Goal: Task Accomplishment & Management: Manage account settings

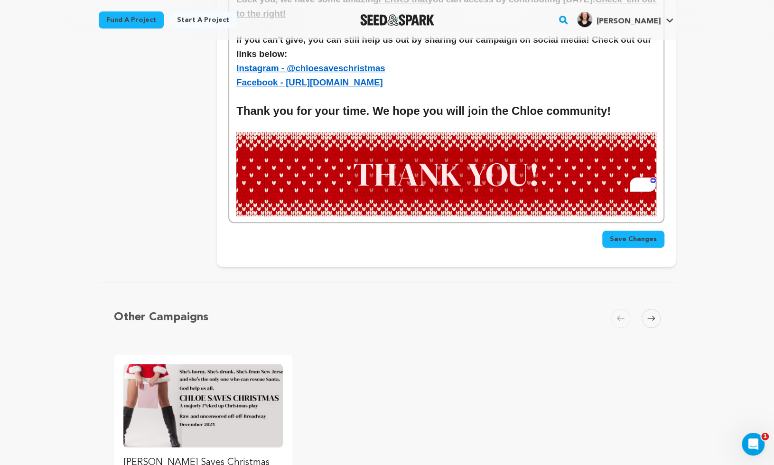
scroll to position [2608, 0]
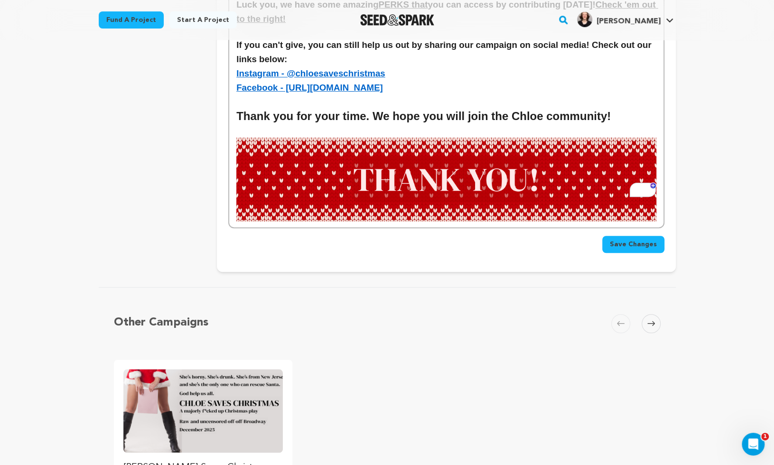
click at [629, 240] on span "Save Changes" at bounding box center [633, 244] width 47 height 9
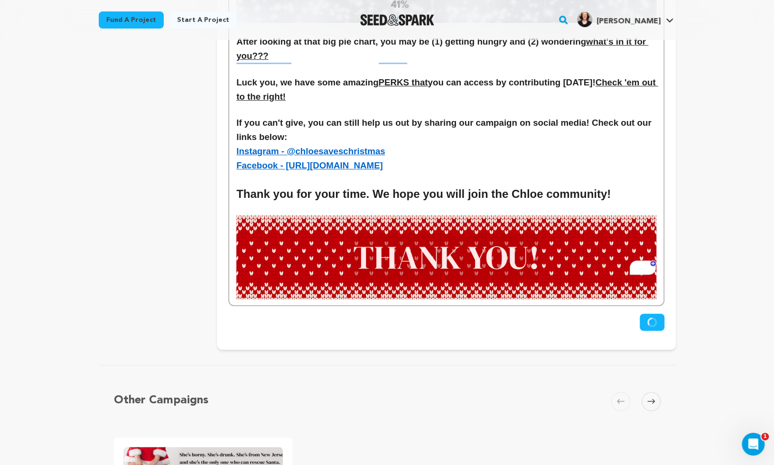
scroll to position [2579, 0]
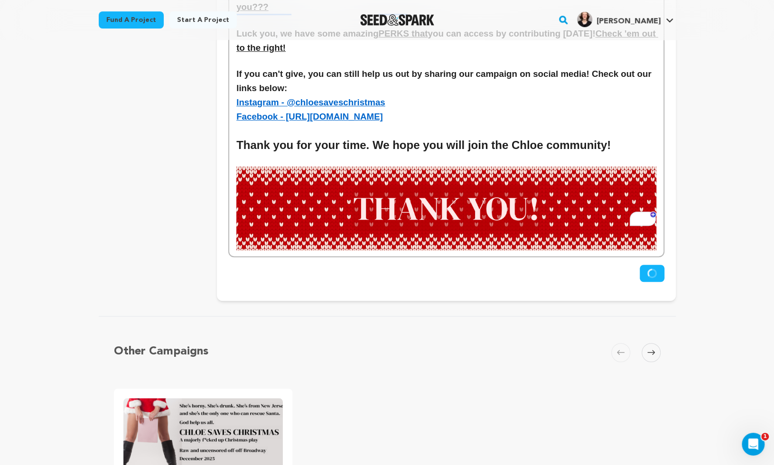
click at [653, 268] on icon "submit" at bounding box center [651, 272] width 9 height 9
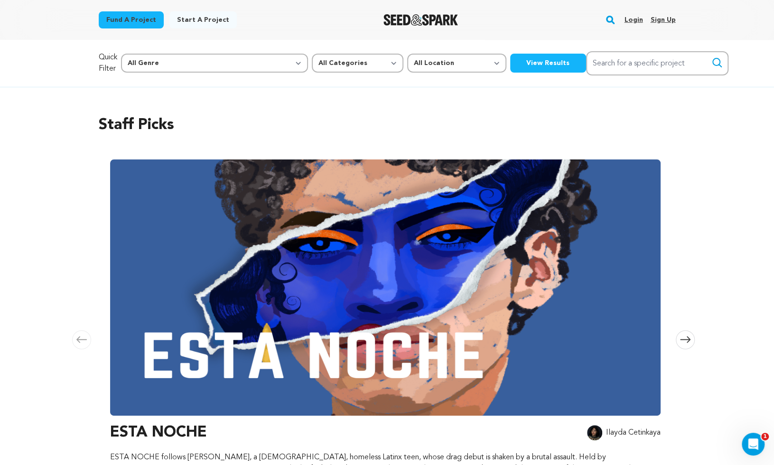
click at [637, 19] on link "Login" at bounding box center [633, 19] width 19 height 15
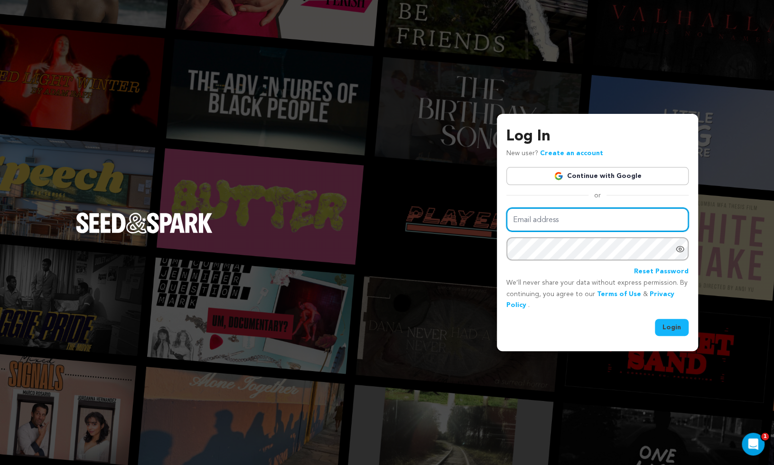
type input "jaylgiffin@yahoo.com"
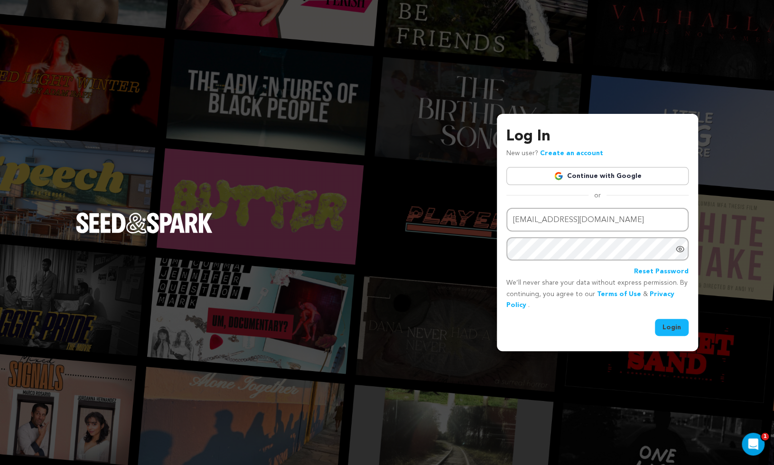
click at [683, 329] on button "Login" at bounding box center [672, 327] width 34 height 17
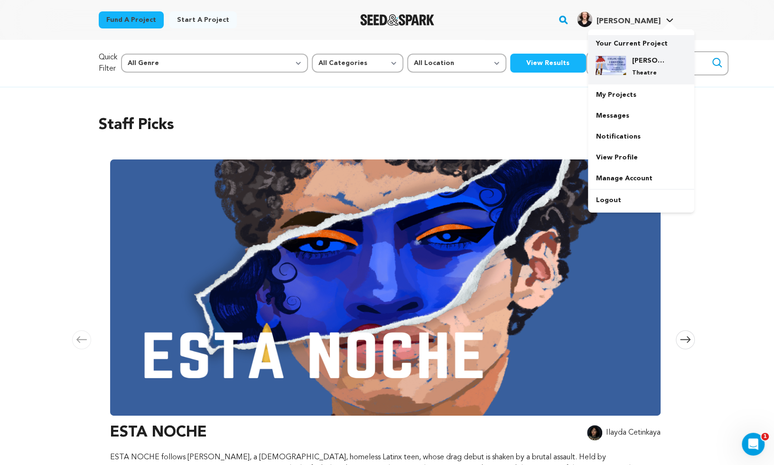
click at [641, 62] on h4 "[PERSON_NAME] Saves Christmas" at bounding box center [648, 60] width 34 height 9
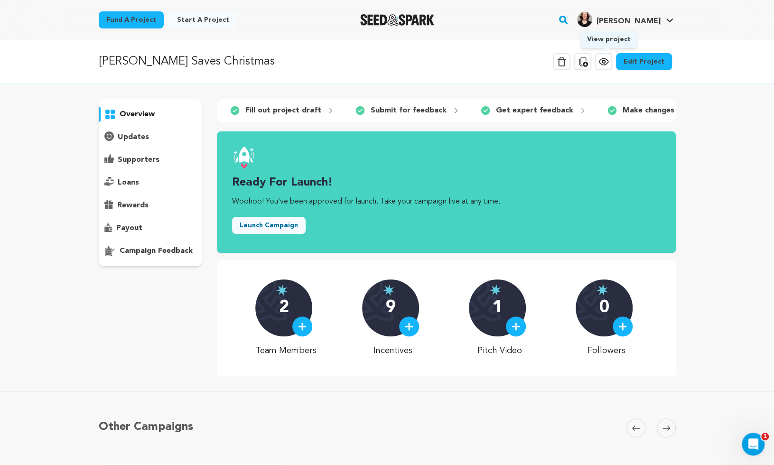
click at [606, 61] on icon at bounding box center [603, 61] width 11 height 11
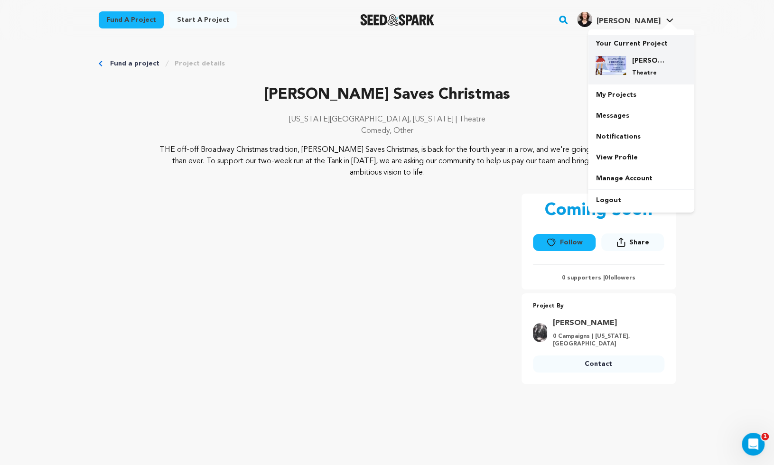
click at [637, 65] on div "Chloe Saves Christmas Theatre" at bounding box center [649, 66] width 46 height 21
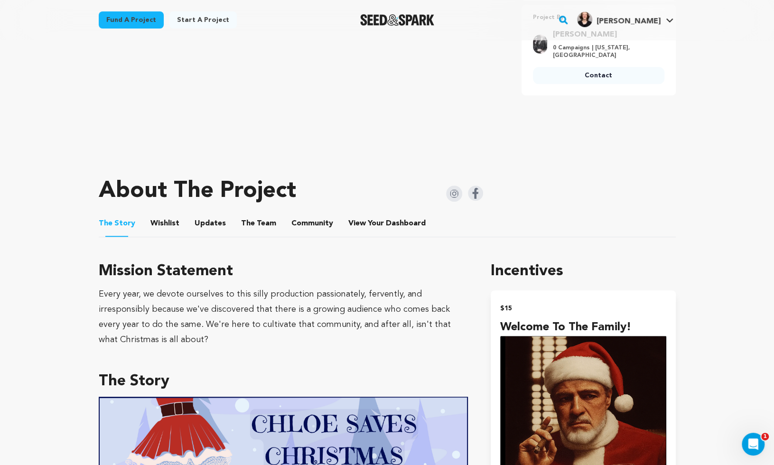
scroll to position [204, 0]
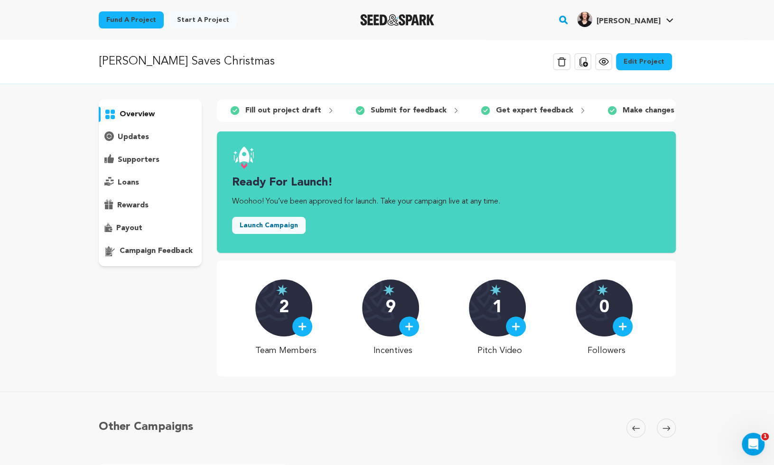
click at [641, 63] on link "Edit Project" at bounding box center [644, 61] width 56 height 17
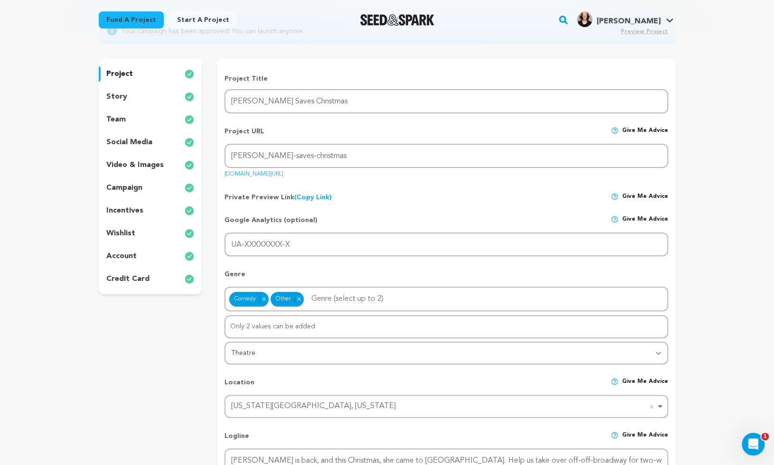
scroll to position [76, 0]
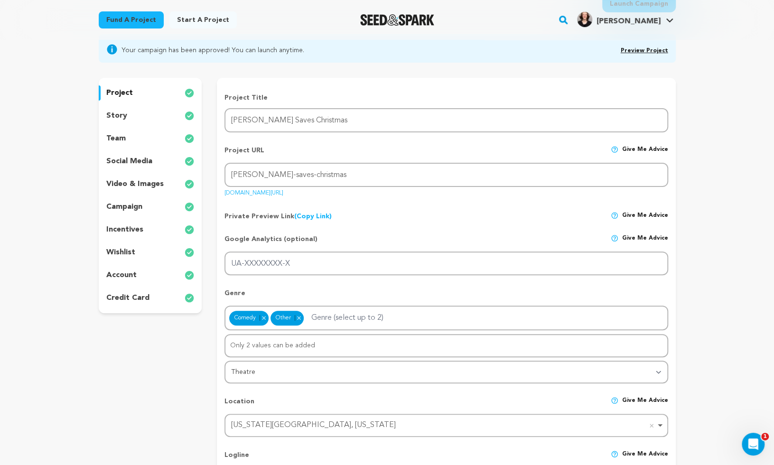
click at [137, 155] on div "social media" at bounding box center [150, 161] width 103 height 15
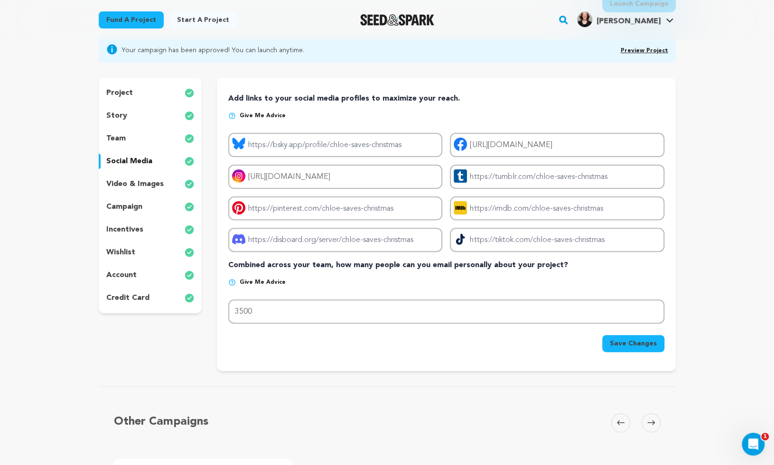
click at [143, 176] on div "video & images" at bounding box center [150, 183] width 103 height 15
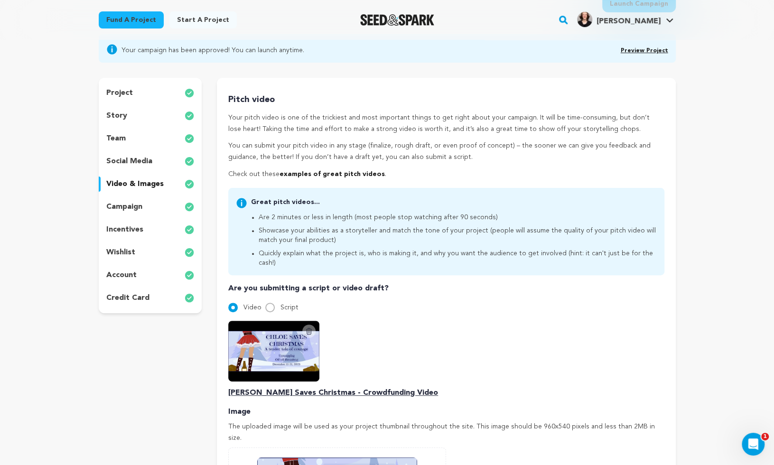
click at [146, 164] on p "social media" at bounding box center [129, 161] width 46 height 11
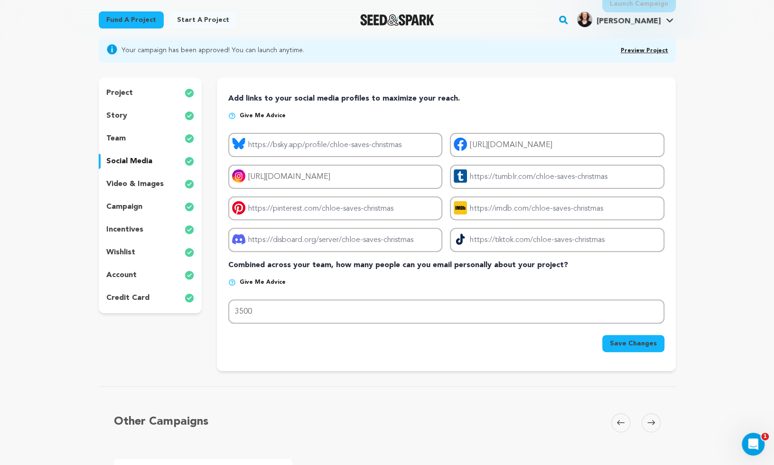
click at [146, 176] on div "project story team social media video & images campaign incentives wishlist acc…" at bounding box center [150, 195] width 103 height 235
click at [142, 190] on div "video & images" at bounding box center [150, 183] width 103 height 15
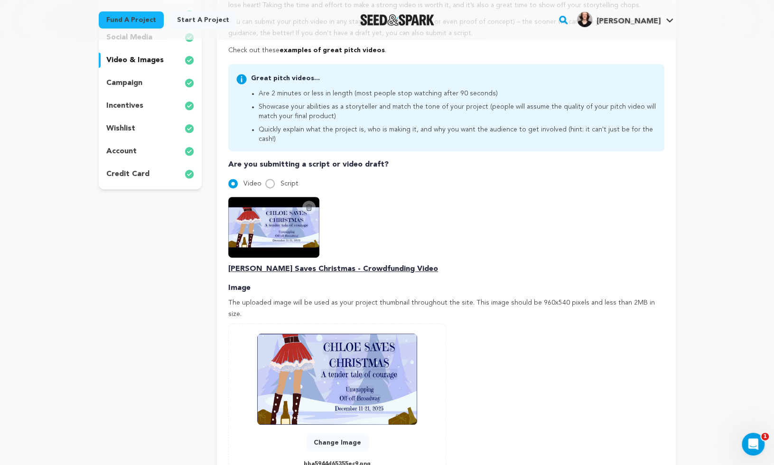
scroll to position [194, 0]
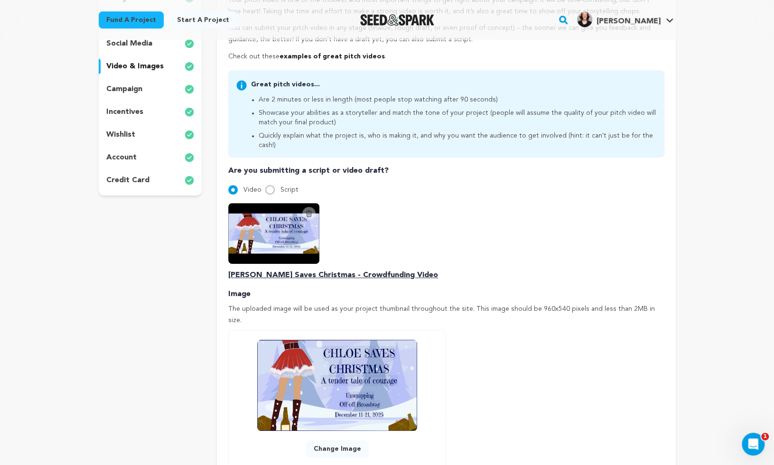
click at [138, 90] on p "campaign" at bounding box center [124, 88] width 36 height 11
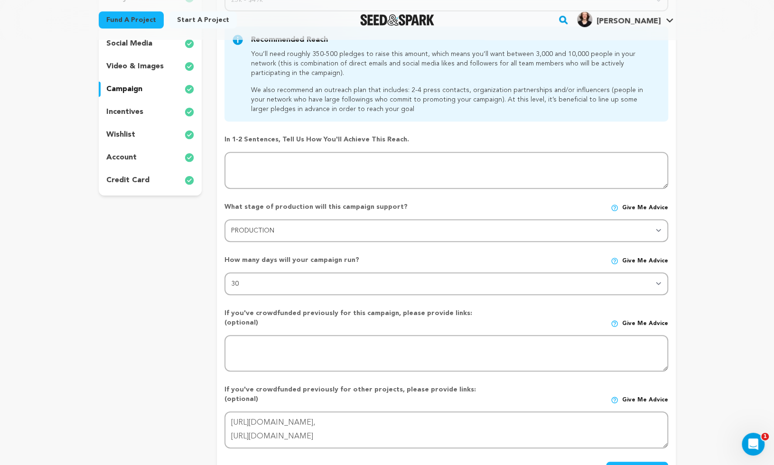
click at [137, 106] on p "incentives" at bounding box center [124, 111] width 37 height 11
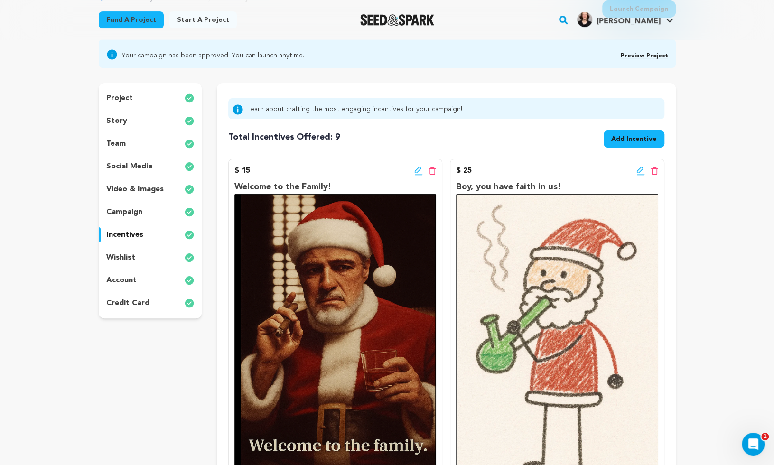
scroll to position [60, 0]
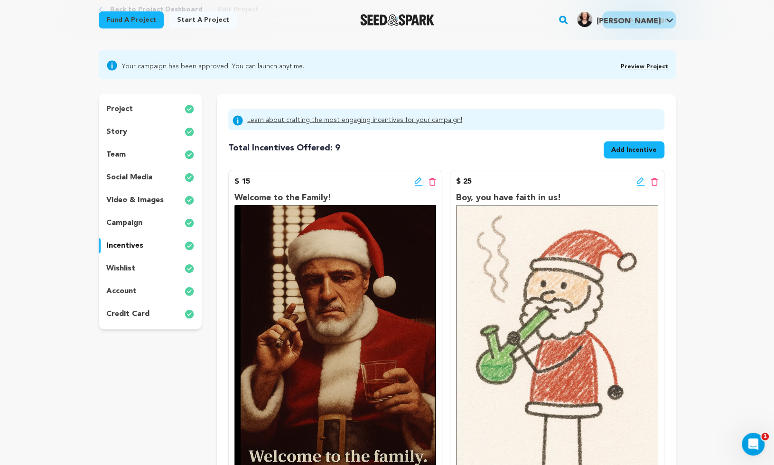
click at [416, 182] on icon at bounding box center [418, 181] width 9 height 9
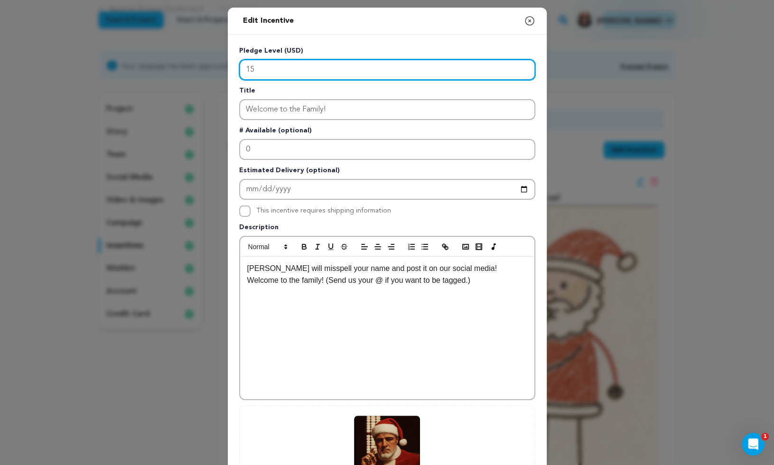
drag, startPoint x: 289, startPoint y: 69, endPoint x: 211, endPoint y: 69, distance: 78.7
click at [211, 69] on div "Edit Incentive Close modal Pledge Level (USD) 15 Title Welcome to the Family! #…" at bounding box center [387, 303] width 774 height 606
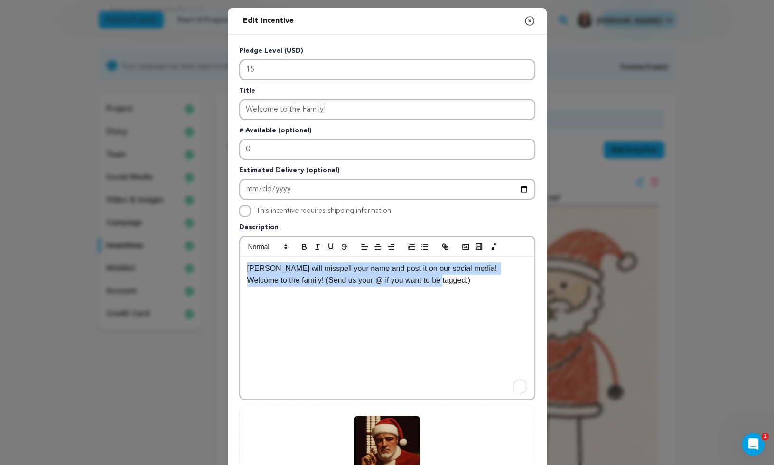
drag, startPoint x: 439, startPoint y: 282, endPoint x: 222, endPoint y: 264, distance: 217.6
click at [222, 264] on div "Edit Incentive Close modal Pledge Level (USD) 15 Title Welcome to the Family! #…" at bounding box center [387, 303] width 774 height 606
click at [528, 19] on icon "button" at bounding box center [529, 20] width 11 height 11
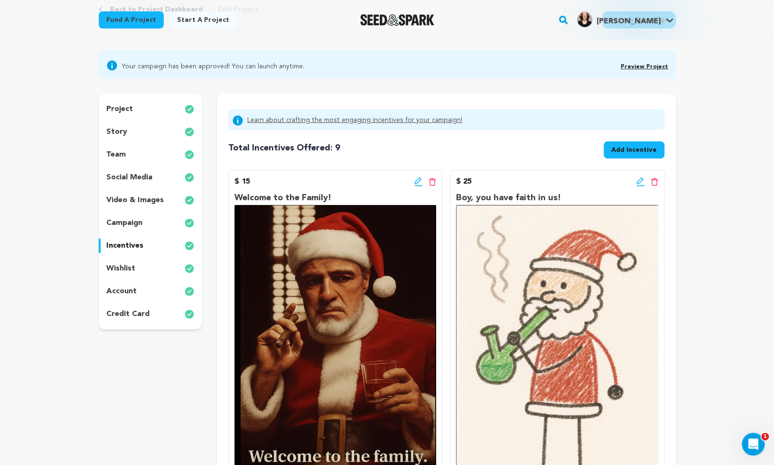
click at [631, 183] on div "$ 25 Edit incentive button Delete incentive button" at bounding box center [557, 181] width 202 height 11
click at [639, 178] on icon at bounding box center [640, 181] width 9 height 9
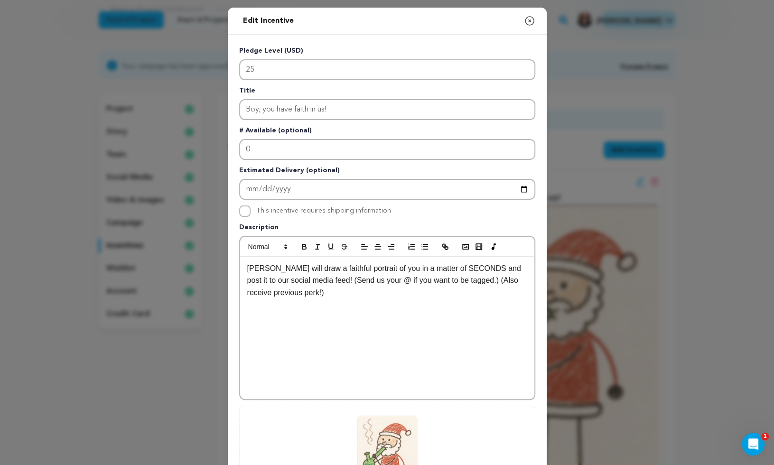
click at [364, 294] on p "[PERSON_NAME] will draw a faithful portrait of you in a matter of SECONDS and p…" at bounding box center [387, 280] width 280 height 37
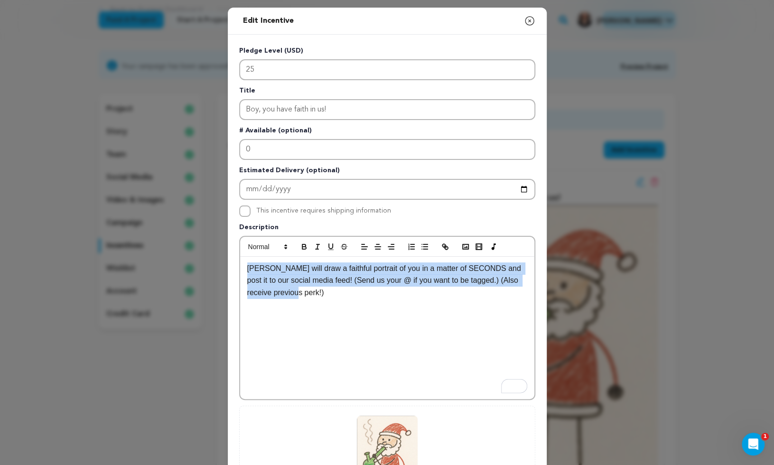
drag, startPoint x: 331, startPoint y: 293, endPoint x: 217, endPoint y: 264, distance: 117.5
click at [217, 264] on div "Edit Incentive Close modal Pledge Level (USD) 25 Title Boy, you have faith in u…" at bounding box center [387, 303] width 774 height 606
copy p "[PERSON_NAME] will draw a faithful portrait of you in a matter of SECONDS and p…"
click at [527, 20] on icon "button" at bounding box center [529, 20] width 11 height 11
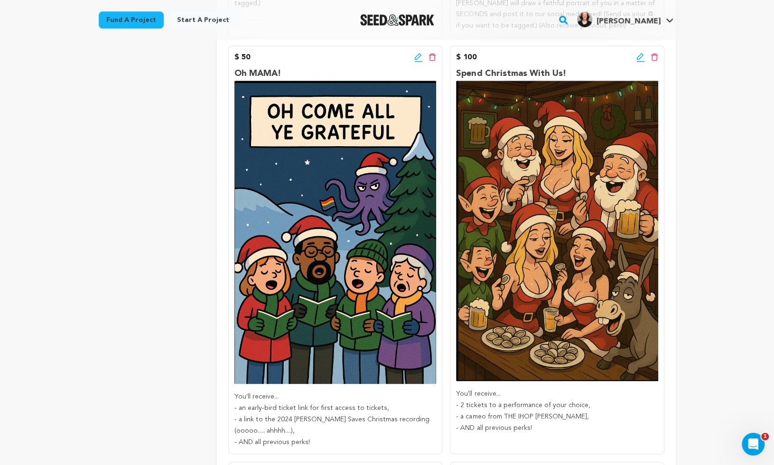
scroll to position [543, 0]
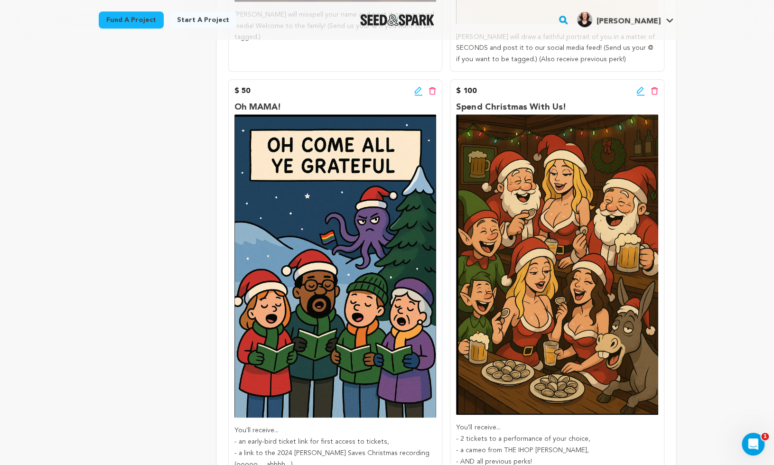
click at [416, 89] on icon at bounding box center [418, 90] width 9 height 9
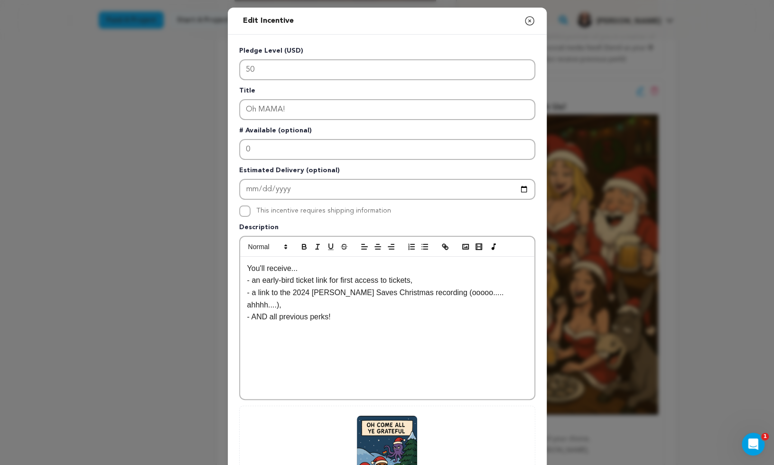
click at [366, 313] on div "You'll receive... - an early-bird ticket link for first access to tickets, - a …" at bounding box center [387, 328] width 294 height 142
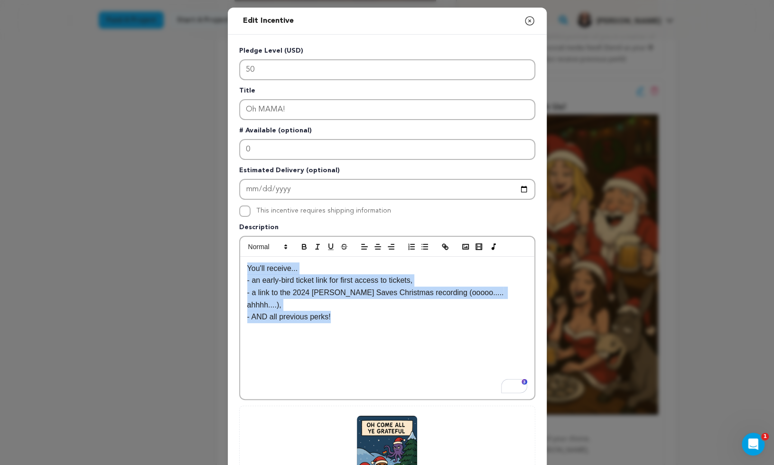
drag, startPoint x: 352, startPoint y: 306, endPoint x: 218, endPoint y: 244, distance: 148.1
click at [218, 243] on div "Edit Incentive Close modal Pledge Level (USD) 50 Title Oh MAMA! # Available (op…" at bounding box center [387, 303] width 774 height 606
copy div "You'll receive... - an early-bird ticket link for first access to tickets, - a …"
click at [530, 15] on icon "button" at bounding box center [529, 20] width 11 height 11
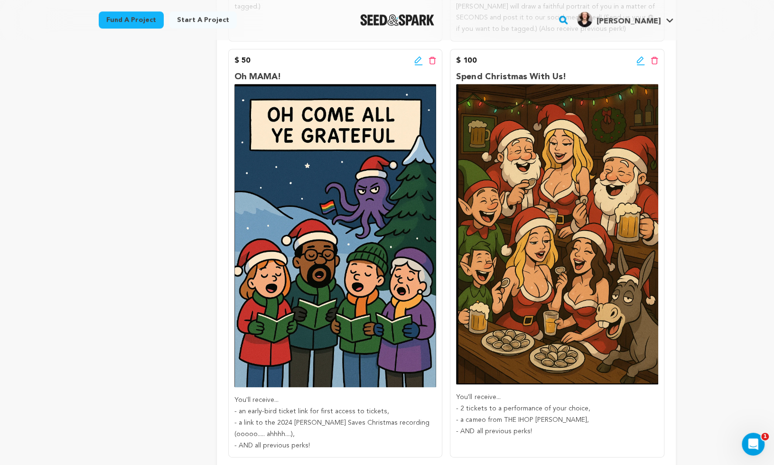
scroll to position [579, 0]
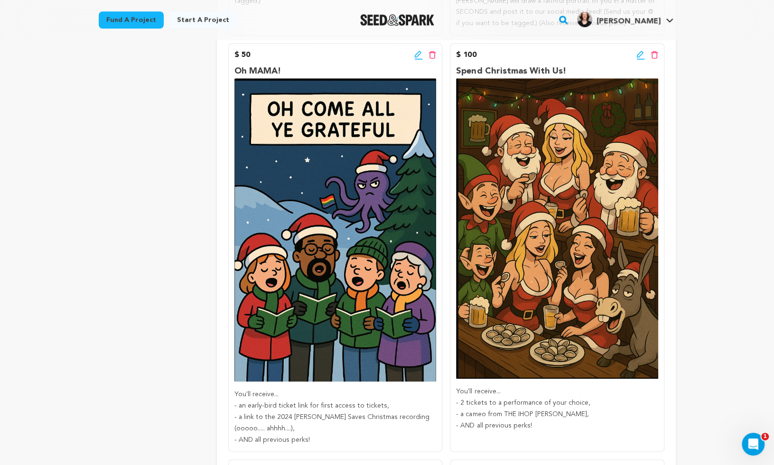
click at [637, 57] on icon at bounding box center [640, 54] width 9 height 9
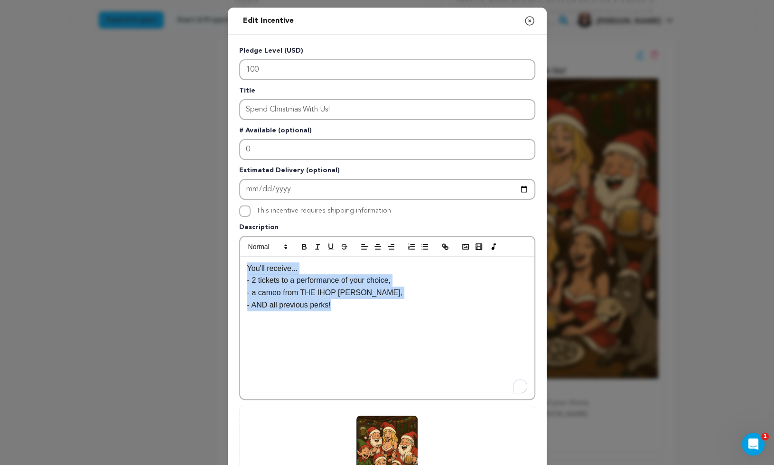
drag, startPoint x: 363, startPoint y: 314, endPoint x: 195, endPoint y: 250, distance: 179.9
click at [195, 250] on div "Edit Incentive Close modal Pledge Level (USD) 100 Title Spend Christmas With Us…" at bounding box center [387, 303] width 774 height 606
copy div "You'll receive... - 2 tickets to a performance of your choice, - a cameo from T…"
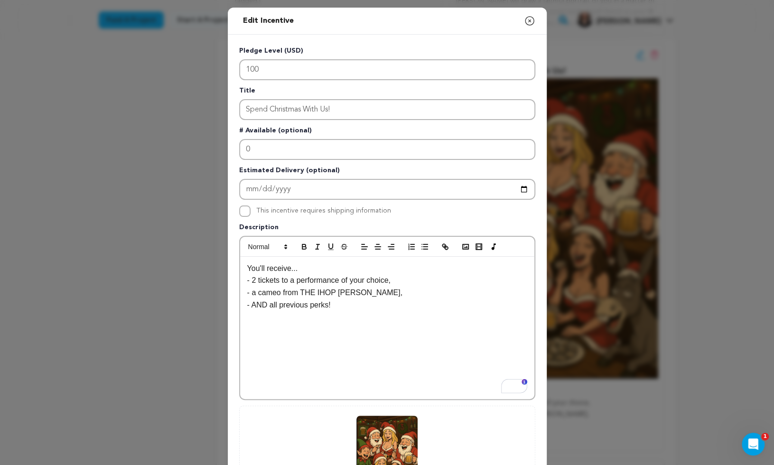
click at [536, 21] on div "Edit Incentive Close modal" at bounding box center [387, 21] width 319 height 27
click at [533, 19] on icon "button" at bounding box center [529, 21] width 9 height 9
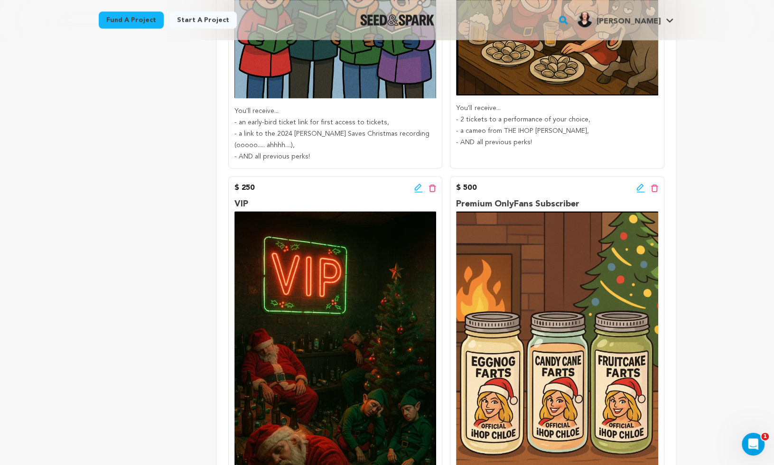
scroll to position [904, 0]
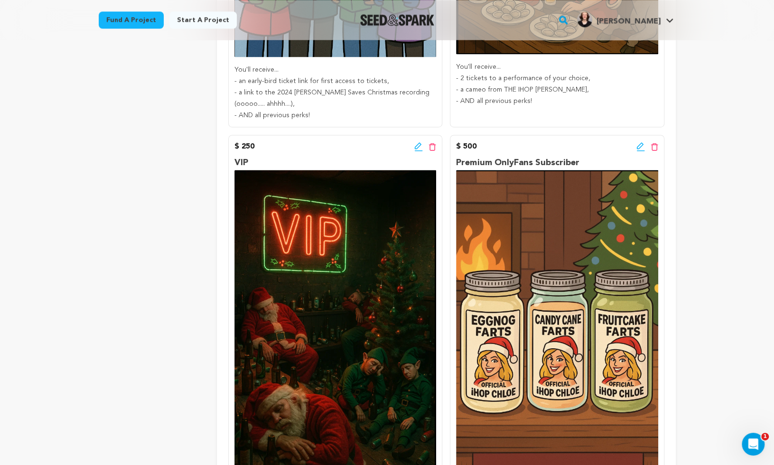
click at [416, 144] on icon at bounding box center [418, 146] width 9 height 9
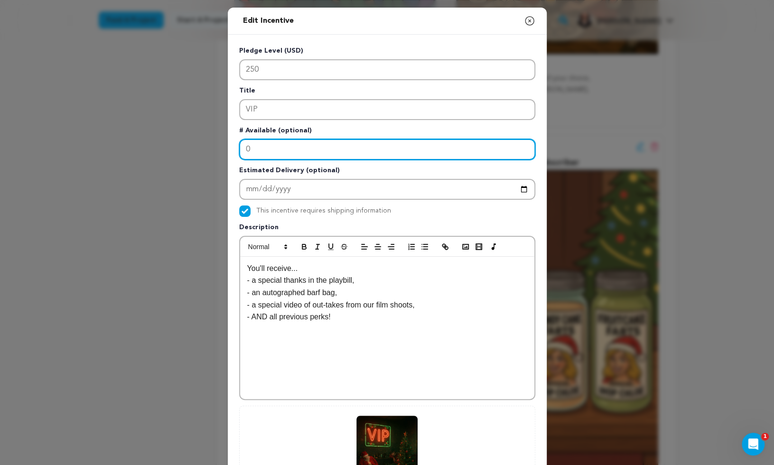
click at [416, 146] on input "0" at bounding box center [387, 149] width 296 height 21
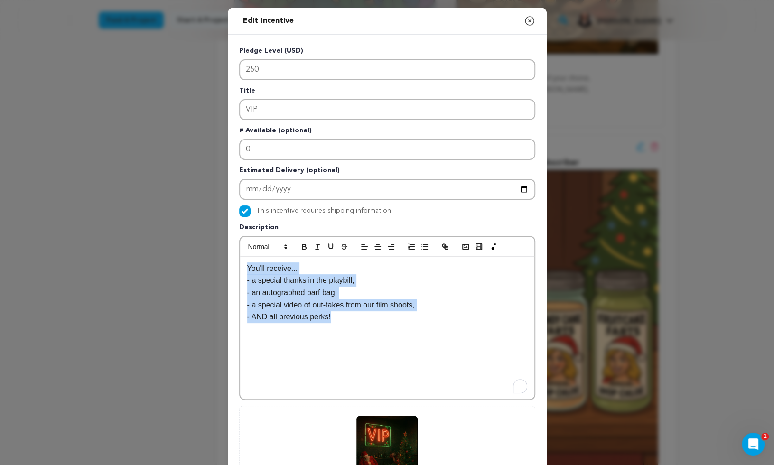
drag, startPoint x: 363, startPoint y: 311, endPoint x: 203, endPoint y: 201, distance: 194.5
click at [203, 201] on div "Edit Incentive Close modal Pledge Level (USD) 250 Title VIP # Available (option…" at bounding box center [387, 303] width 774 height 606
copy div "You'll receive... - a special thanks in the playbill, - an autographed barf bag…"
click at [527, 20] on icon "button" at bounding box center [529, 20] width 11 height 11
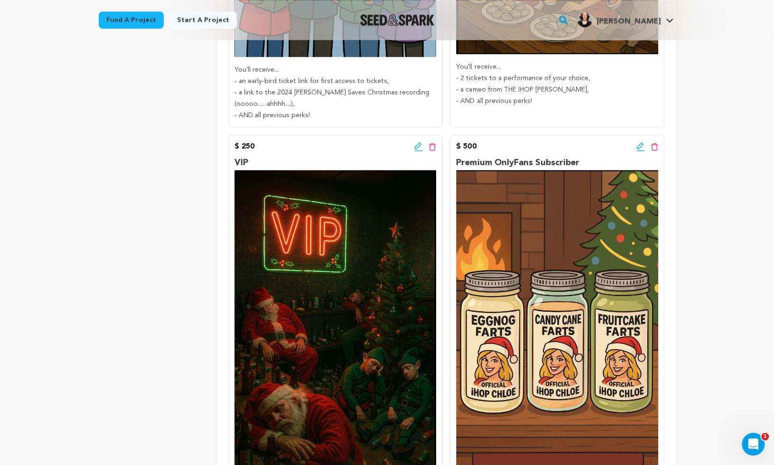
scroll to position [972, 0]
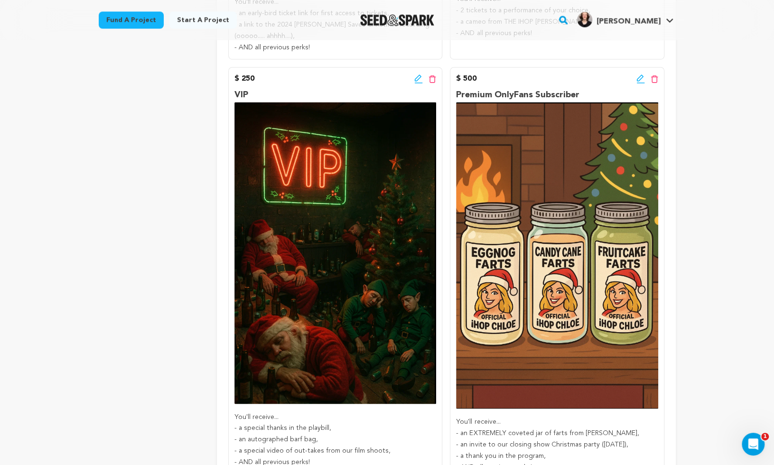
click at [639, 79] on icon at bounding box center [639, 77] width 7 height 7
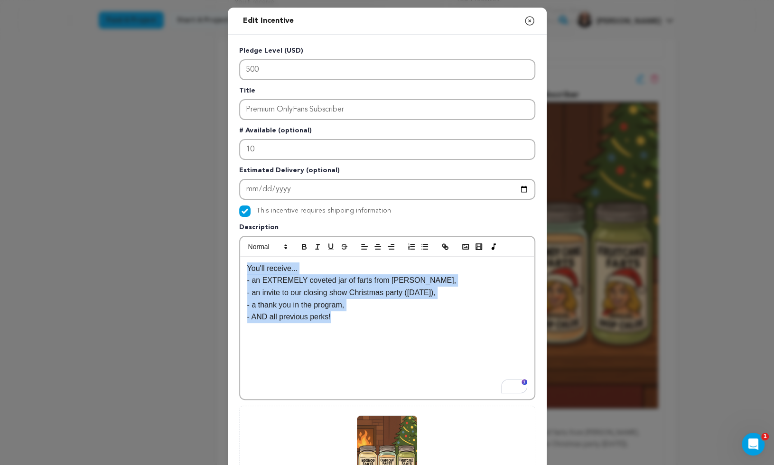
drag, startPoint x: 414, startPoint y: 323, endPoint x: 215, endPoint y: 254, distance: 210.3
click at [215, 254] on div "Edit Incentive Close modal Pledge Level (USD) 500 Title Premium OnlyFans Subscr…" at bounding box center [387, 303] width 774 height 606
copy div "You'll receive... - an EXTREMELY coveted jar of farts from Chloe Papp, - an inv…"
click at [528, 23] on icon "button" at bounding box center [529, 20] width 11 height 11
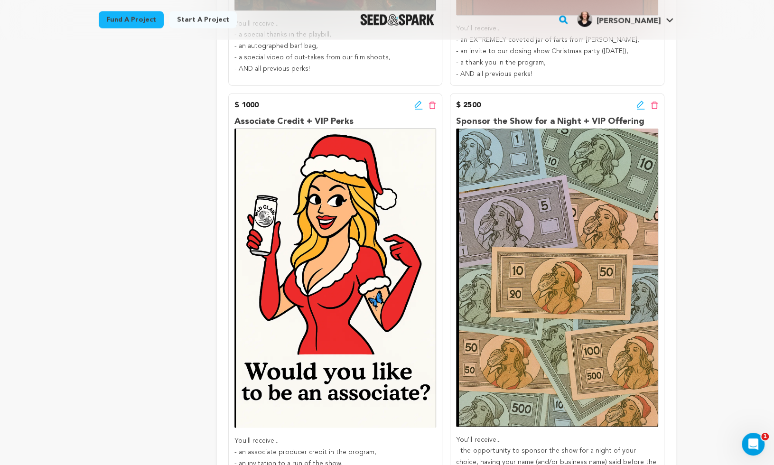
scroll to position [1375, 0]
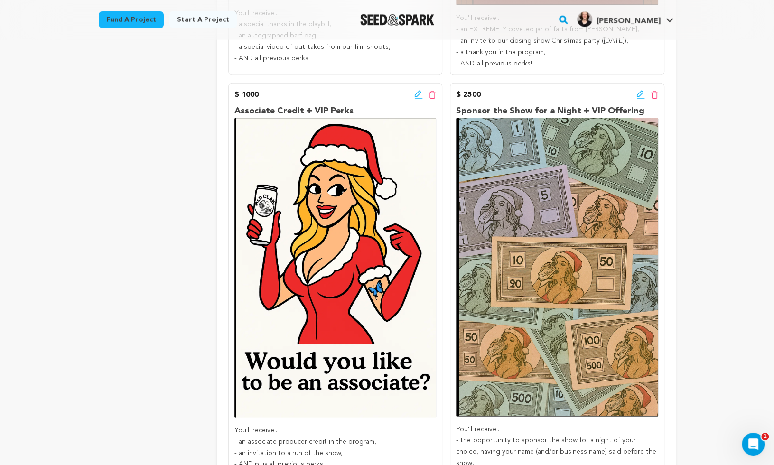
click at [421, 97] on icon at bounding box center [418, 94] width 9 height 9
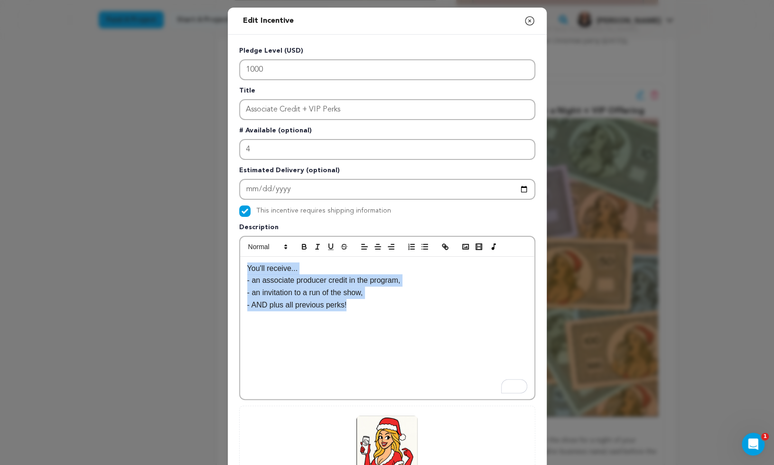
drag, startPoint x: 361, startPoint y: 302, endPoint x: 200, endPoint y: 260, distance: 167.2
click at [200, 259] on div "Edit Incentive Close modal Pledge Level (USD) 1000 Title Associate Credit + VIP…" at bounding box center [387, 303] width 774 height 606
copy div "You'll receive... - an associate producer credit in the program, - an invitatio…"
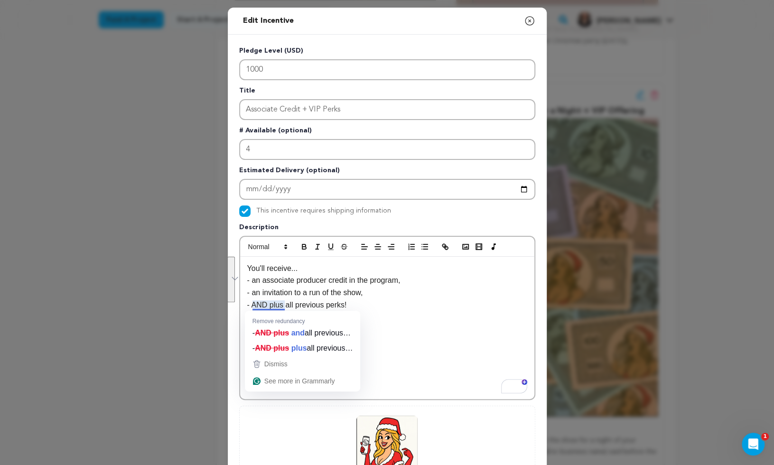
click at [276, 305] on p "- AND plus all previous perks!" at bounding box center [387, 305] width 280 height 12
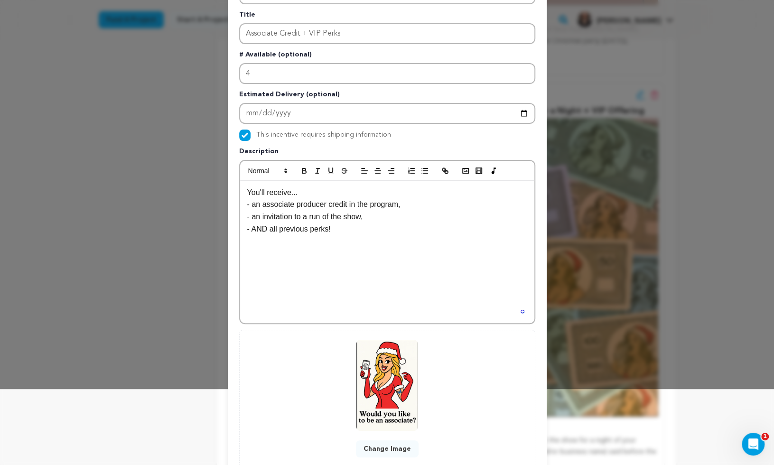
scroll to position [130, 0]
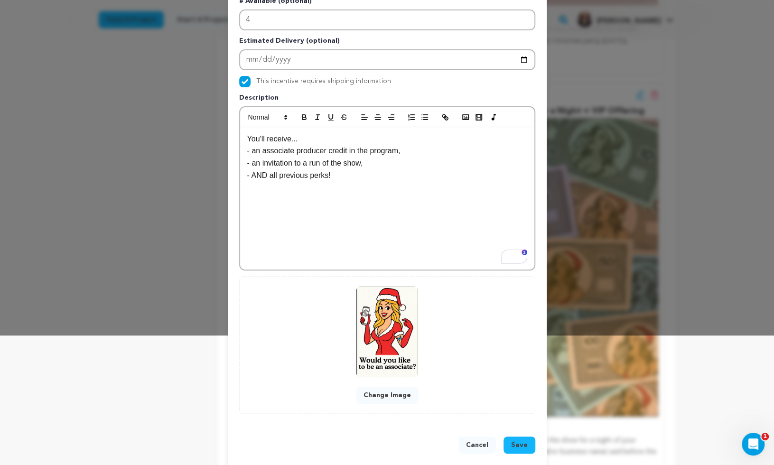
click at [512, 441] on span "Save" at bounding box center [519, 444] width 17 height 9
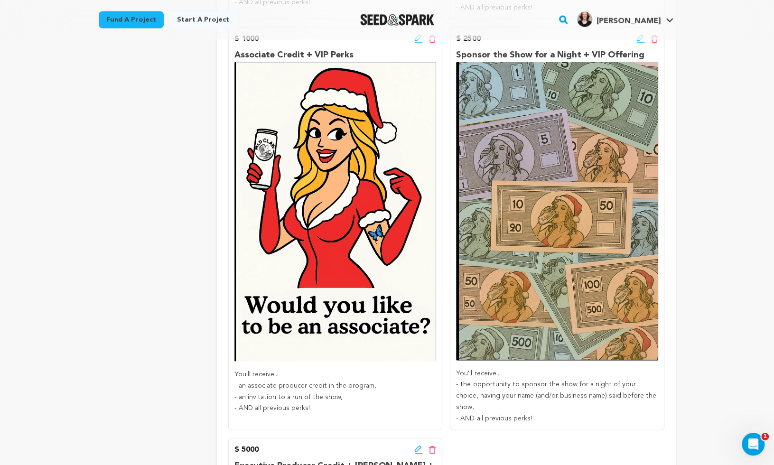
scroll to position [1393, 0]
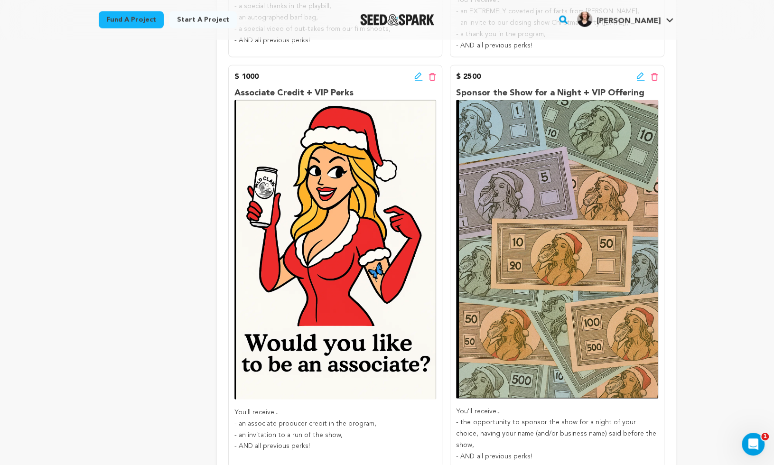
click at [641, 81] on icon at bounding box center [640, 81] width 8 height 1
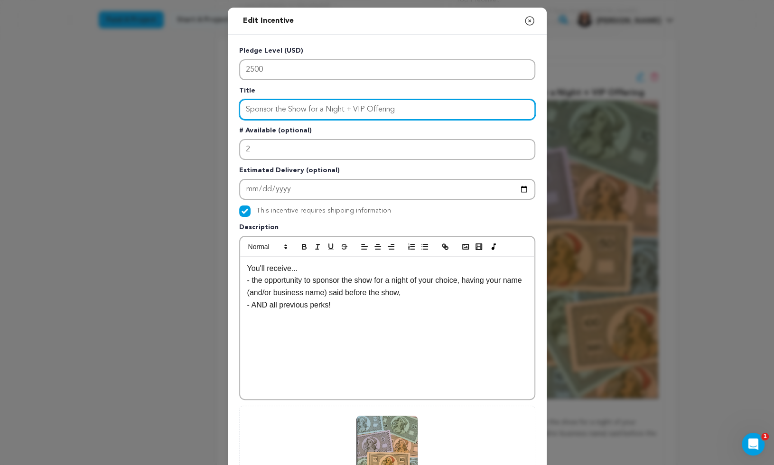
drag, startPoint x: 414, startPoint y: 113, endPoint x: 252, endPoint y: 114, distance: 162.2
click at [252, 114] on input "Sponsor the Show for a Night + VIP Offering" at bounding box center [387, 109] width 296 height 21
click at [251, 114] on input "Sponsor the Show for a Night + VIP Offering" at bounding box center [387, 109] width 296 height 21
drag, startPoint x: 245, startPoint y: 111, endPoint x: 446, endPoint y: 112, distance: 201.1
click at [446, 112] on input "Sponsor the Show for a Night + VIP Offering" at bounding box center [387, 109] width 296 height 21
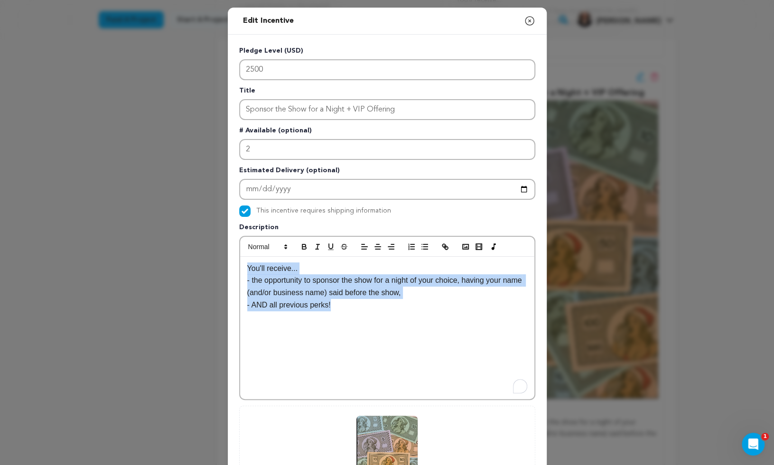
drag, startPoint x: 350, startPoint y: 310, endPoint x: 203, endPoint y: 244, distance: 161.2
click at [203, 244] on div "Edit Incentive Close modal Pledge Level (USD) 2500 Title Sponsor the Show for a…" at bounding box center [387, 303] width 774 height 606
copy div "You'll receive... - the opportunity to sponsor the show for a night of your cho…"
click at [528, 25] on icon "button" at bounding box center [529, 20] width 11 height 11
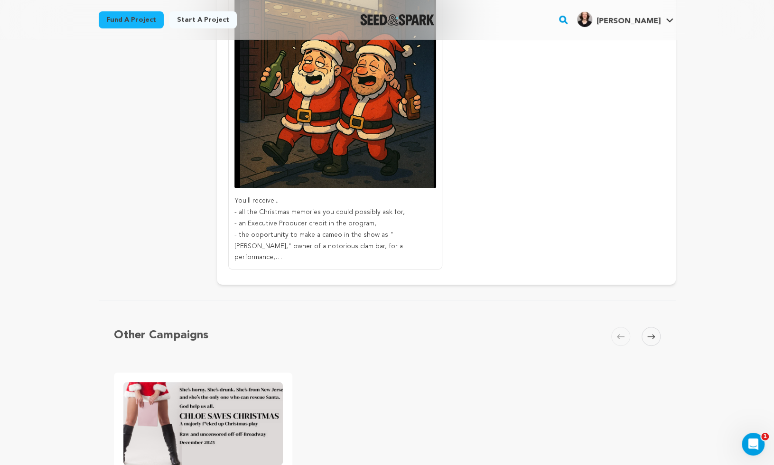
scroll to position [1817, 0]
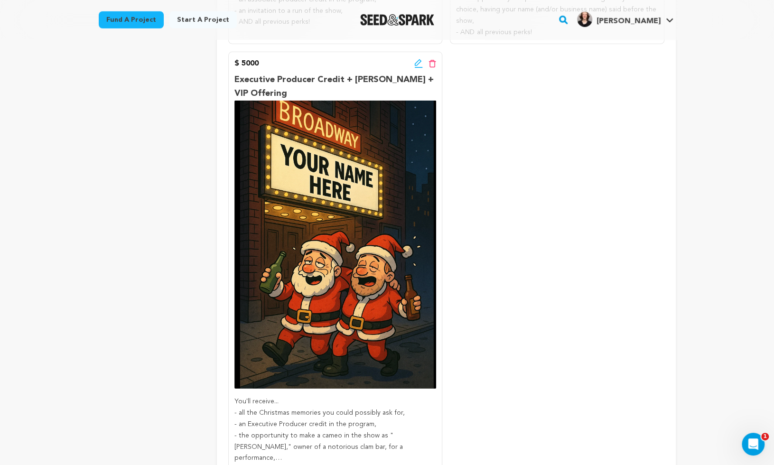
click at [417, 59] on icon at bounding box center [418, 63] width 9 height 9
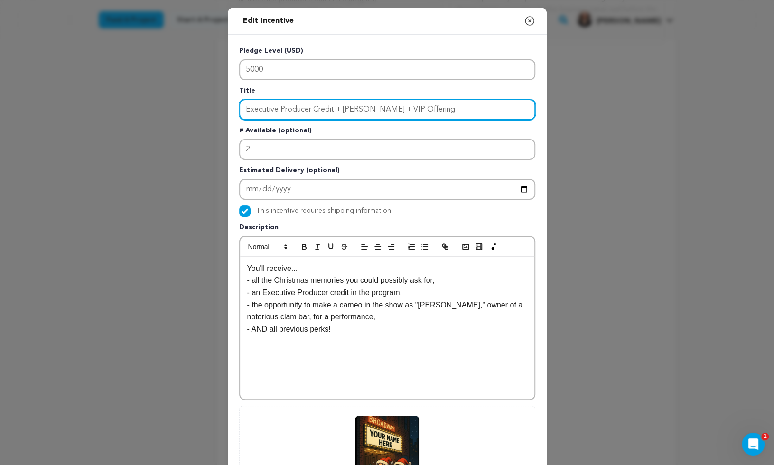
drag, startPoint x: 426, startPoint y: 114, endPoint x: 184, endPoint y: 103, distance: 242.2
click at [183, 103] on div "Edit Incentive Close modal Pledge Level (USD) 5000 Title Executive Producer Cre…" at bounding box center [387, 303] width 774 height 606
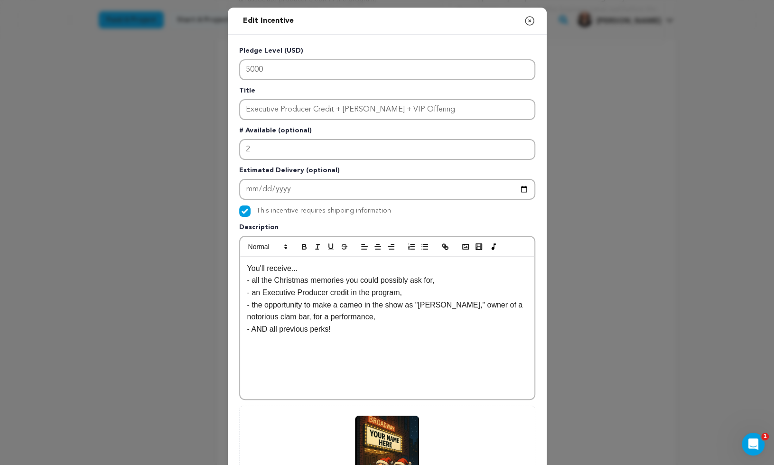
click at [353, 328] on p "- AND all previous perks!" at bounding box center [387, 329] width 280 height 12
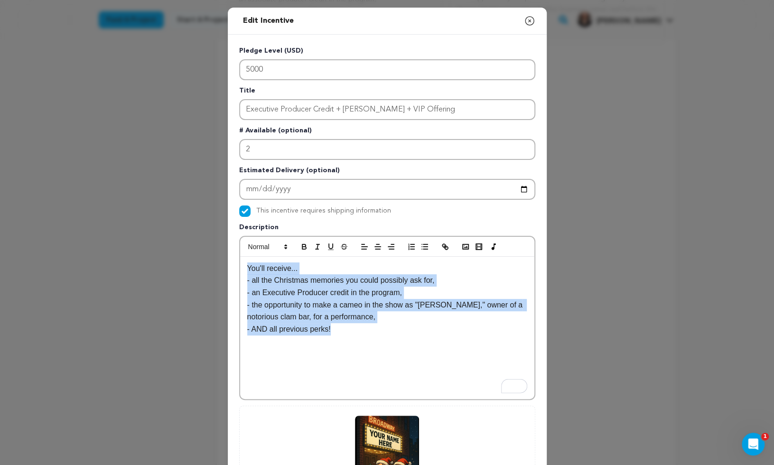
drag, startPoint x: 355, startPoint y: 329, endPoint x: 202, endPoint y: 247, distance: 174.5
click at [201, 246] on div "Edit Incentive Close modal Pledge Level (USD) 5000 Title Executive Producer Cre…" at bounding box center [387, 303] width 774 height 606
copy div "You'll receive... - all the Christmas memories you could possibly ask for, - an…"
click at [527, 19] on icon "button" at bounding box center [529, 20] width 11 height 11
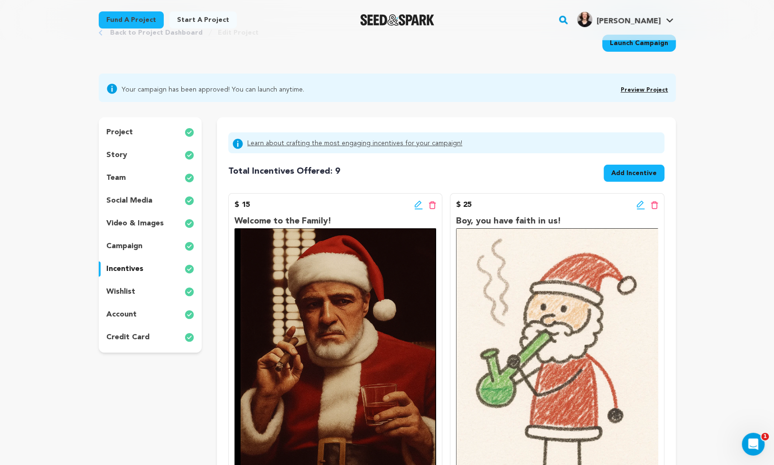
scroll to position [49, 0]
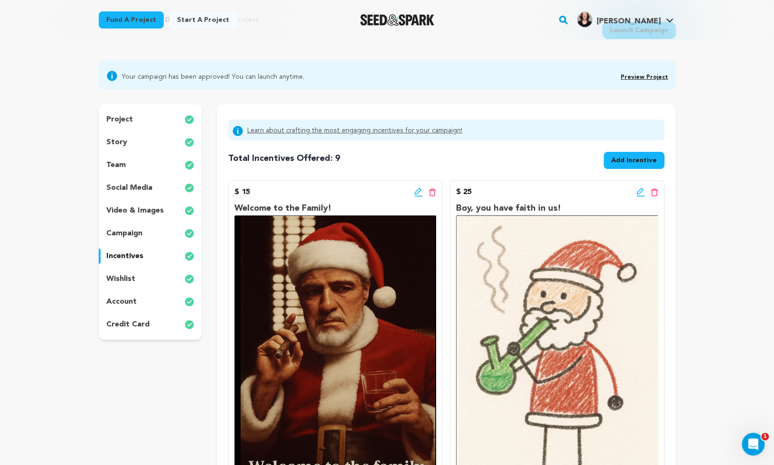
click at [415, 193] on icon at bounding box center [418, 191] width 7 height 7
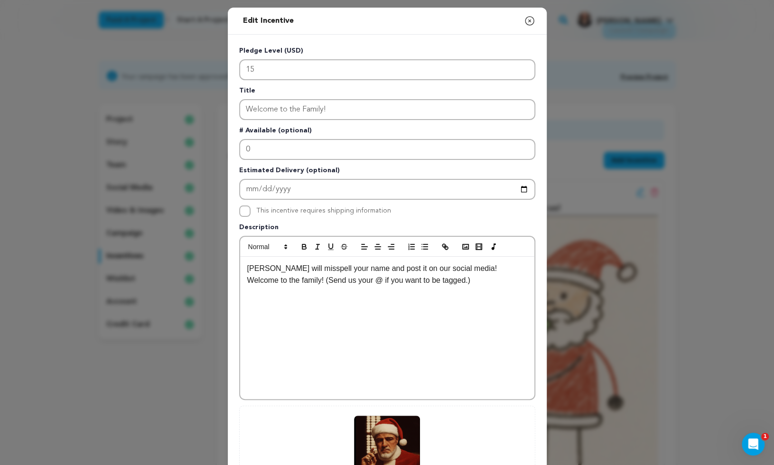
scroll to position [140, 0]
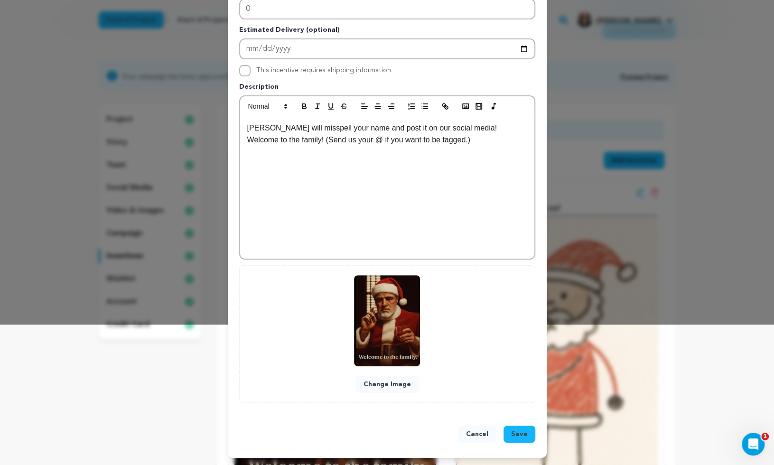
click at [389, 388] on button "Change Image" at bounding box center [387, 384] width 63 height 17
click at [388, 380] on button "Change Image" at bounding box center [387, 384] width 63 height 17
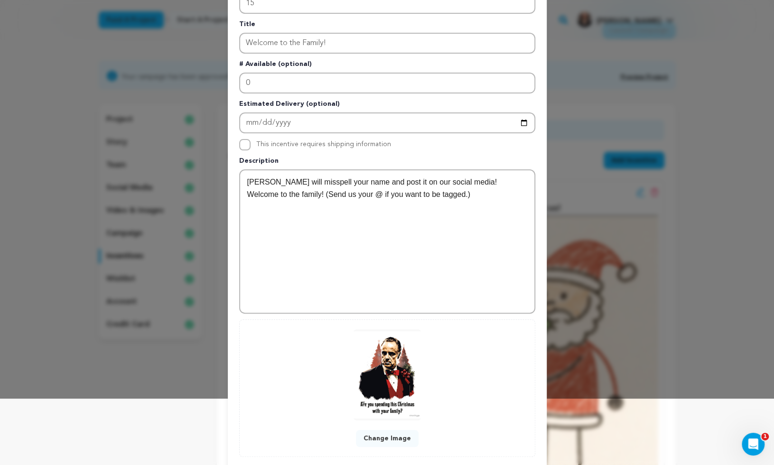
scroll to position [120, 0]
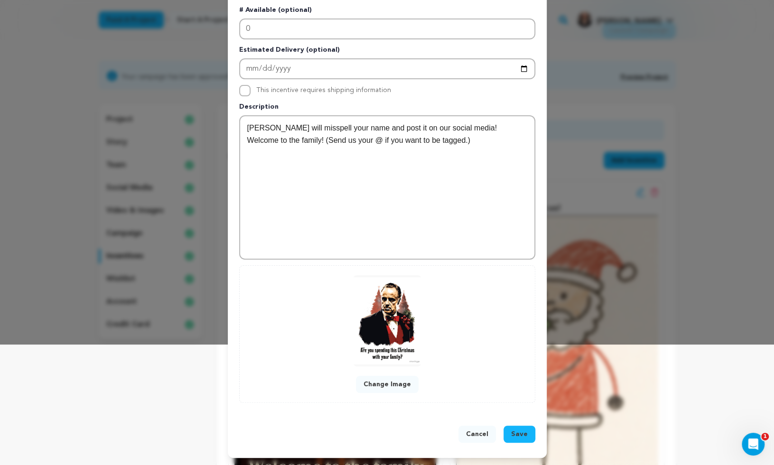
click at [521, 431] on span "Save" at bounding box center [519, 433] width 17 height 9
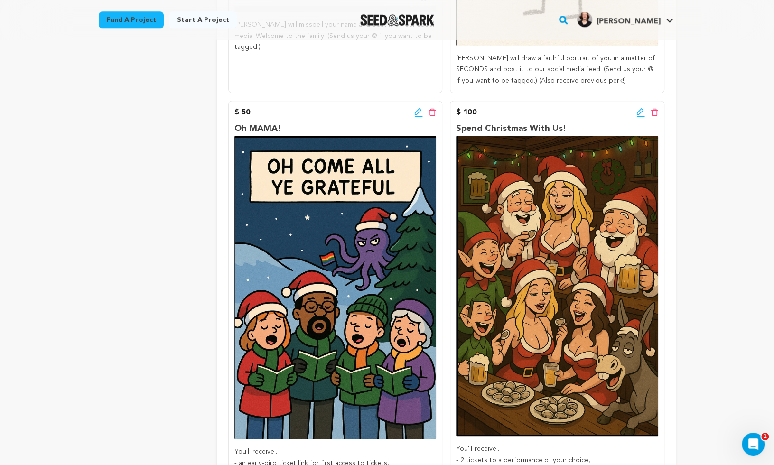
scroll to position [516, 0]
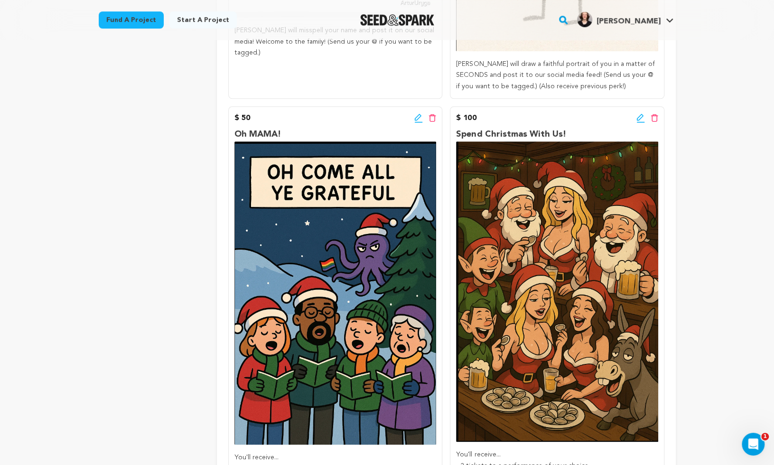
click at [639, 115] on icon at bounding box center [640, 117] width 9 height 9
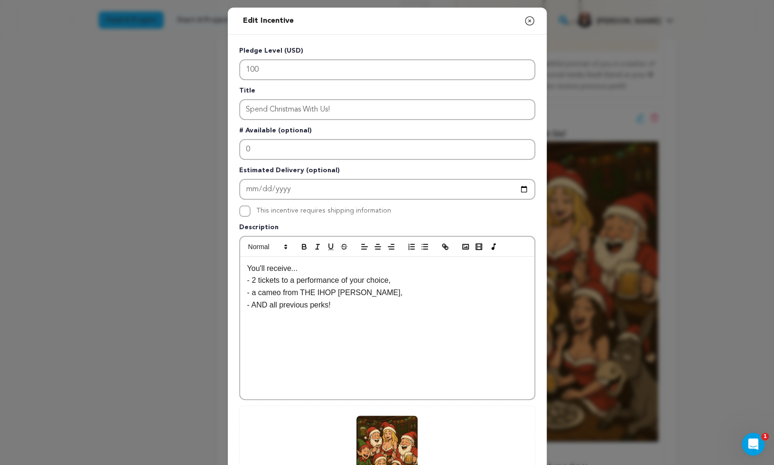
scroll to position [140, 0]
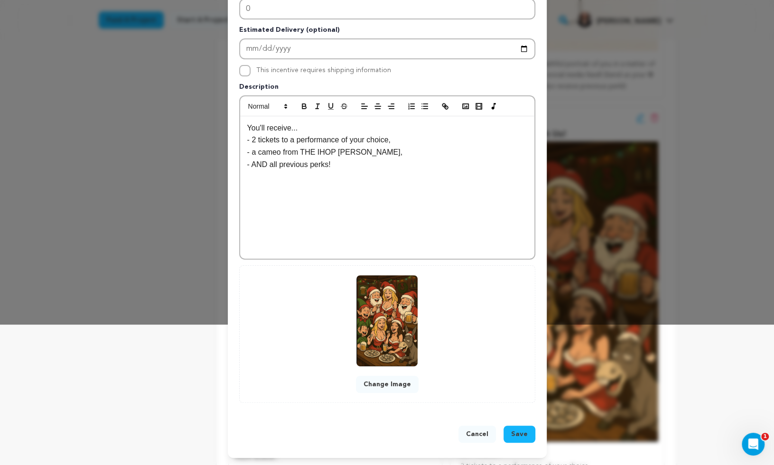
click at [393, 379] on button "Change Image" at bounding box center [387, 384] width 63 height 17
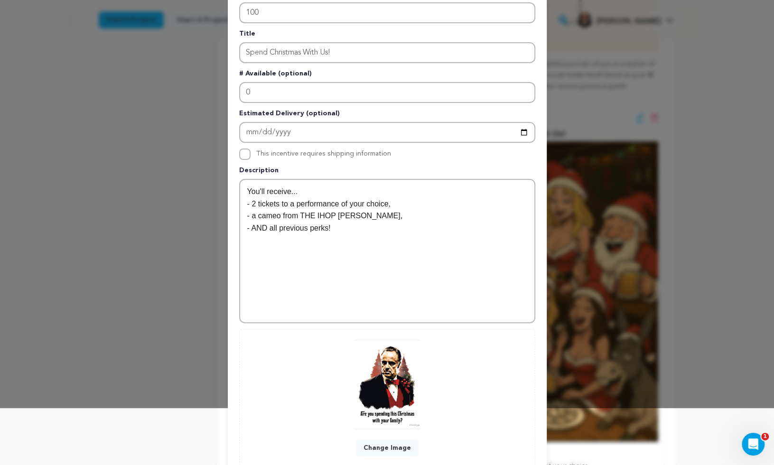
scroll to position [0, 0]
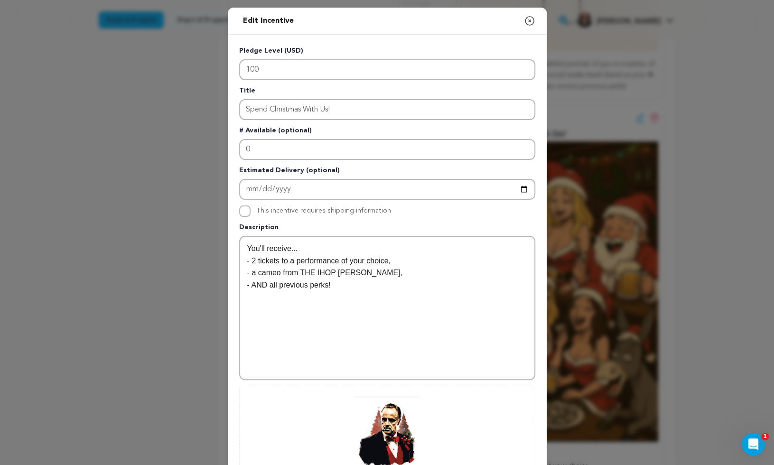
click at [530, 21] on icon "button" at bounding box center [529, 20] width 11 height 11
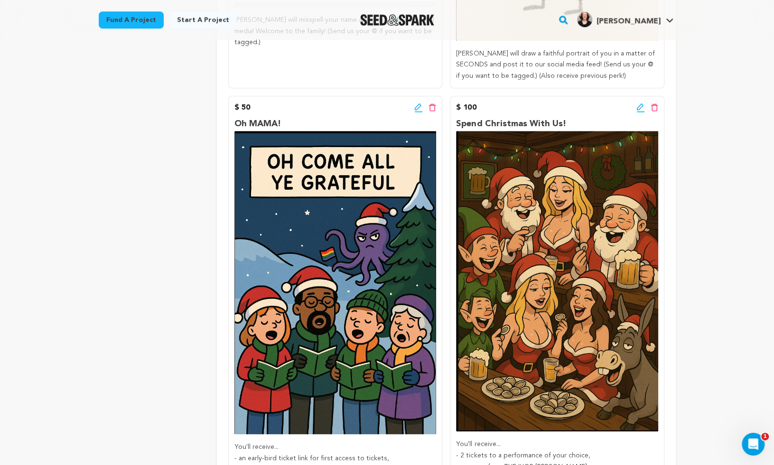
scroll to position [414, 0]
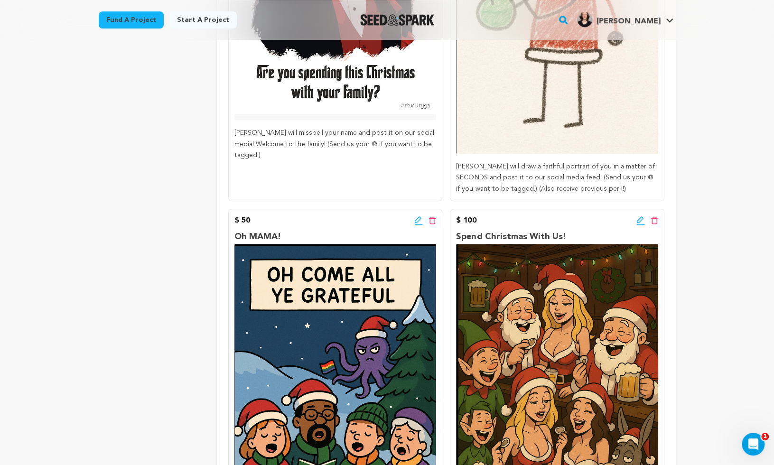
click at [640, 219] on icon at bounding box center [640, 220] width 9 height 9
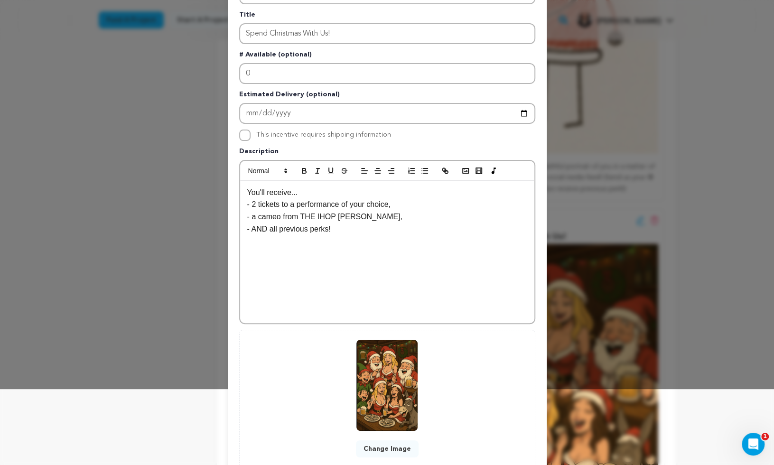
scroll to position [140, 0]
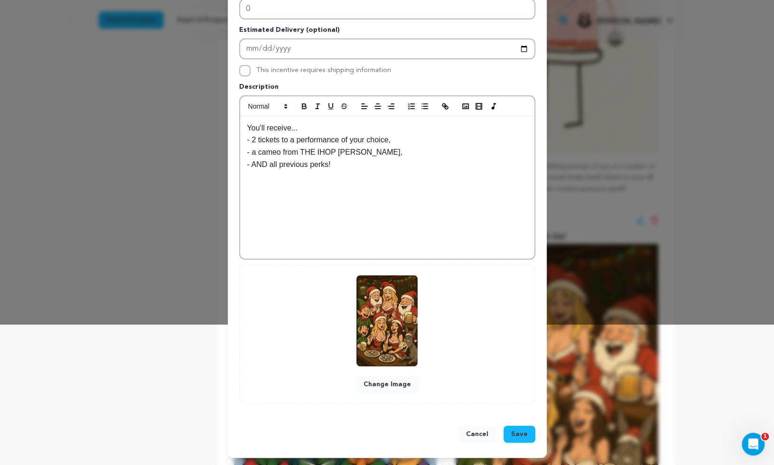
click at [399, 385] on button "Change Image" at bounding box center [387, 384] width 63 height 17
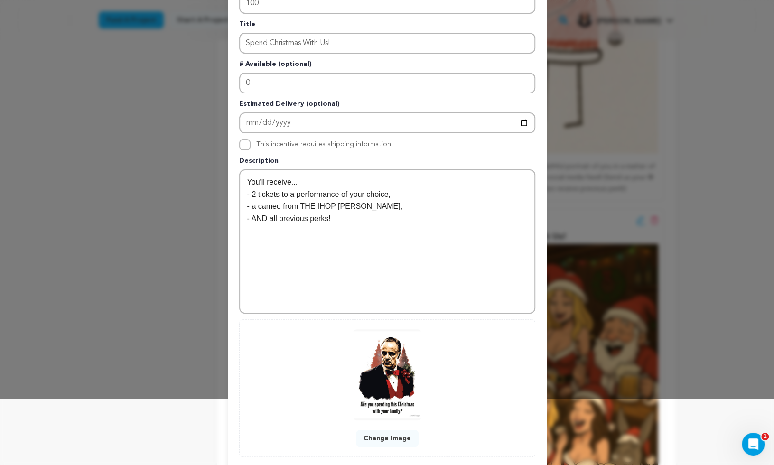
scroll to position [120, 0]
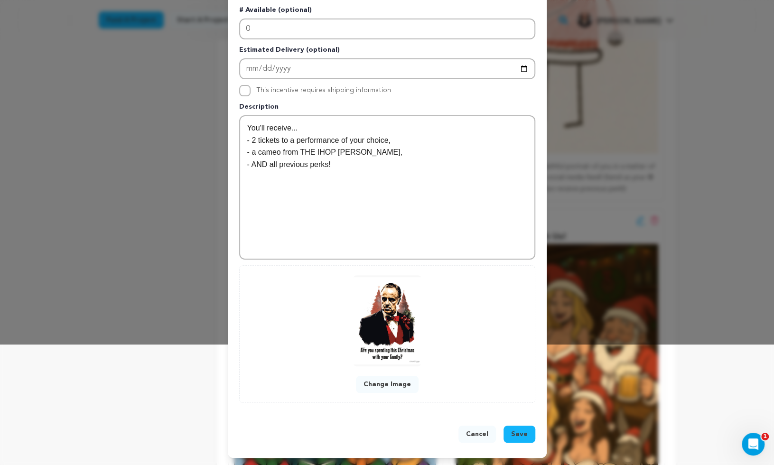
click at [522, 435] on span "Save" at bounding box center [519, 433] width 17 height 9
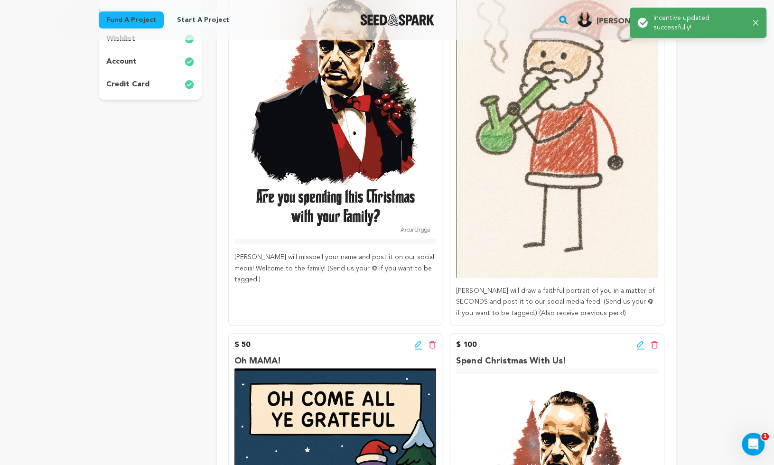
scroll to position [154, 0]
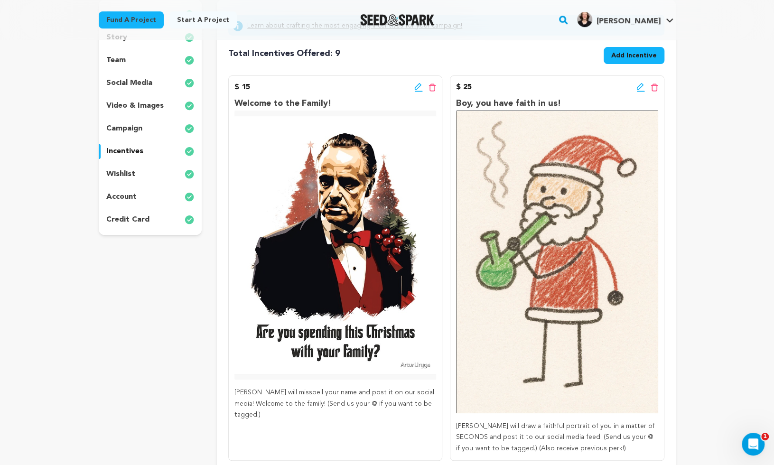
click at [639, 87] on icon at bounding box center [639, 86] width 7 height 7
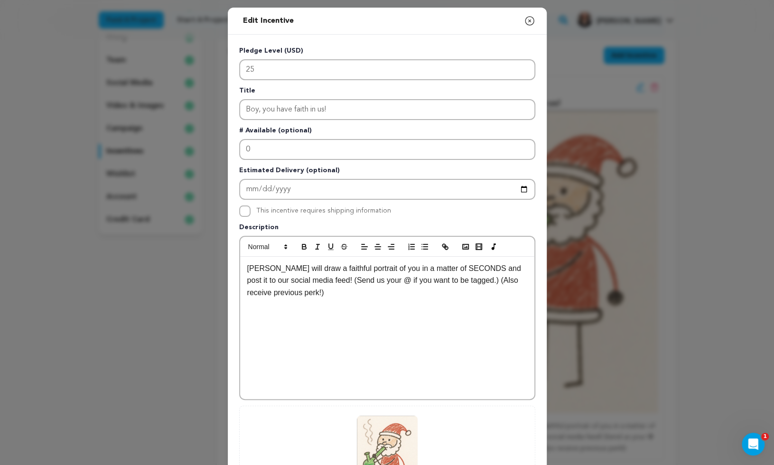
click at [532, 19] on icon "button" at bounding box center [529, 20] width 11 height 11
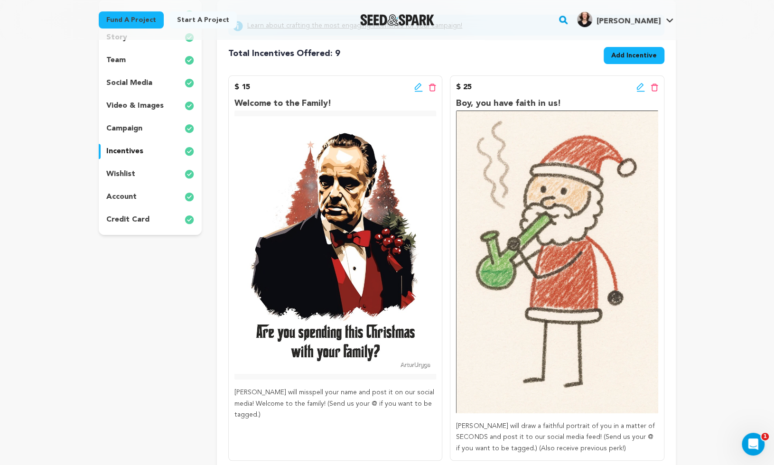
click at [416, 87] on icon at bounding box center [418, 87] width 9 height 9
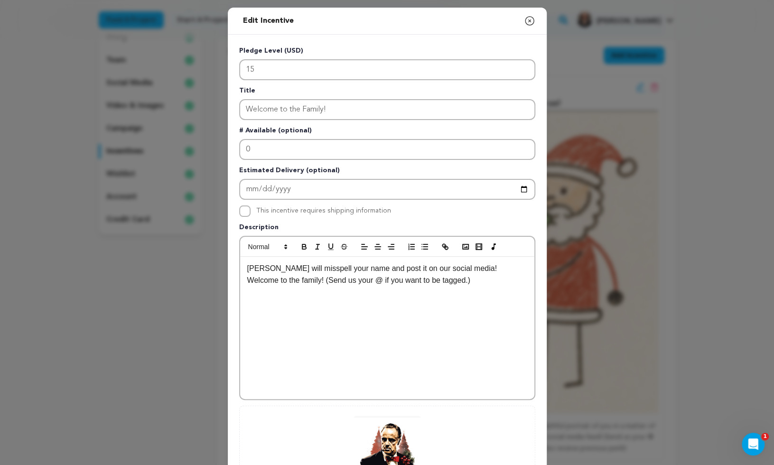
scroll to position [140, 0]
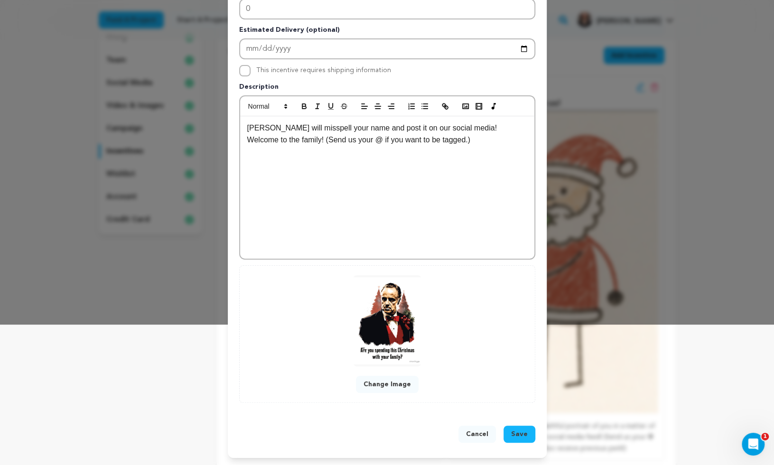
click at [388, 386] on button "Change Image" at bounding box center [387, 384] width 63 height 17
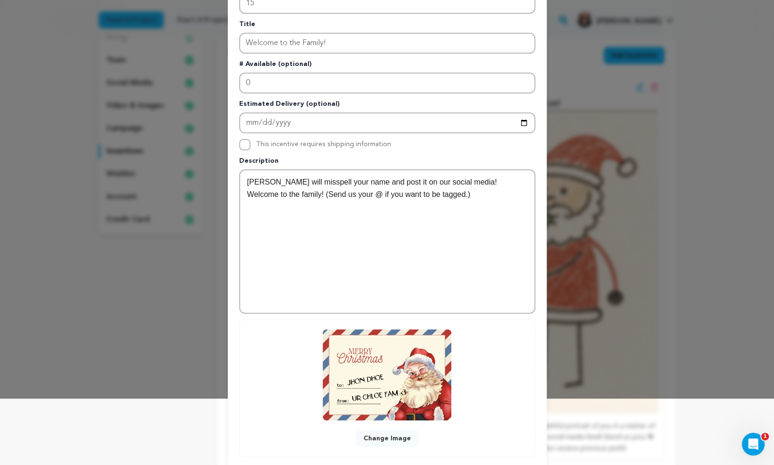
scroll to position [120, 0]
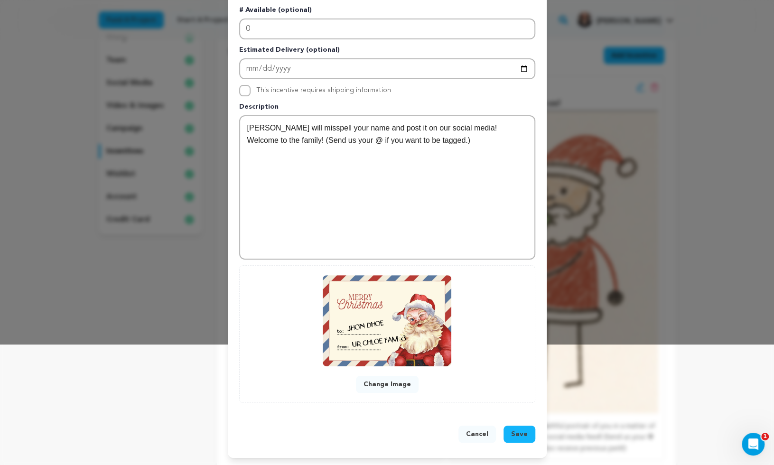
click at [523, 435] on span "Save" at bounding box center [519, 433] width 17 height 9
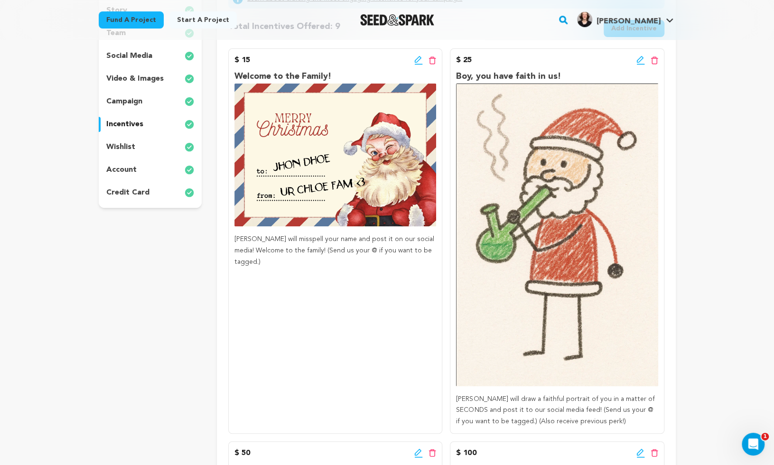
scroll to position [182, 0]
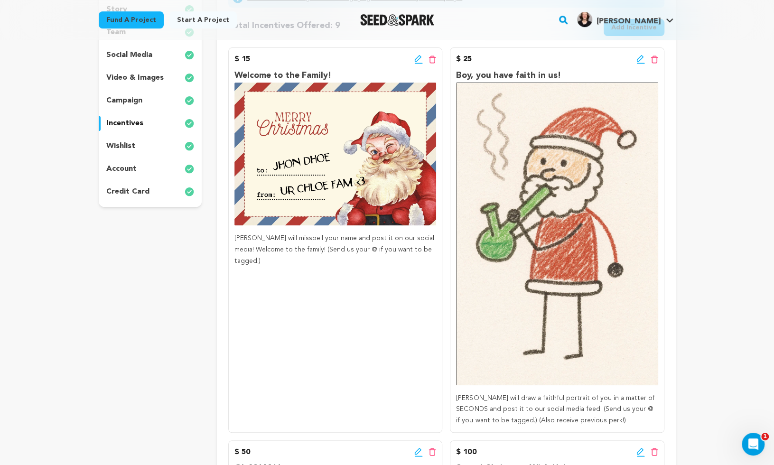
click at [641, 59] on icon at bounding box center [640, 59] width 9 height 9
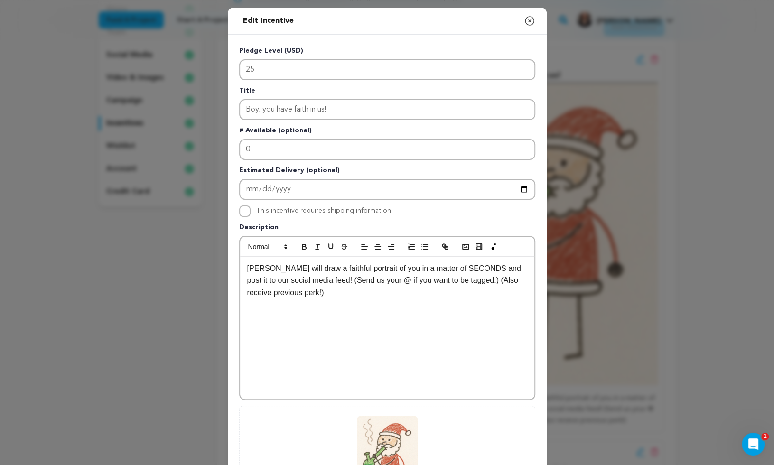
scroll to position [140, 0]
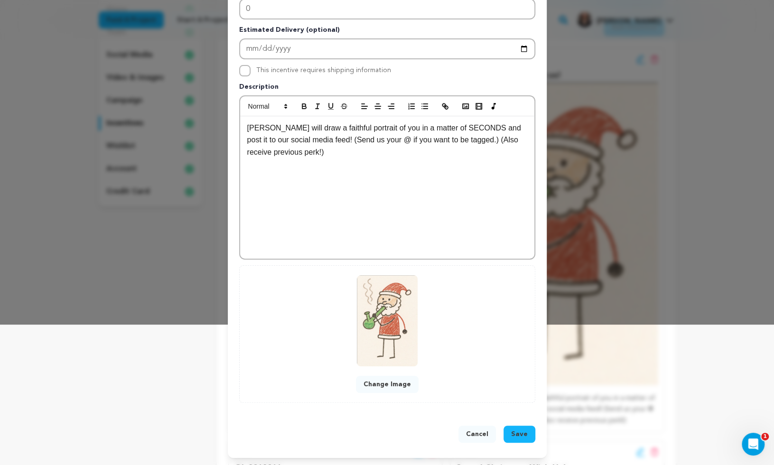
click at [381, 389] on button "Change Image" at bounding box center [387, 384] width 63 height 17
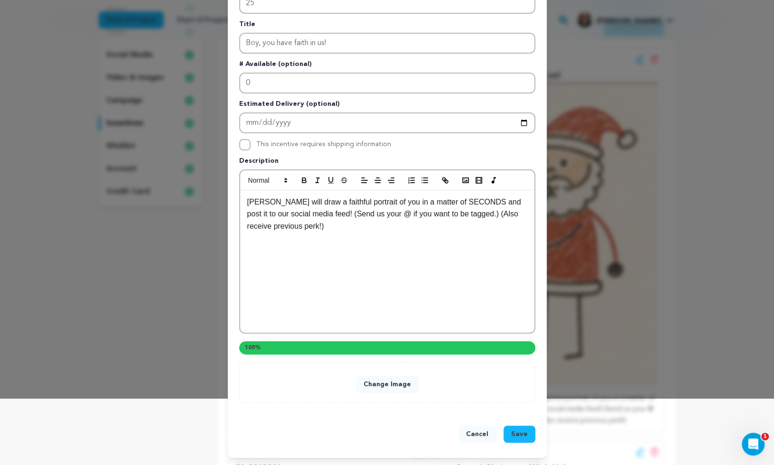
scroll to position [120, 0]
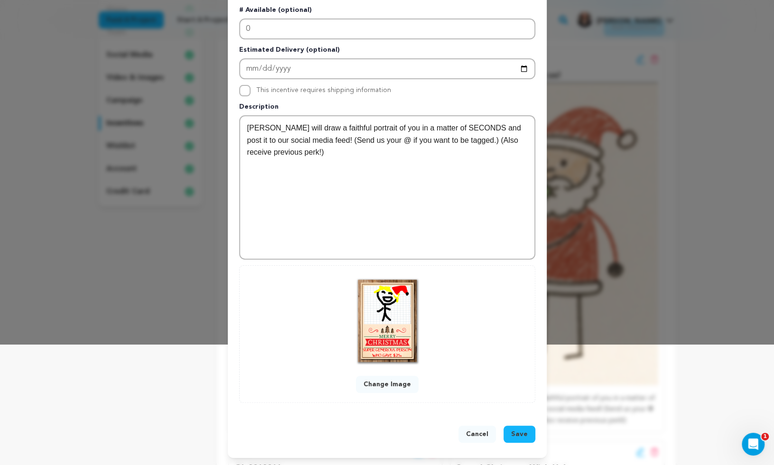
click at [522, 431] on span "Save" at bounding box center [519, 433] width 17 height 9
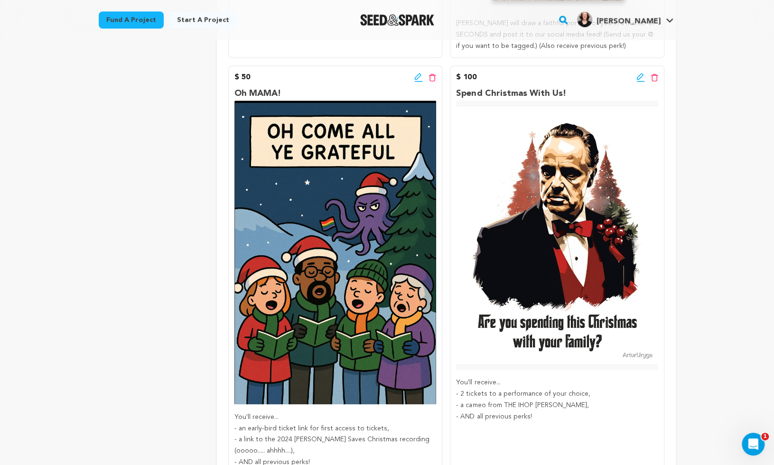
scroll to position [437, 0]
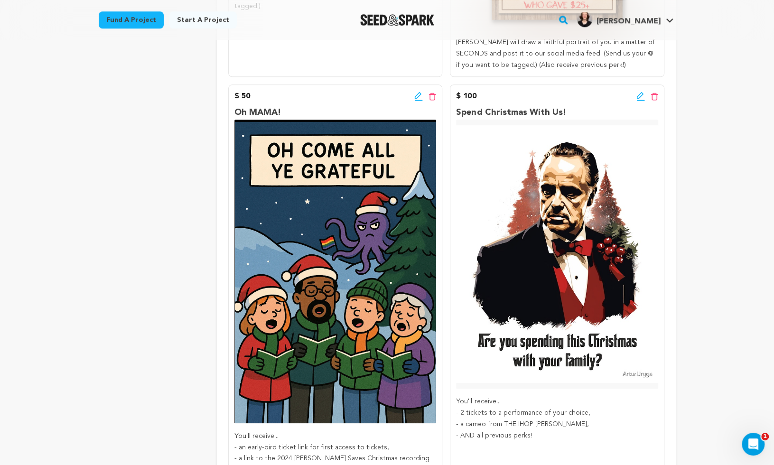
click at [416, 100] on icon at bounding box center [419, 100] width 8 height 1
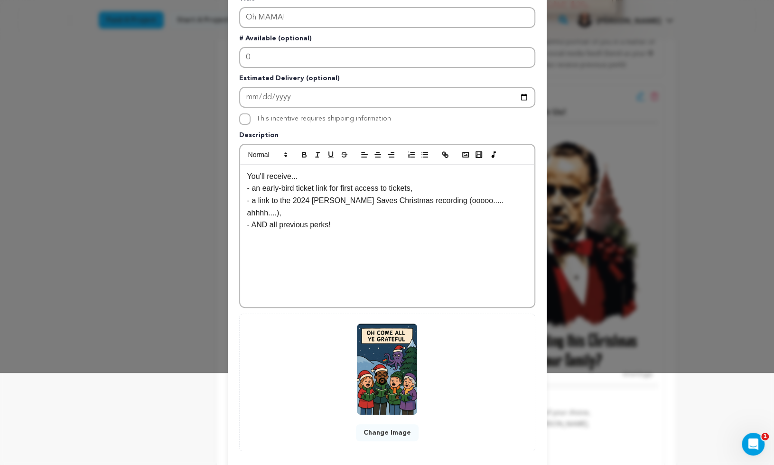
scroll to position [140, 0]
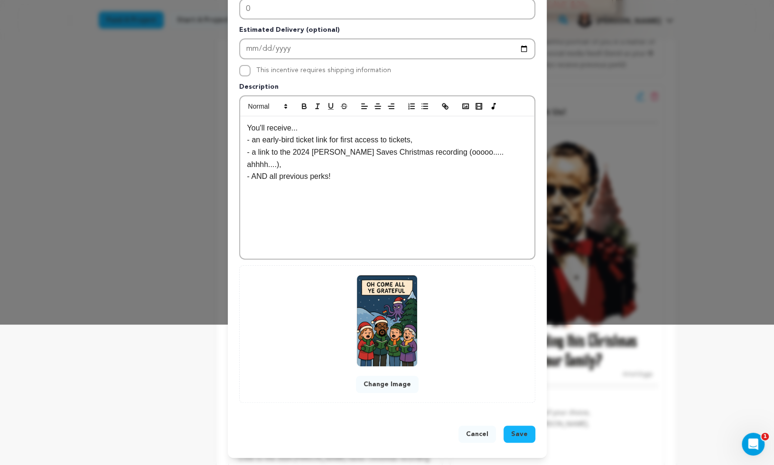
click at [399, 384] on button "Change Image" at bounding box center [387, 384] width 63 height 17
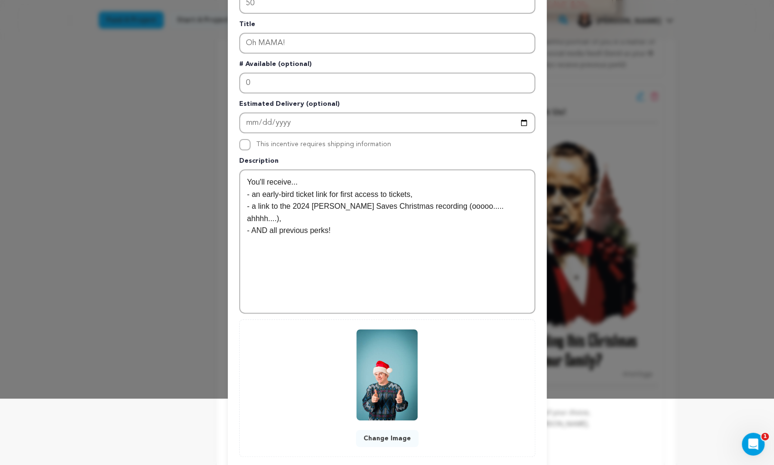
scroll to position [120, 0]
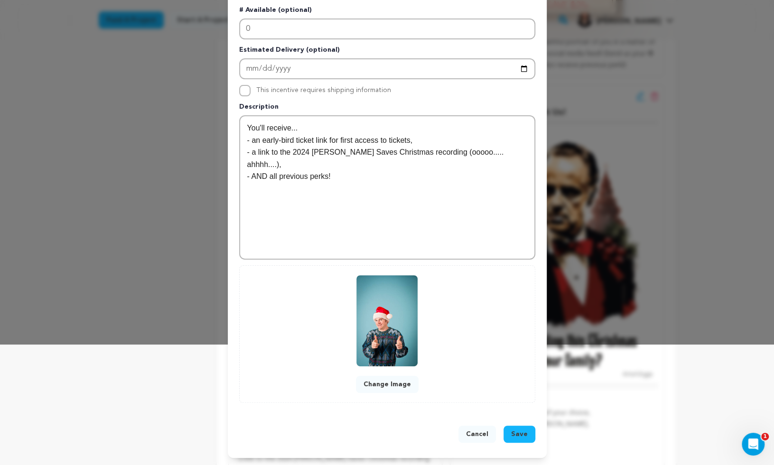
click at [519, 435] on span "Save" at bounding box center [519, 433] width 17 height 9
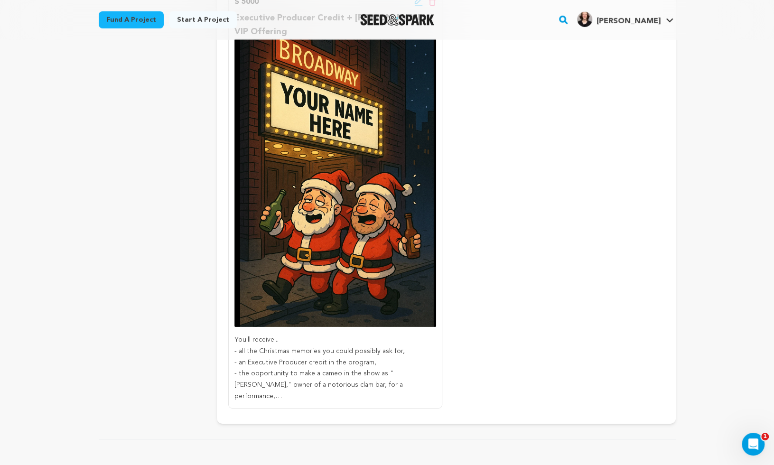
scroll to position [1687, 0]
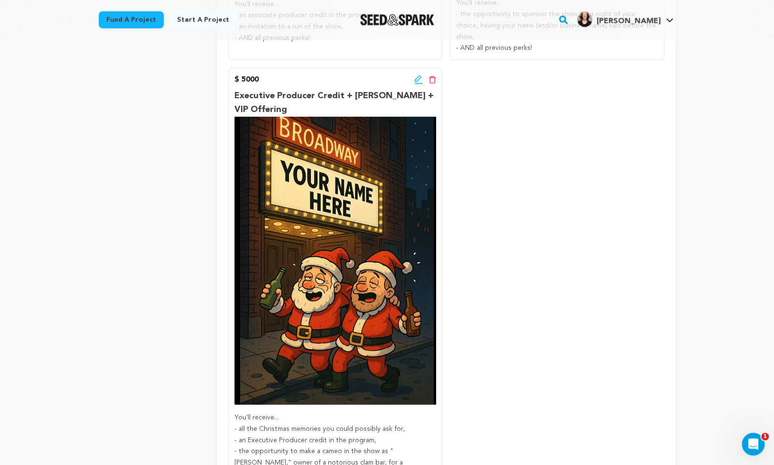
click at [415, 75] on icon at bounding box center [418, 78] width 7 height 7
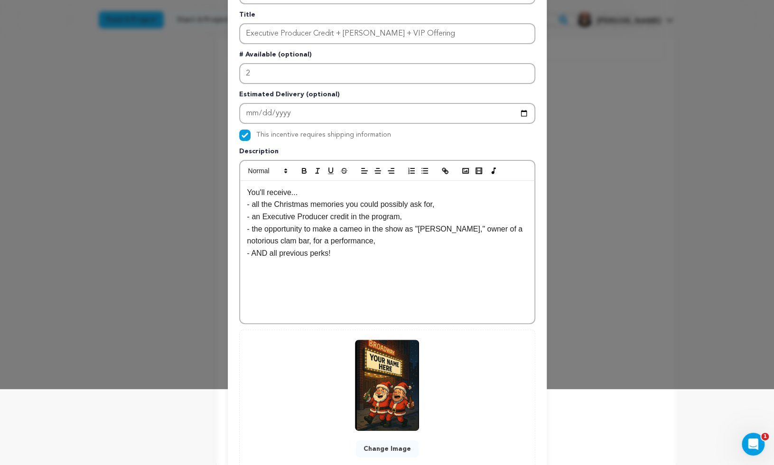
scroll to position [140, 0]
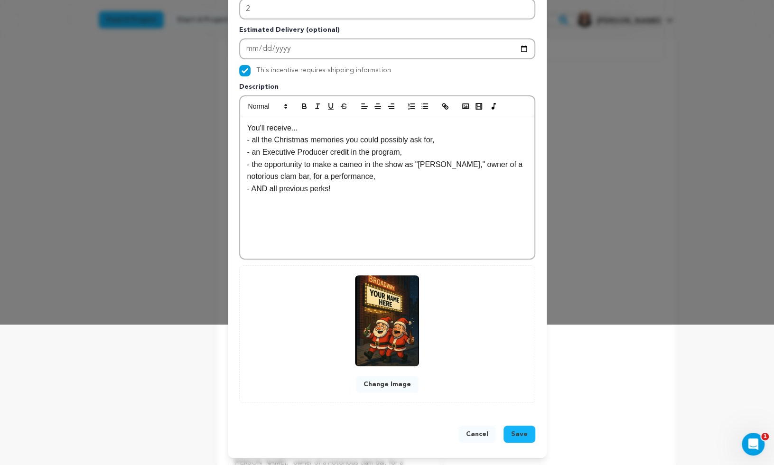
click at [398, 387] on button "Change Image" at bounding box center [387, 384] width 63 height 17
click at [398, 382] on button "Change Image" at bounding box center [387, 384] width 63 height 17
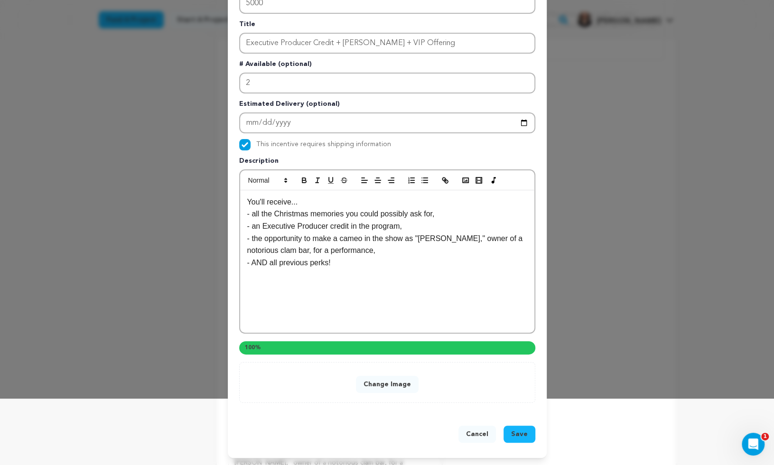
scroll to position [120, 0]
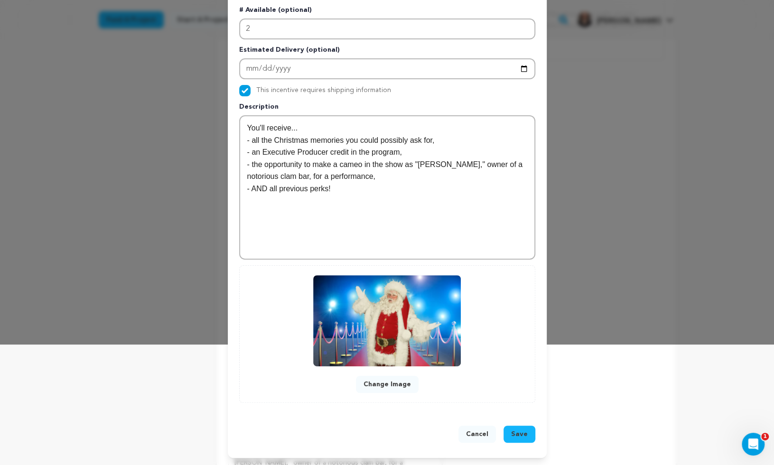
click at [528, 436] on button "Save" at bounding box center [519, 434] width 32 height 17
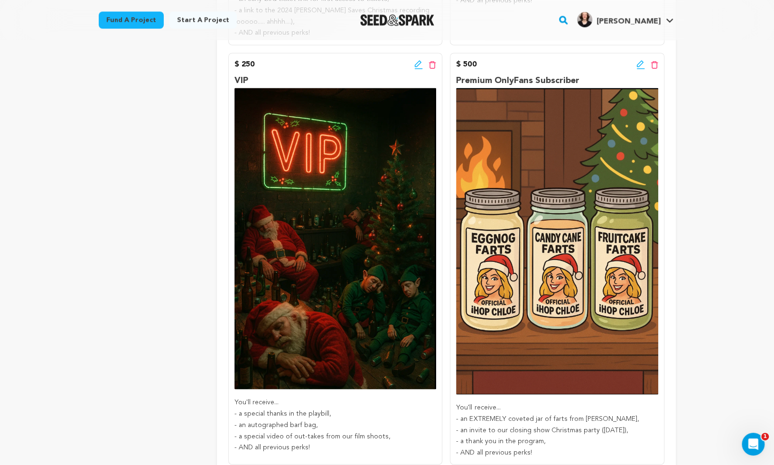
scroll to position [884, 0]
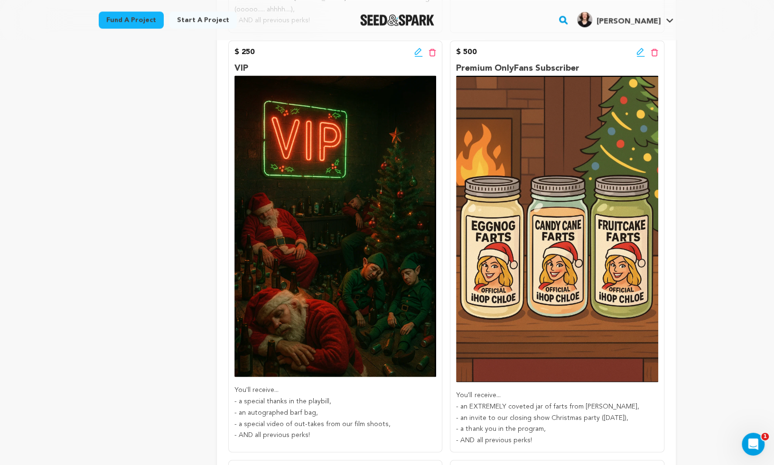
click at [417, 47] on icon at bounding box center [418, 51] width 9 height 9
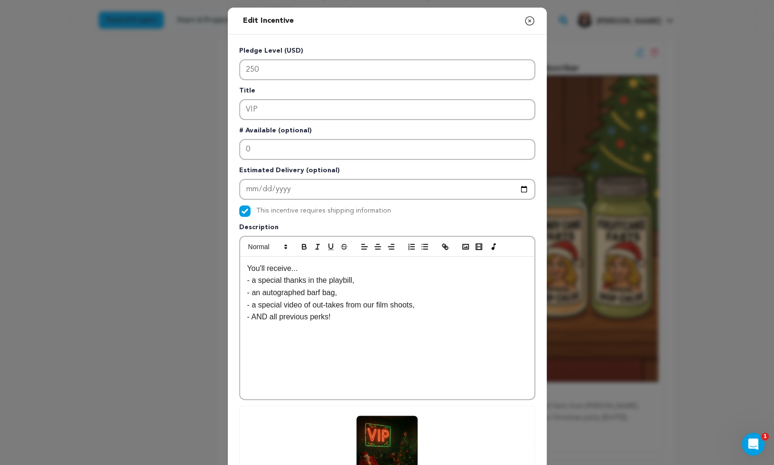
scroll to position [140, 0]
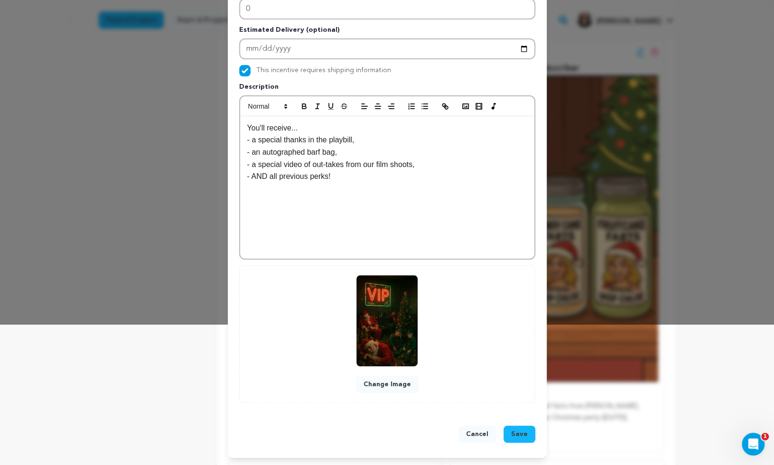
click at [391, 389] on button "Change Image" at bounding box center [387, 384] width 63 height 17
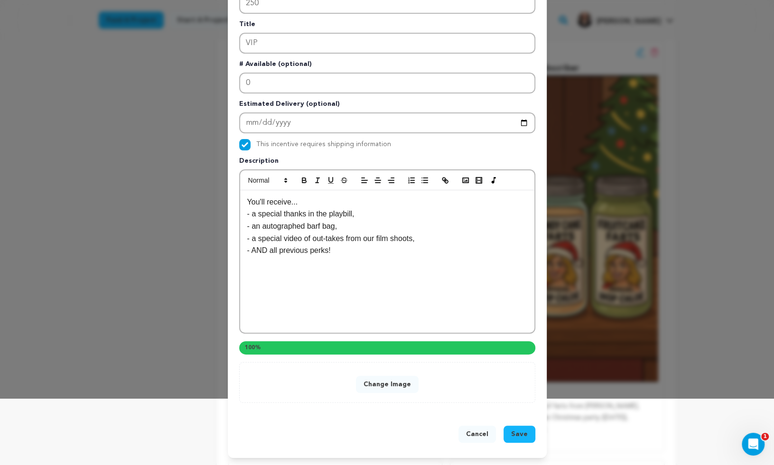
scroll to position [120, 0]
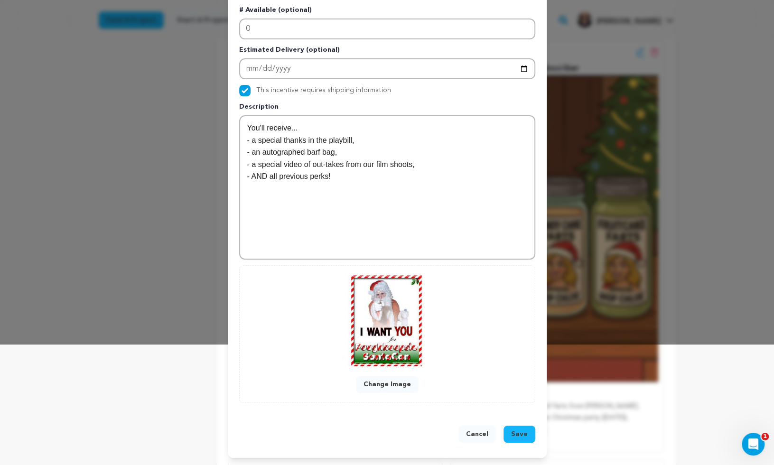
click at [533, 434] on button "Save" at bounding box center [519, 434] width 32 height 17
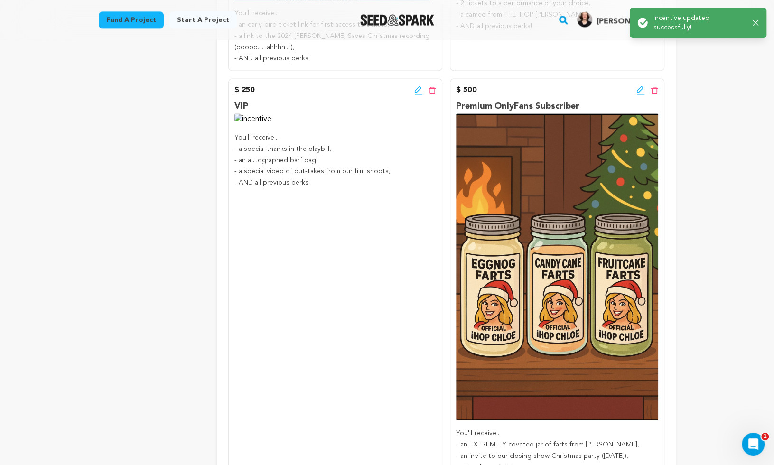
scroll to position [847, 0]
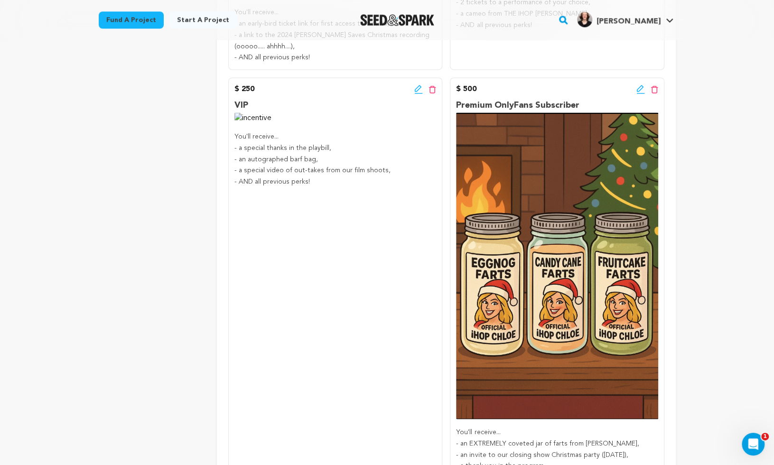
click at [417, 87] on icon at bounding box center [418, 88] width 9 height 9
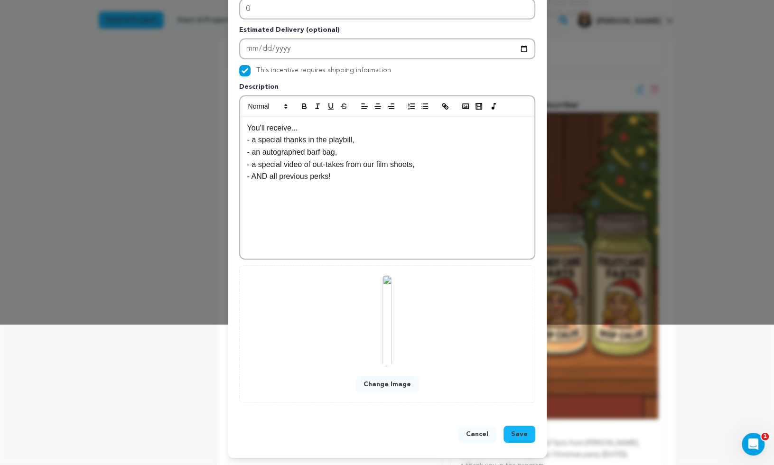
scroll to position [140, 0]
click at [395, 386] on button "Change Image" at bounding box center [387, 384] width 63 height 17
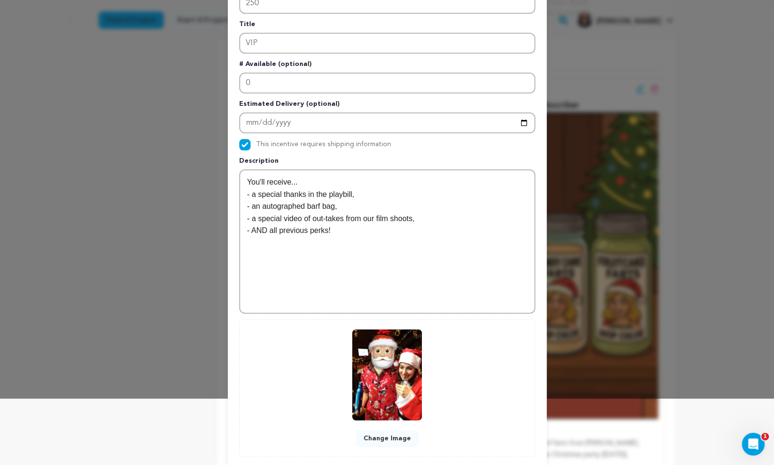
scroll to position [120, 0]
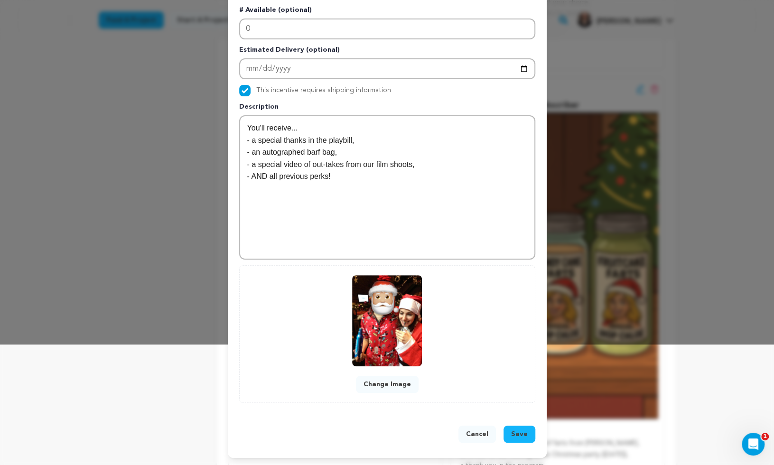
click at [521, 431] on span "Save" at bounding box center [519, 433] width 17 height 9
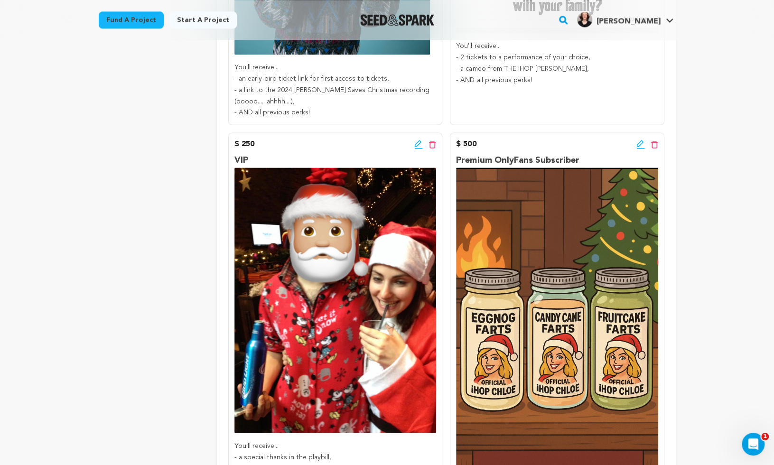
scroll to position [785, 0]
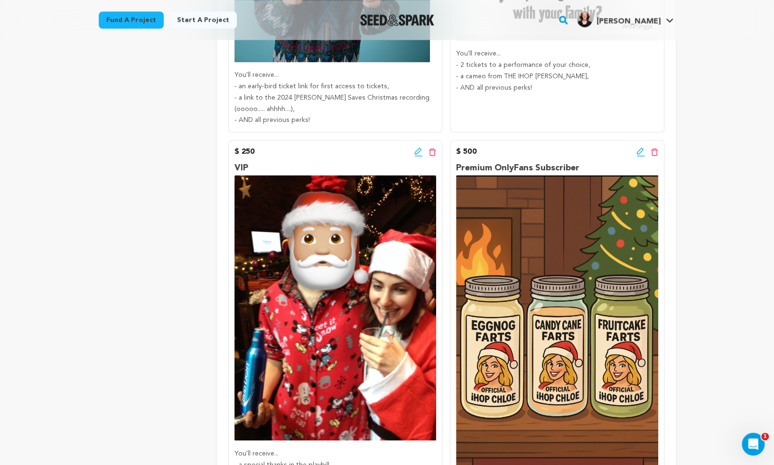
click at [638, 152] on icon at bounding box center [639, 151] width 7 height 7
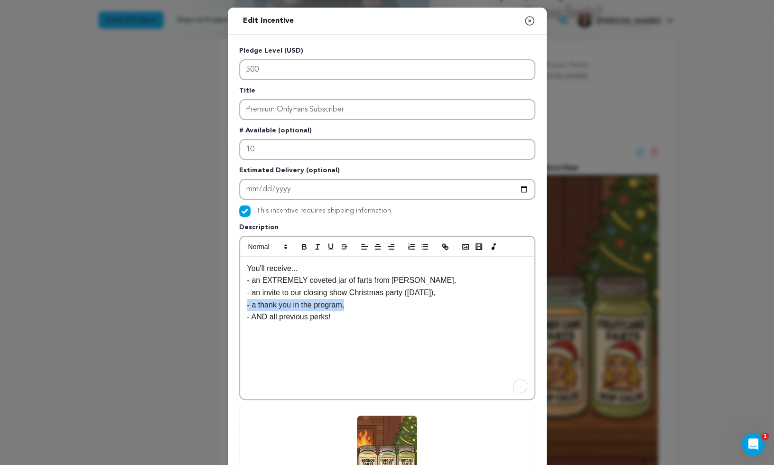
drag, startPoint x: 352, startPoint y: 307, endPoint x: 215, endPoint y: 307, distance: 136.6
click at [215, 307] on div "Edit Incentive Close modal Pledge Level (USD) 500 Title Premium OnlyFans Subscr…" at bounding box center [387, 303] width 774 height 606
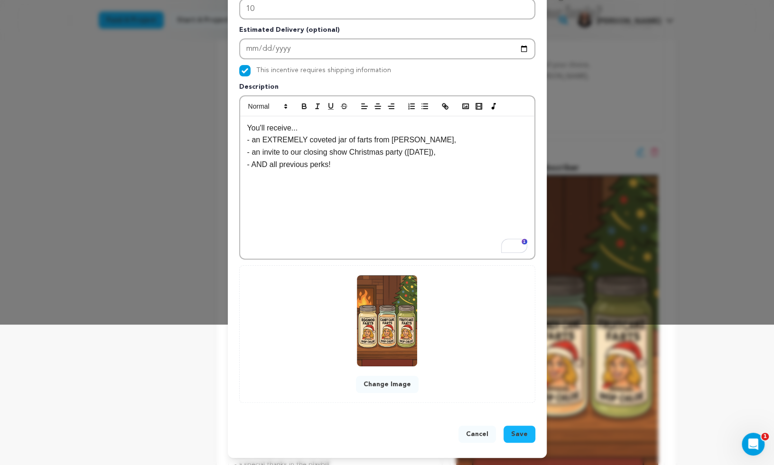
click at [526, 436] on span "Save" at bounding box center [519, 433] width 17 height 9
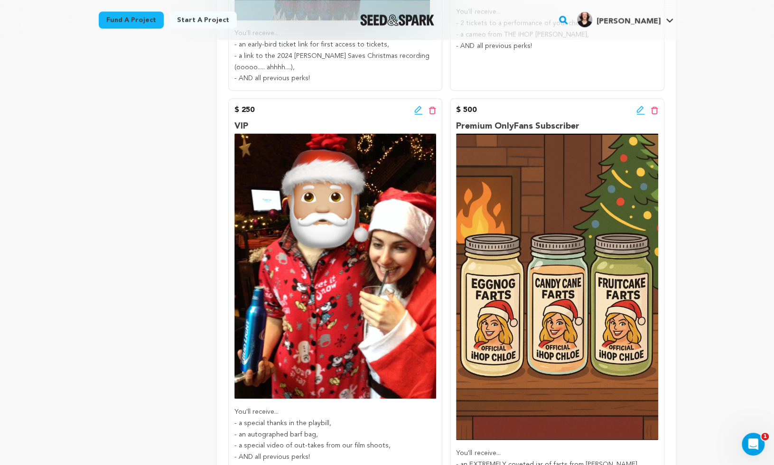
scroll to position [821, 0]
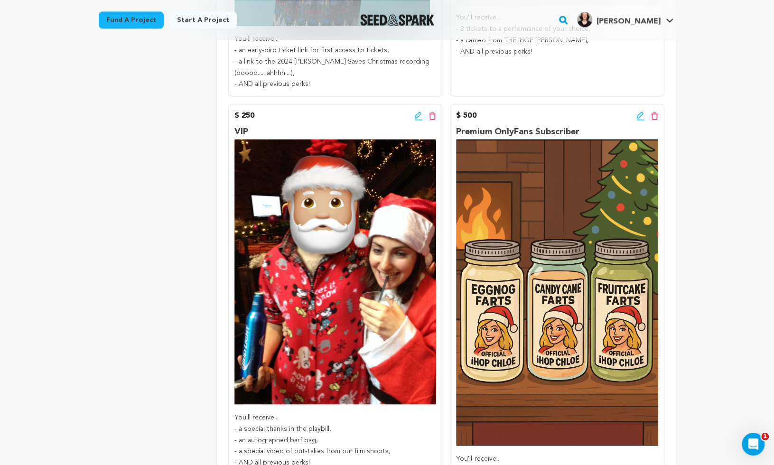
click at [639, 115] on icon at bounding box center [639, 114] width 7 height 7
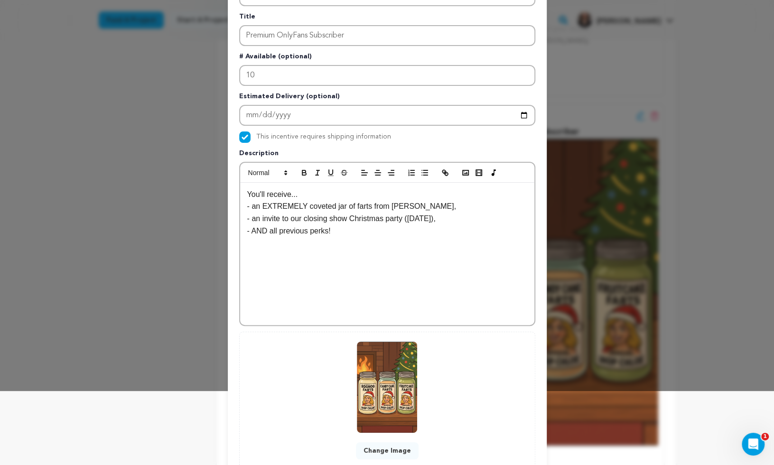
scroll to position [140, 0]
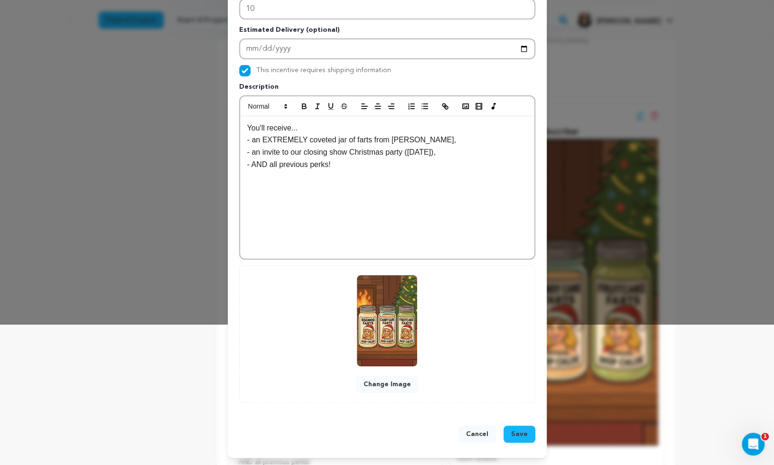
click at [391, 390] on button "Change Image" at bounding box center [387, 384] width 63 height 17
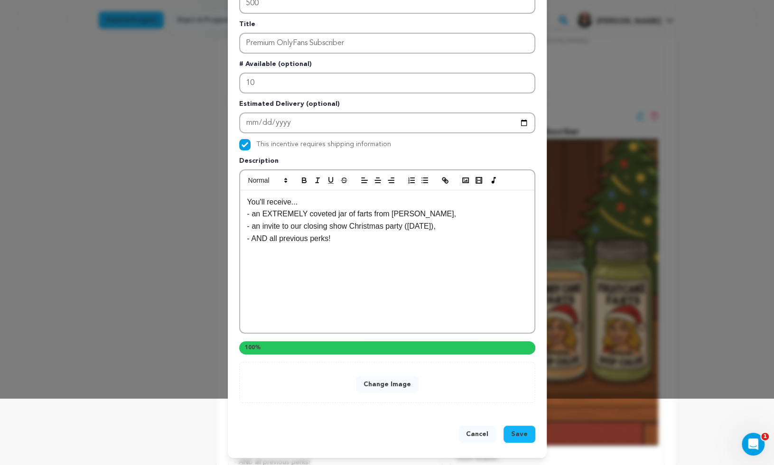
scroll to position [120, 0]
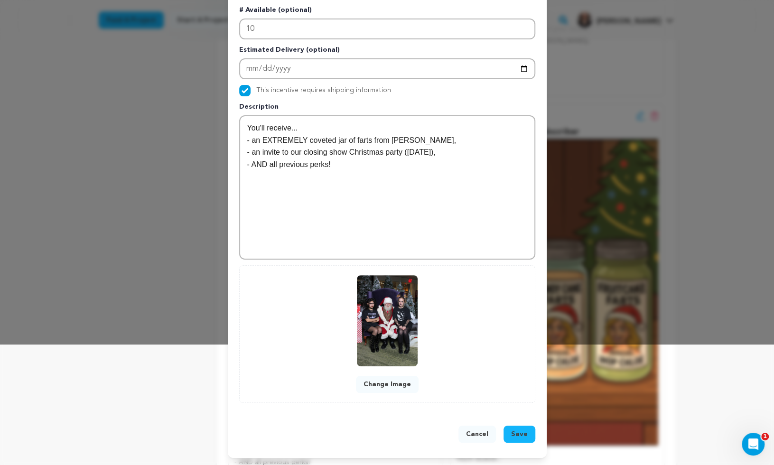
click at [522, 434] on span "Save" at bounding box center [519, 433] width 17 height 9
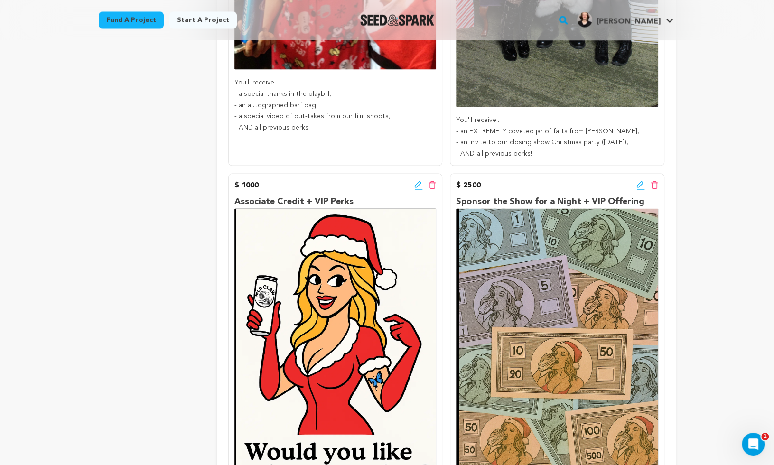
scroll to position [1270, 0]
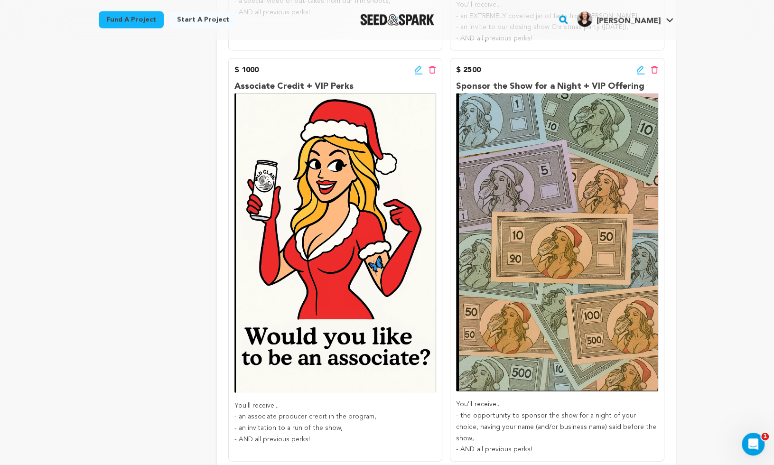
click at [639, 69] on icon at bounding box center [640, 69] width 9 height 9
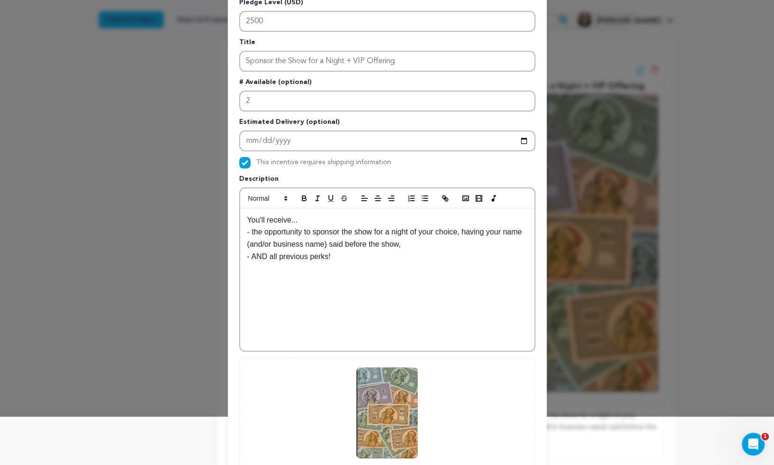
scroll to position [140, 0]
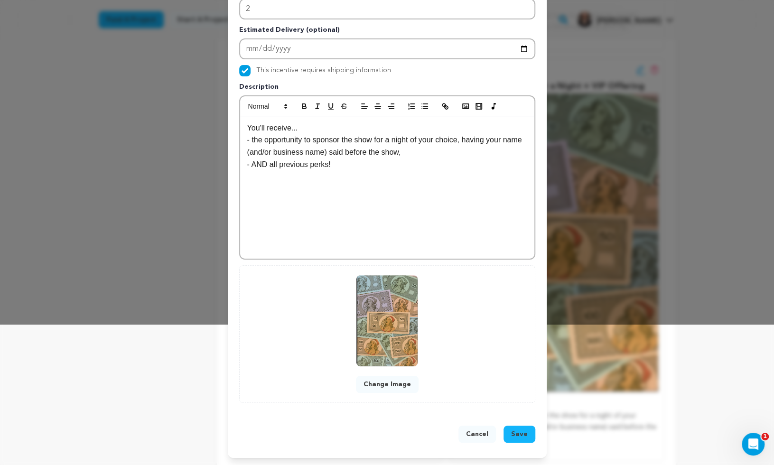
click at [390, 386] on button "Change Image" at bounding box center [387, 384] width 63 height 17
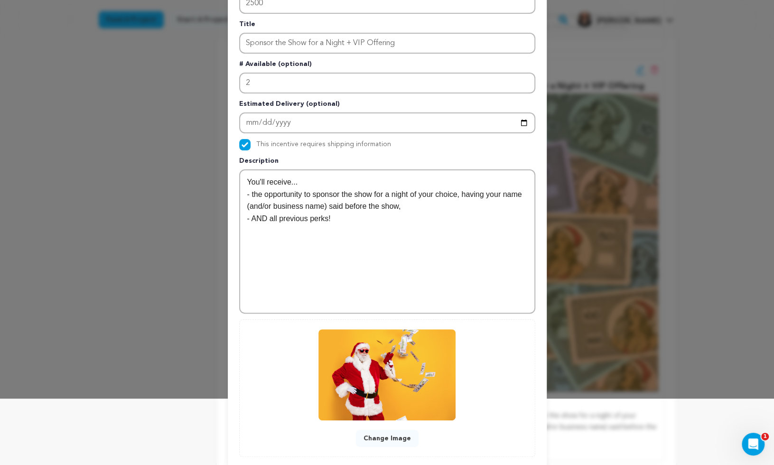
scroll to position [120, 0]
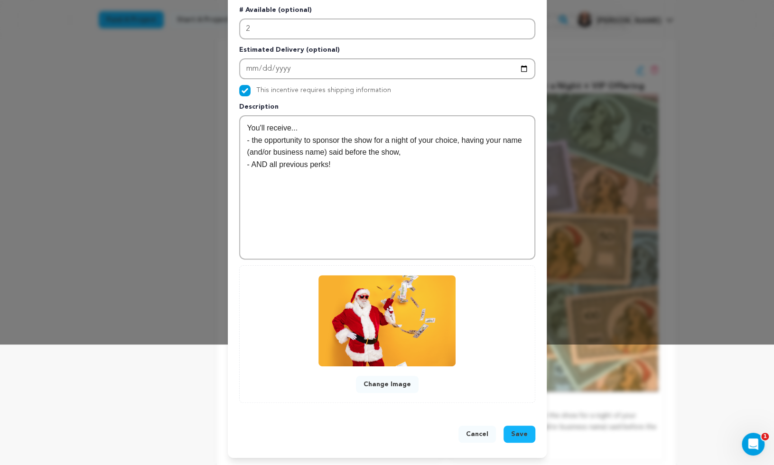
click at [531, 436] on button "Save" at bounding box center [519, 434] width 32 height 17
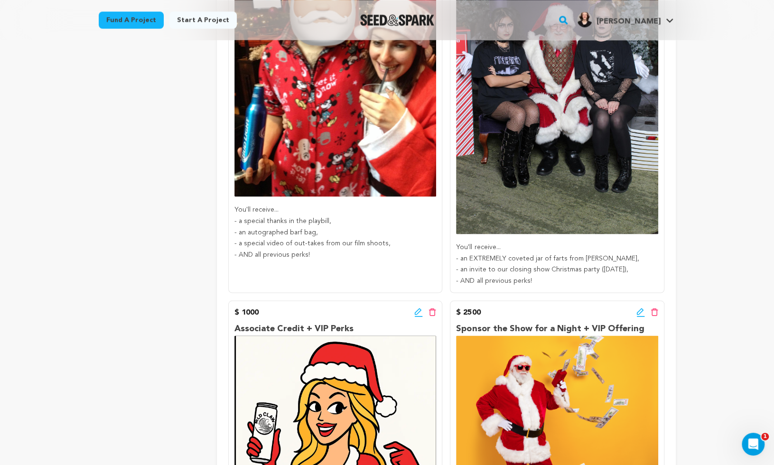
scroll to position [1071, 0]
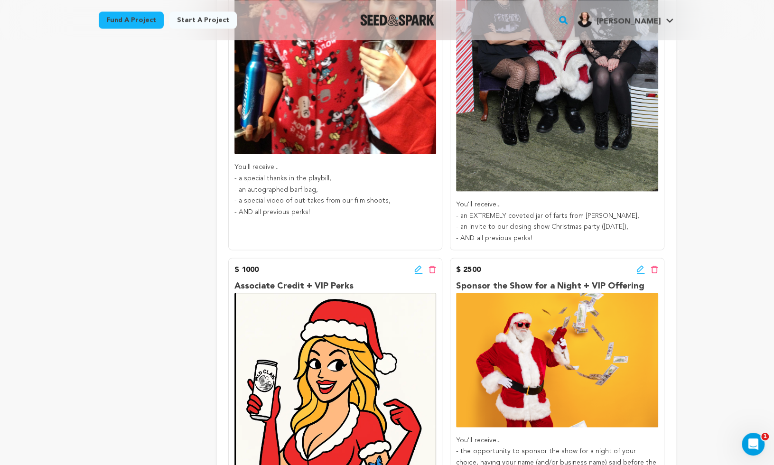
click at [415, 269] on icon at bounding box center [418, 268] width 7 height 7
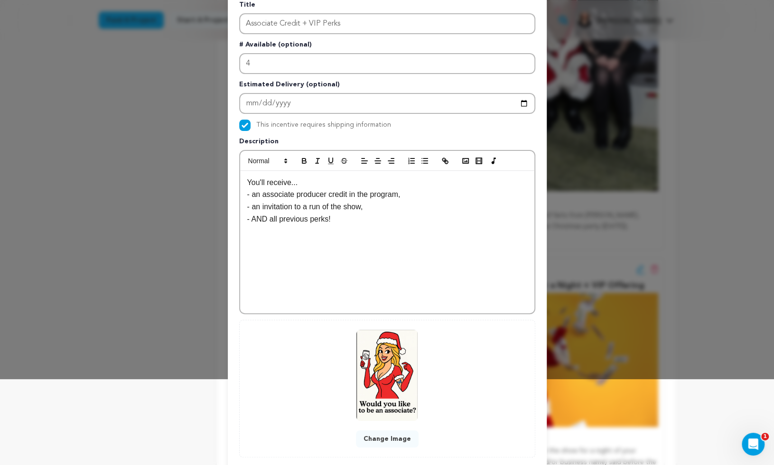
scroll to position [140, 0]
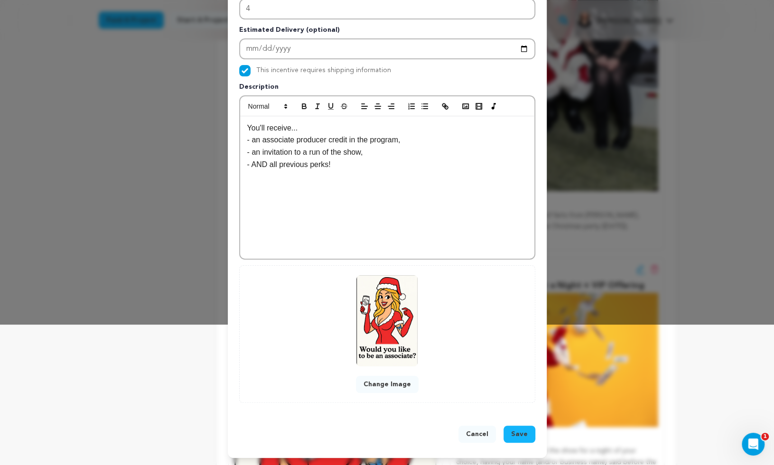
click at [392, 384] on button "Change Image" at bounding box center [387, 384] width 63 height 17
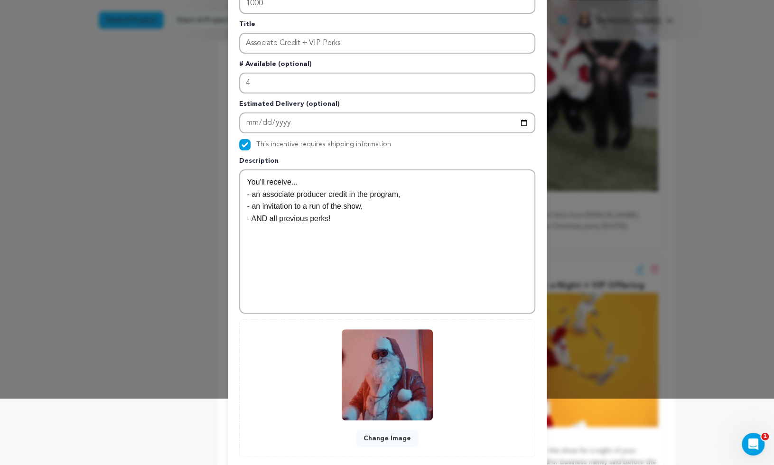
scroll to position [120, 0]
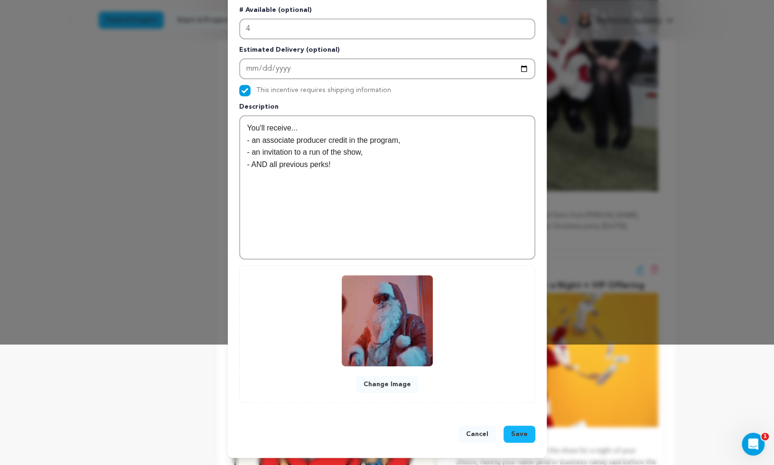
click at [518, 436] on span "Save" at bounding box center [519, 433] width 17 height 9
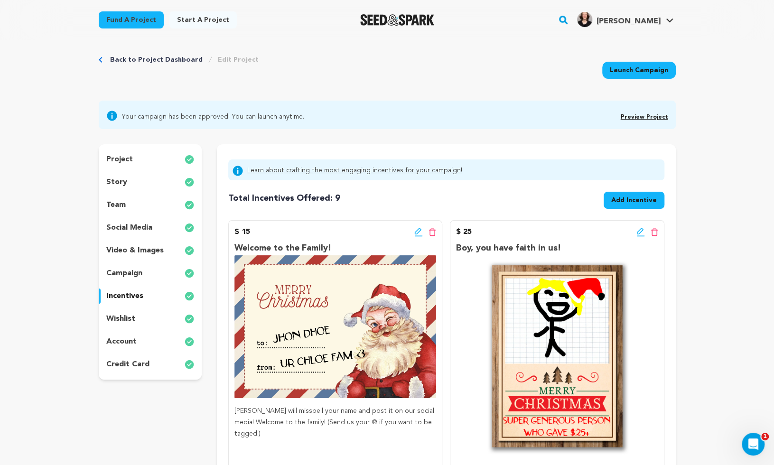
scroll to position [0, 0]
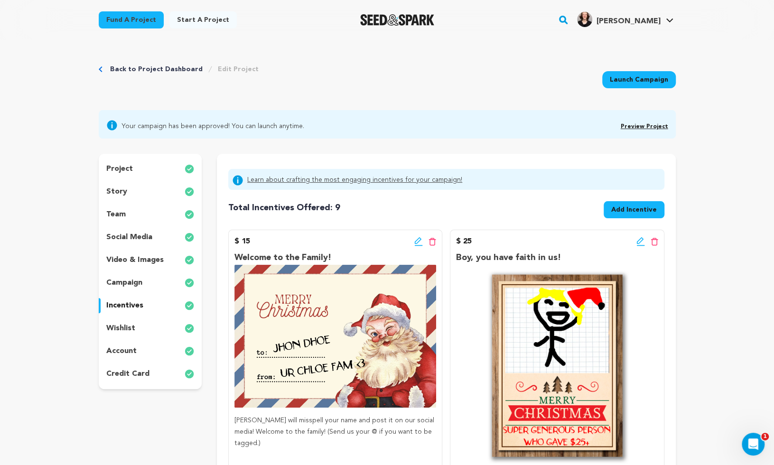
click at [121, 193] on p "story" at bounding box center [116, 191] width 21 height 11
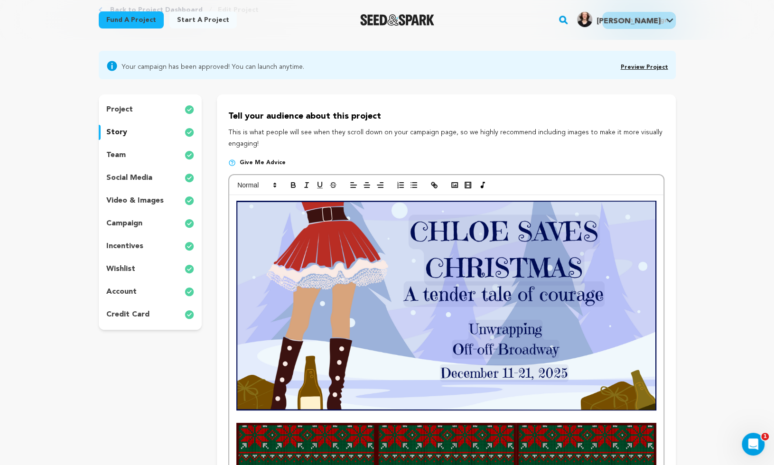
scroll to position [176, 0]
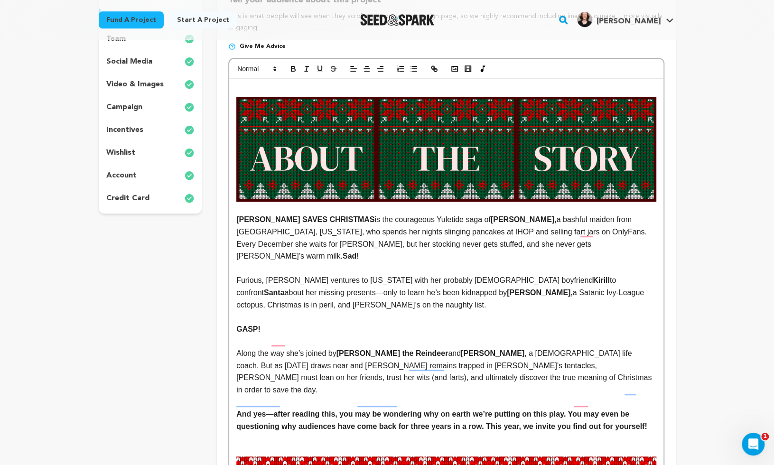
scroll to position [163, 0]
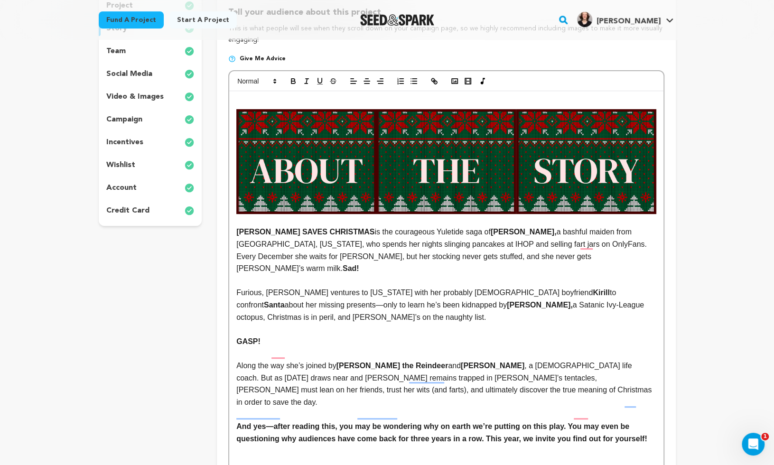
click at [306, 102] on p "To enrich screen reader interactions, please activate Accessibility in Grammarl…" at bounding box center [445, 103] width 419 height 12
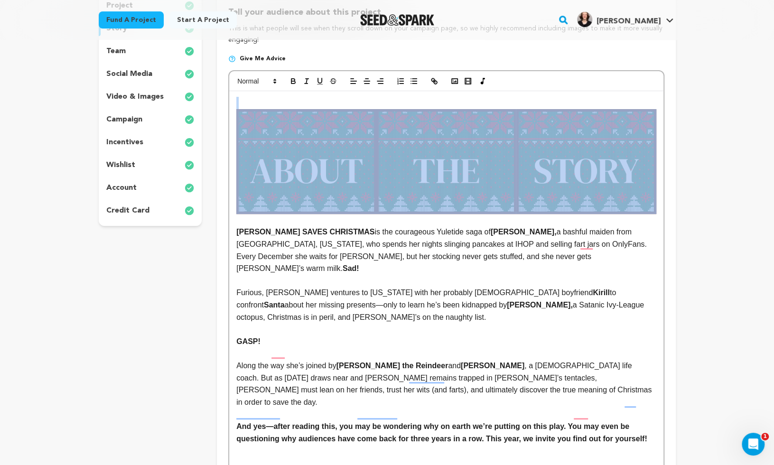
click at [306, 102] on p "To enrich screen reader interactions, please activate Accessibility in Grammarl…" at bounding box center [445, 103] width 419 height 12
click at [298, 101] on p "To enrich screen reader interactions, please activate Accessibility in Grammarl…" at bounding box center [445, 103] width 419 height 12
click at [293, 101] on p "To enrich screen reader interactions, please activate Accessibility in Grammarl…" at bounding box center [445, 103] width 419 height 12
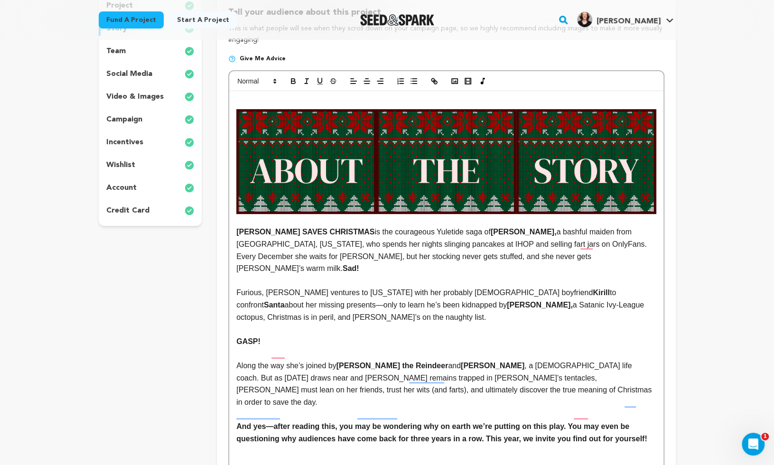
click at [336, 347] on p "To enrich screen reader interactions, please activate Accessibility in Grammarl…" at bounding box center [445, 353] width 419 height 12
click at [264, 98] on p "To enrich screen reader interactions, please activate Accessibility in Grammarl…" at bounding box center [445, 103] width 419 height 12
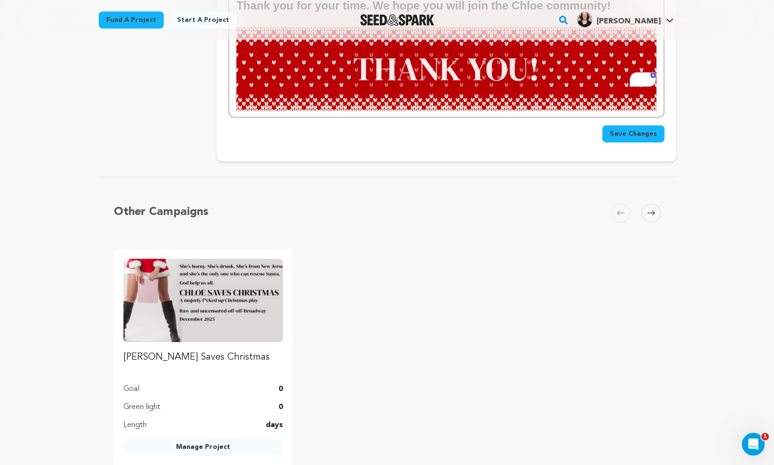
scroll to position [2258, 0]
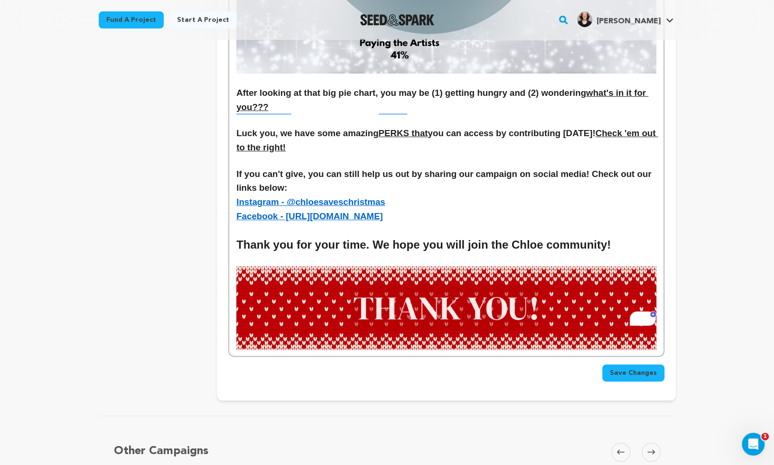
click at [642, 368] on span "Save Changes" at bounding box center [633, 372] width 47 height 9
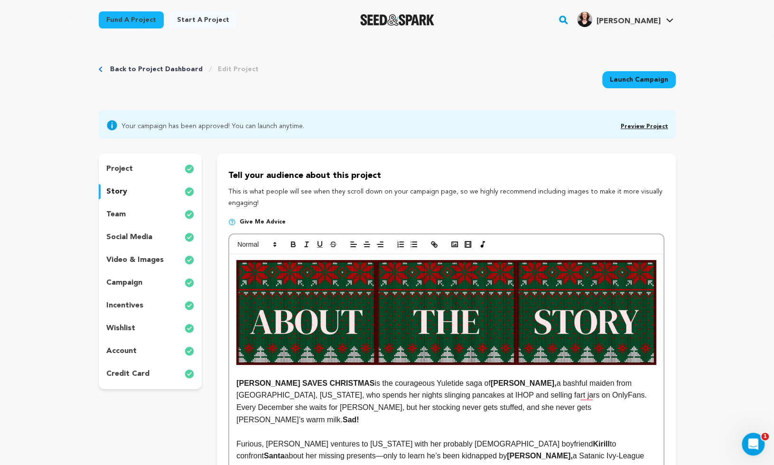
click at [641, 126] on link "Preview Project" at bounding box center [643, 127] width 47 height 6
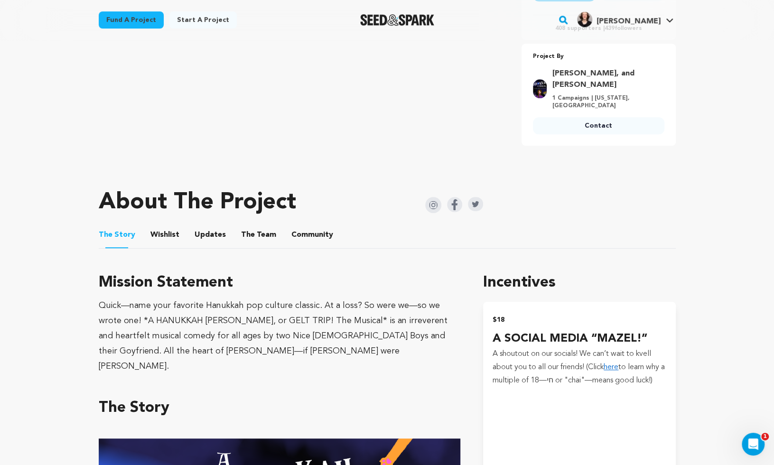
scroll to position [248, 0]
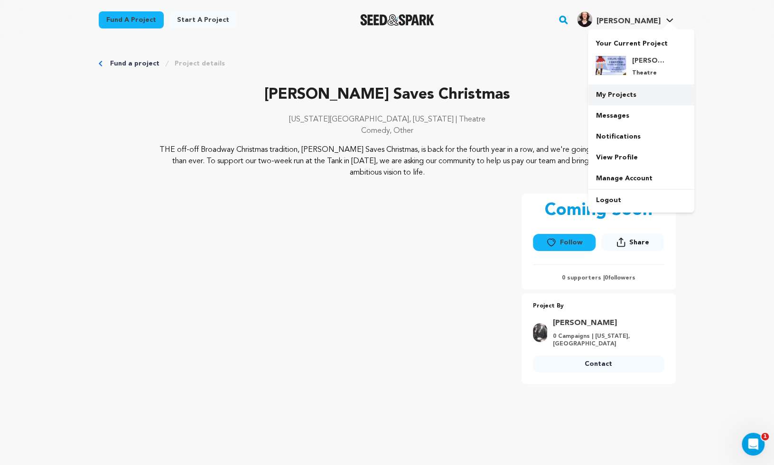
click at [627, 91] on link "My Projects" at bounding box center [641, 94] width 106 height 21
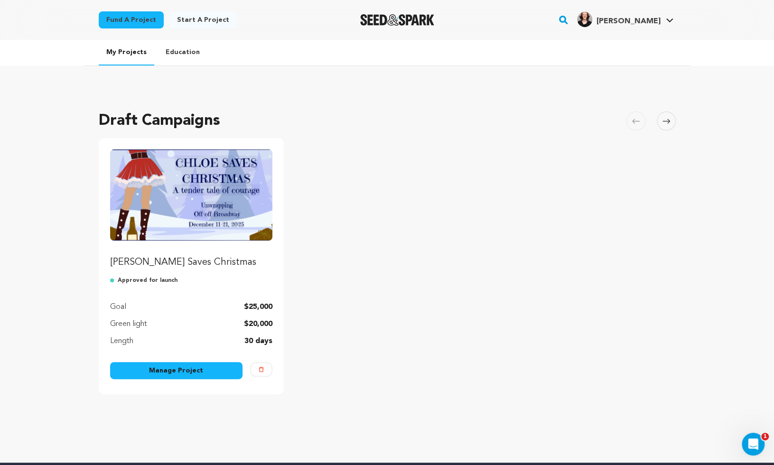
click at [199, 366] on link "Manage Project" at bounding box center [176, 370] width 133 height 17
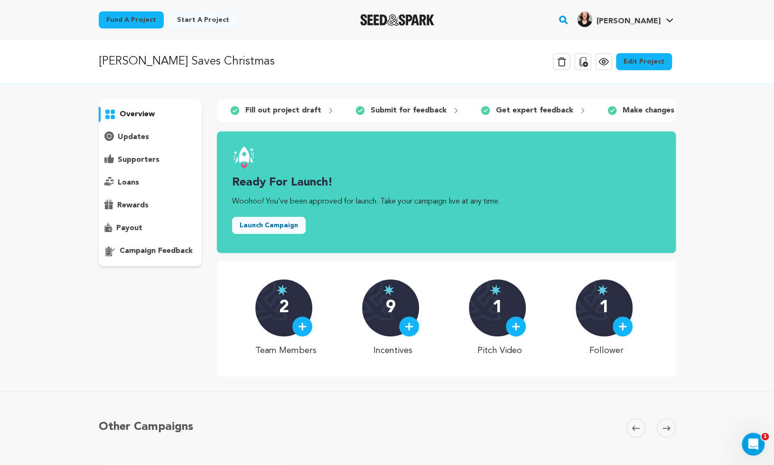
click at [643, 64] on link "Edit Project" at bounding box center [644, 61] width 56 height 17
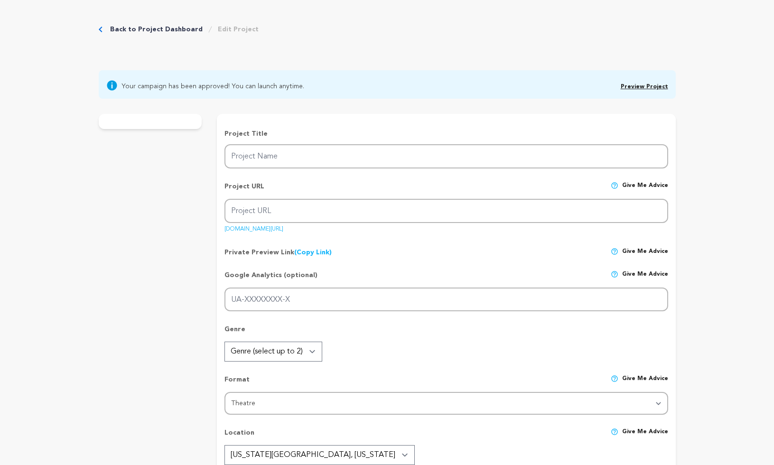
type input "[PERSON_NAME] Saves Christmas"
type input "[PERSON_NAME]-saves-christmas"
type input "[PERSON_NAME] is back, and this Christmas, she came to [GEOGRAPHIC_DATA]. Help …"
type textarea "THE off-off Broadway Christmas tradition, [PERSON_NAME] Saves Christmas, is bac…"
type textarea "Every year, we devote ourselves to this silly production passionately, ferventl…"
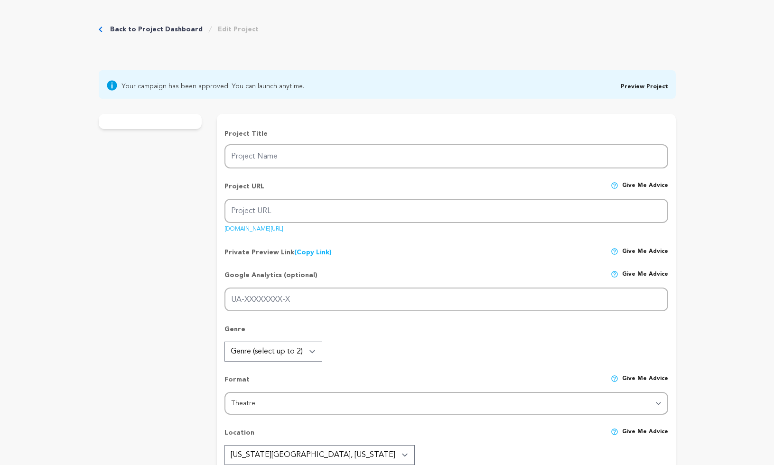
radio input "true"
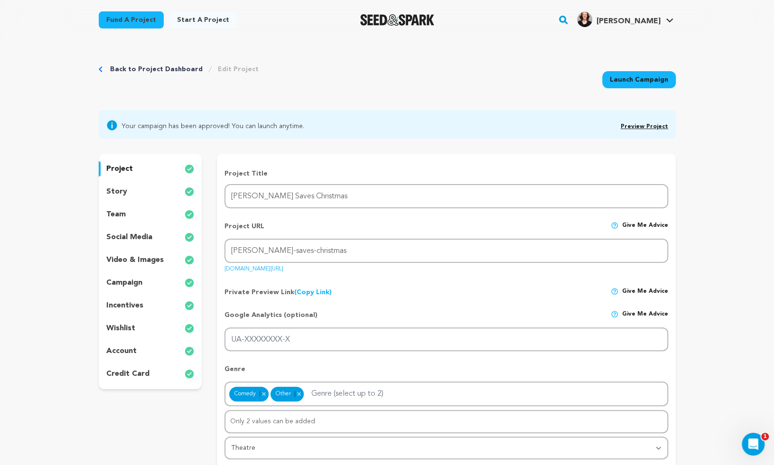
click at [174, 68] on link "Back to Project Dashboard" at bounding box center [156, 69] width 93 height 9
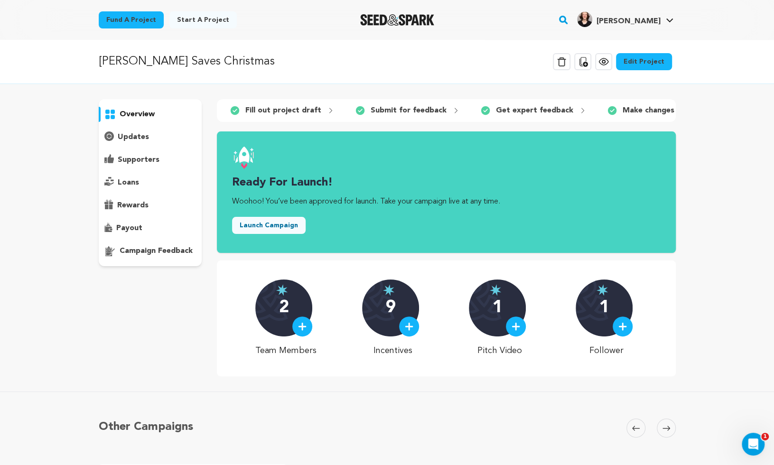
click at [625, 62] on link "Edit Project" at bounding box center [644, 61] width 56 height 17
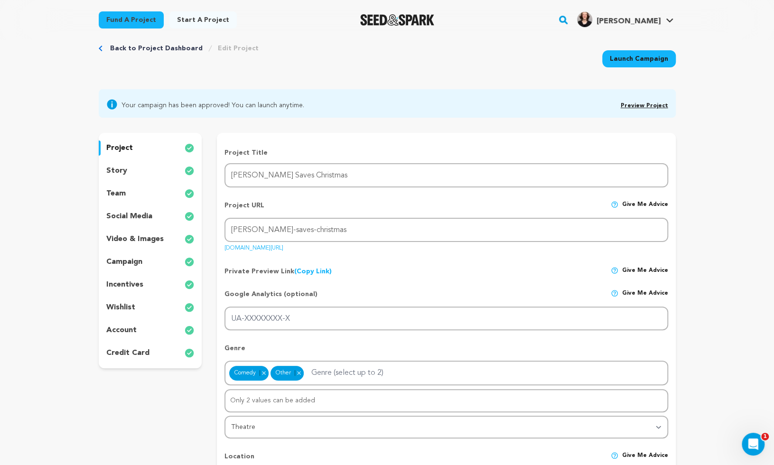
click at [283, 249] on link "[DOMAIN_NAME][URL]" at bounding box center [253, 245] width 59 height 9
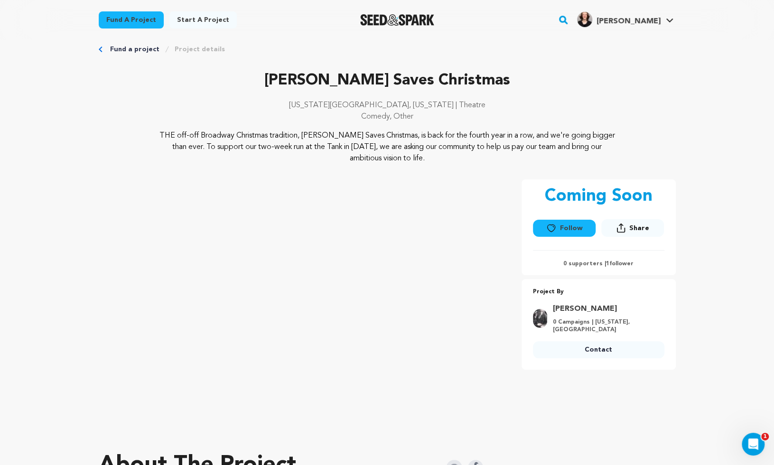
scroll to position [16, 0]
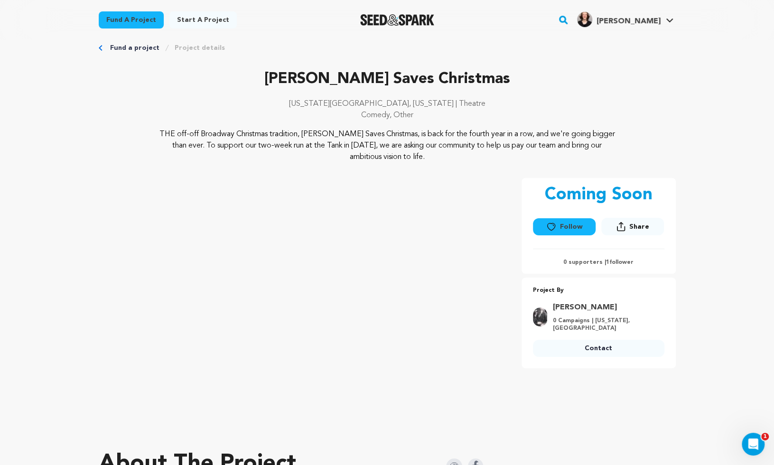
click at [398, 142] on p "THE off-off Broadway Christmas tradition, [PERSON_NAME] Saves Christmas, is bac…" at bounding box center [387, 146] width 462 height 34
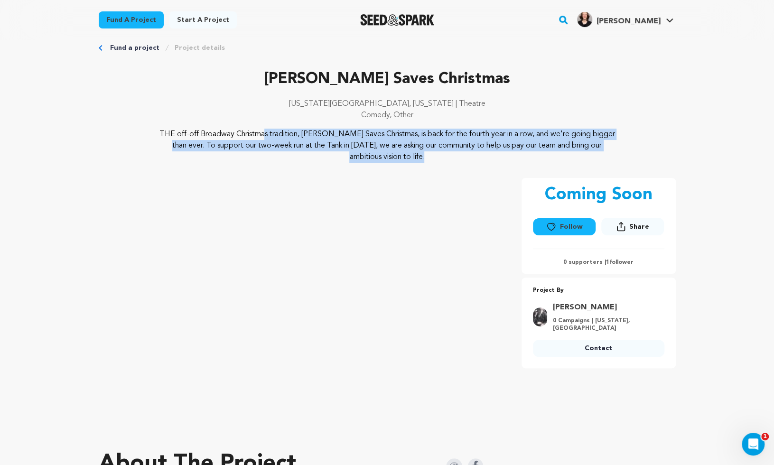
click at [398, 142] on p "THE off-off Broadway Christmas tradition, [PERSON_NAME] Saves Christmas, is bac…" at bounding box center [387, 146] width 462 height 34
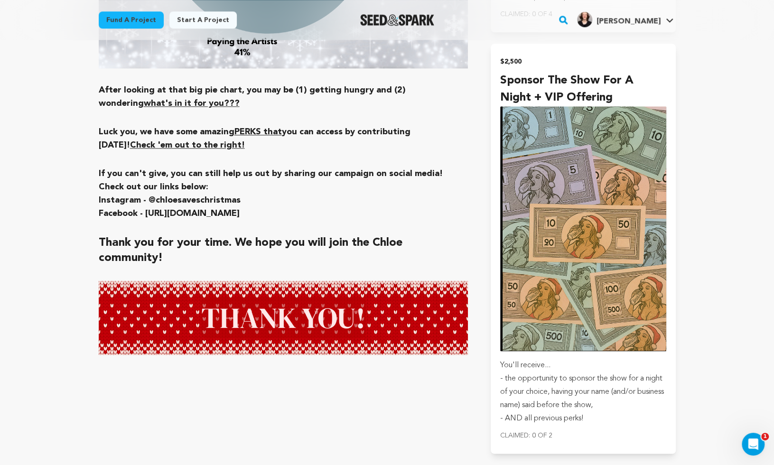
scroll to position [2821, 0]
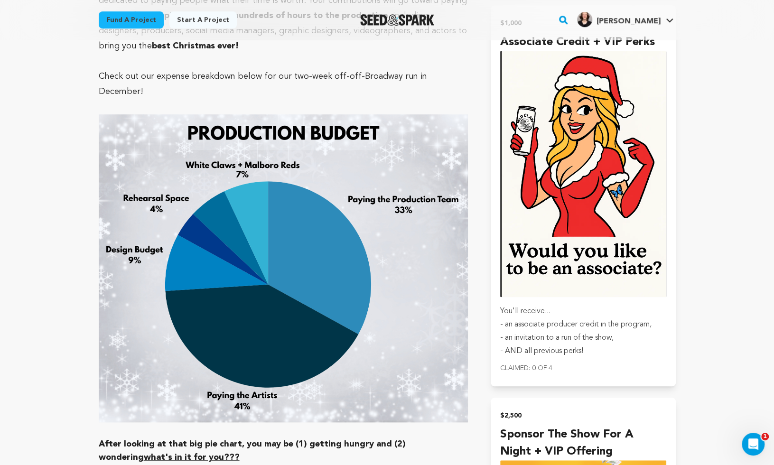
scroll to position [2637, 0]
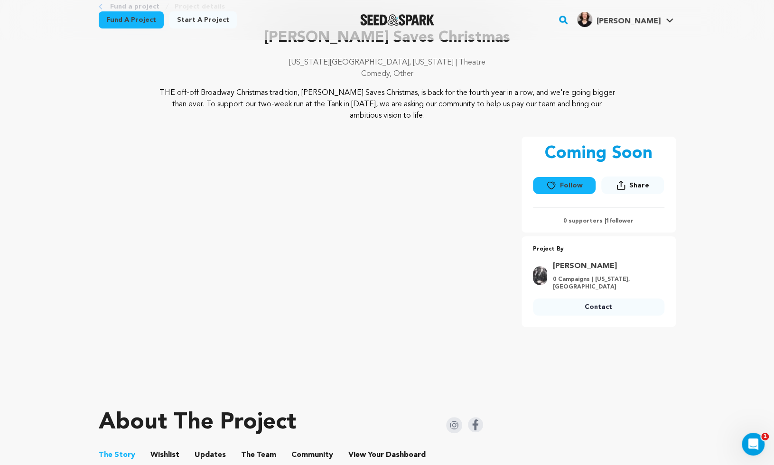
scroll to position [8, 0]
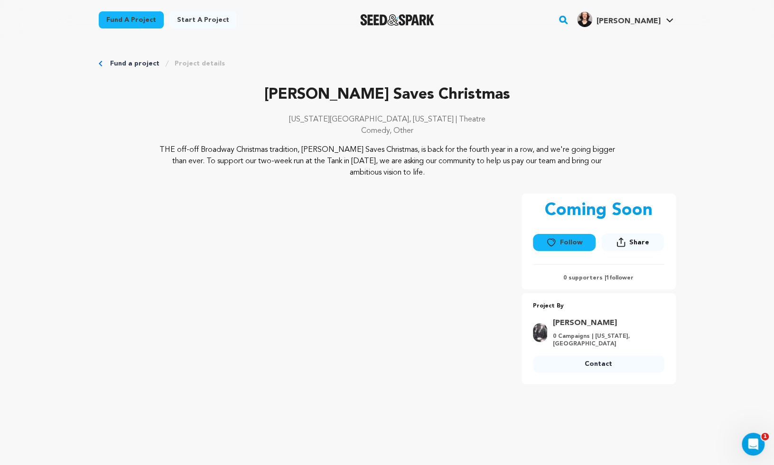
click at [620, 97] on p "[PERSON_NAME] Saves Christmas" at bounding box center [387, 94] width 577 height 23
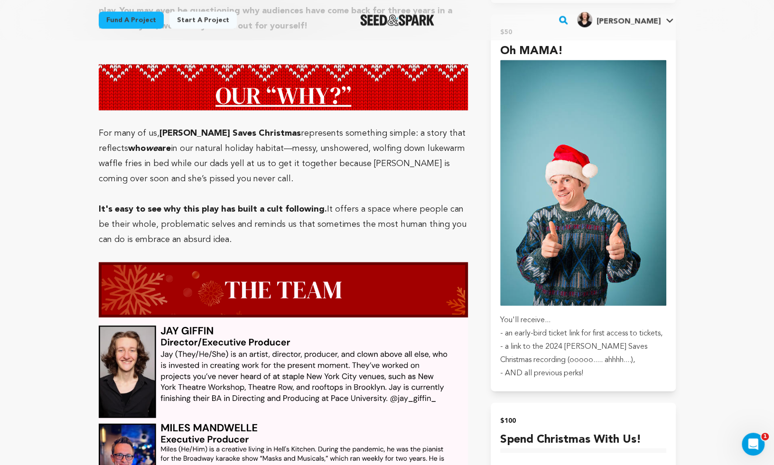
scroll to position [1213, 0]
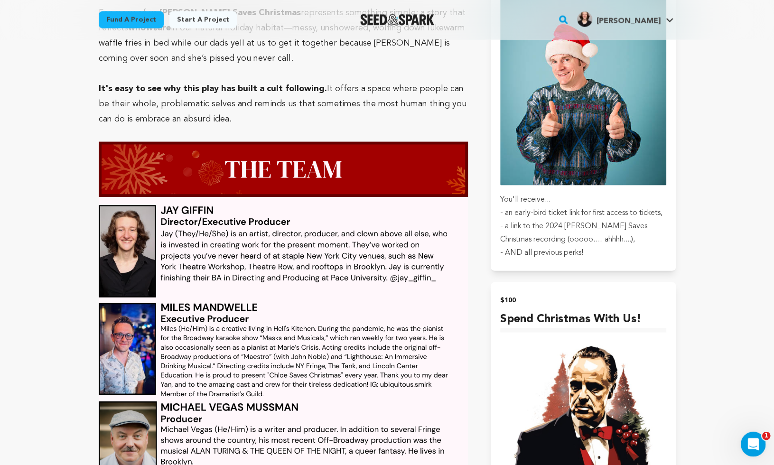
click at [747, 444] on icon "Open Intercom Messenger" at bounding box center [752, 443] width 16 height 16
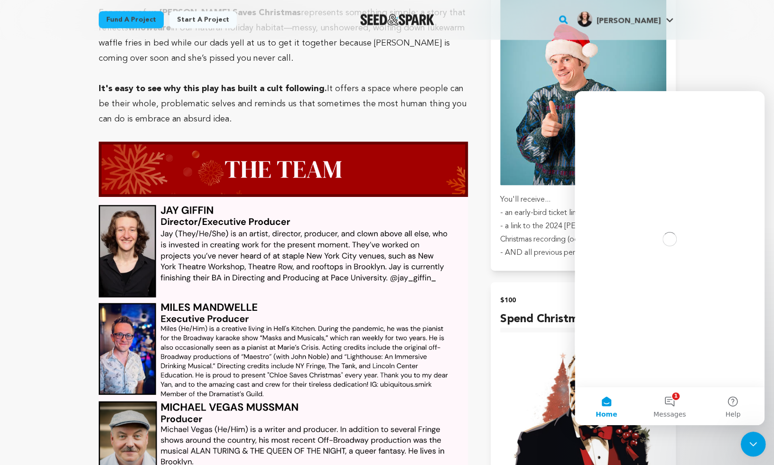
scroll to position [0, 0]
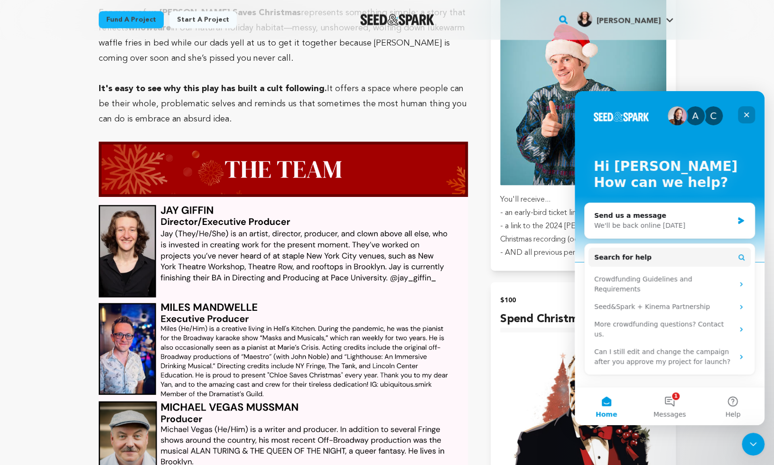
click at [746, 113] on icon "Close" at bounding box center [746, 115] width 8 height 8
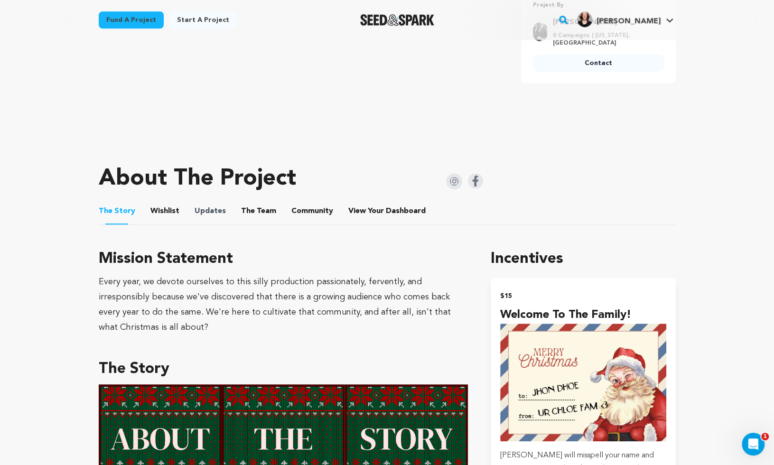
scroll to position [303, 0]
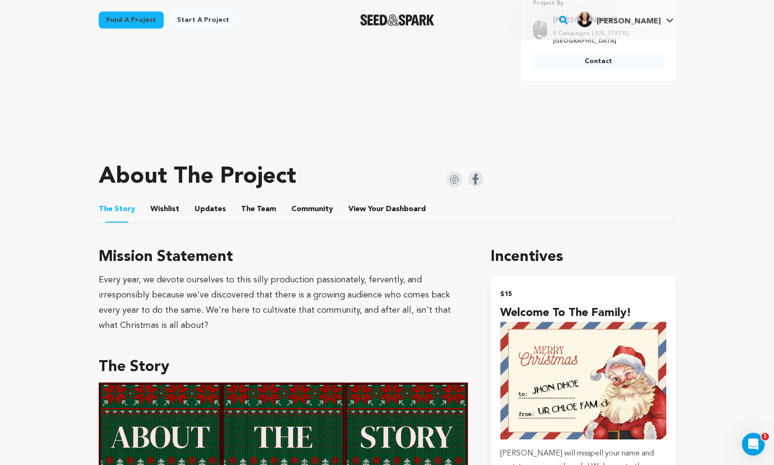
click at [146, 200] on ul "The Story The Story Wishlist Wishlist Updates Updates The Team The Team Communi…" at bounding box center [387, 209] width 577 height 27
click at [163, 203] on button "Wishlist" at bounding box center [164, 211] width 23 height 23
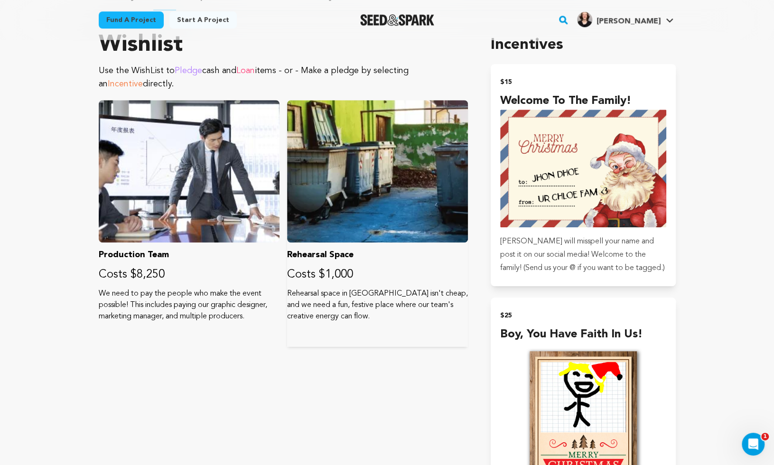
scroll to position [330, 0]
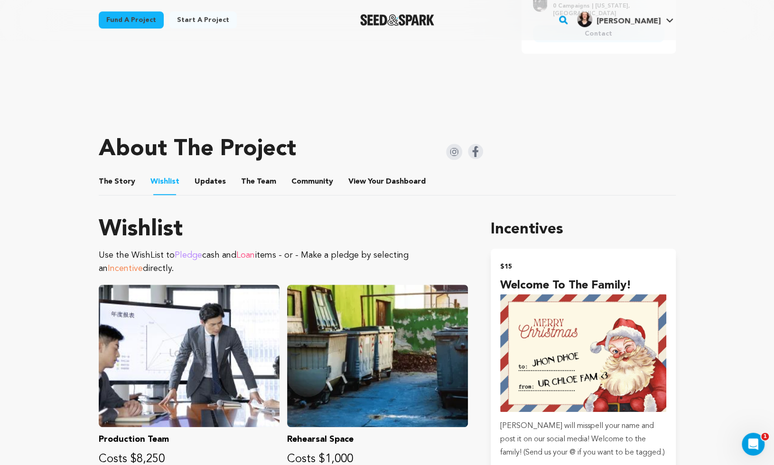
click at [203, 185] on button "Updates" at bounding box center [210, 183] width 23 height 23
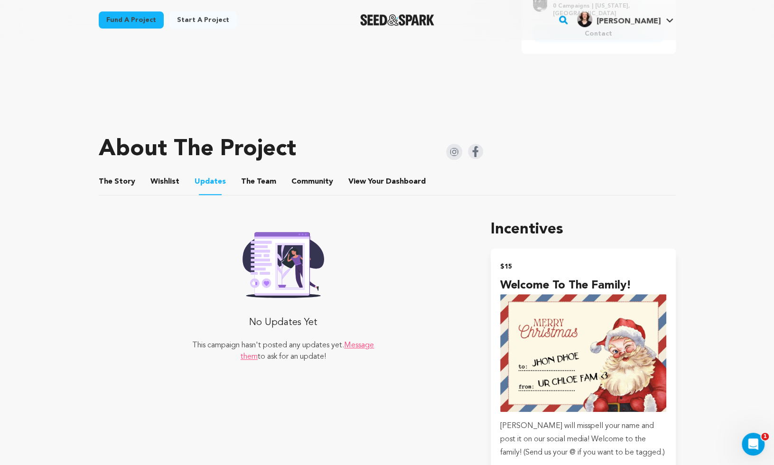
click at [250, 185] on button "The Team" at bounding box center [258, 183] width 23 height 23
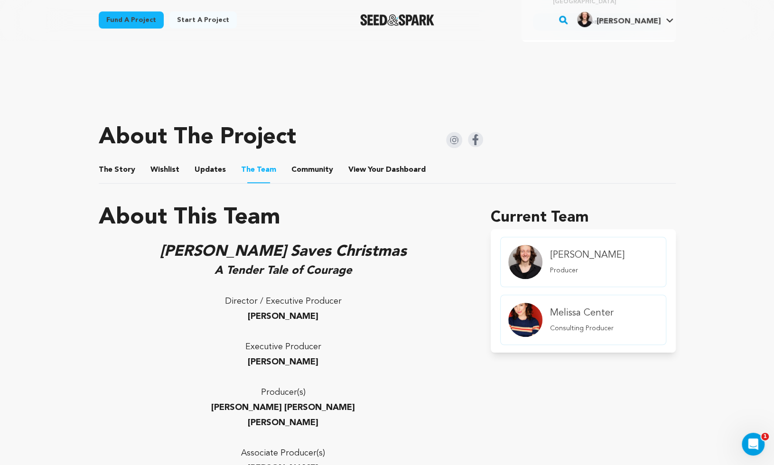
scroll to position [326, 0]
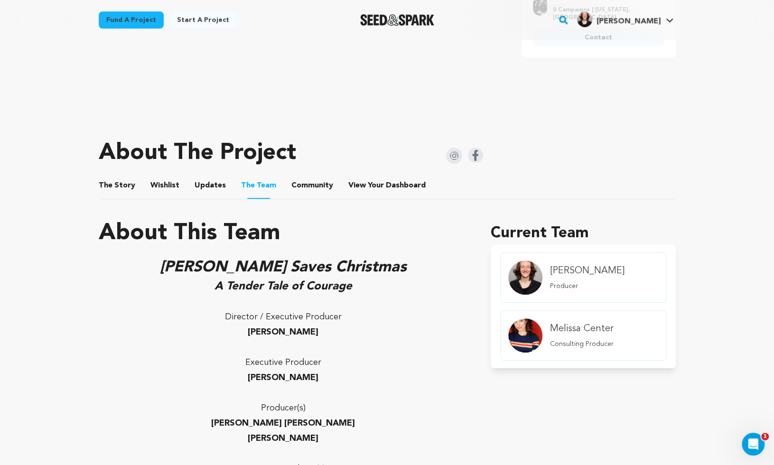
click at [301, 190] on button "Community" at bounding box center [312, 187] width 23 height 23
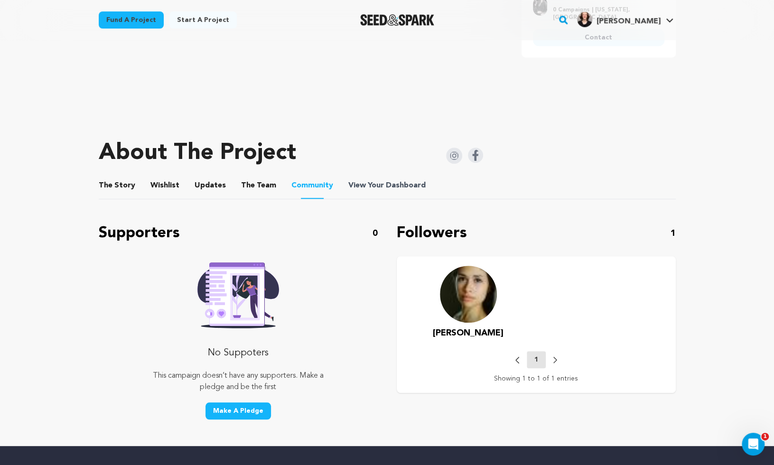
click at [377, 188] on span "View Your Dashboard" at bounding box center [387, 185] width 79 height 11
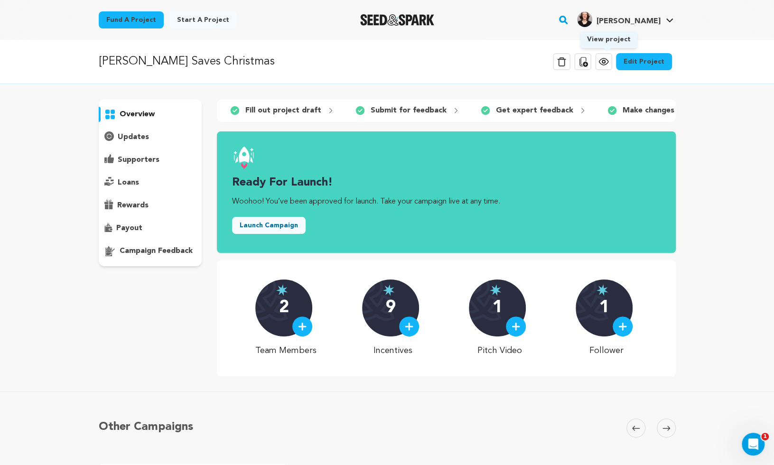
click at [608, 62] on icon at bounding box center [603, 61] width 9 height 7
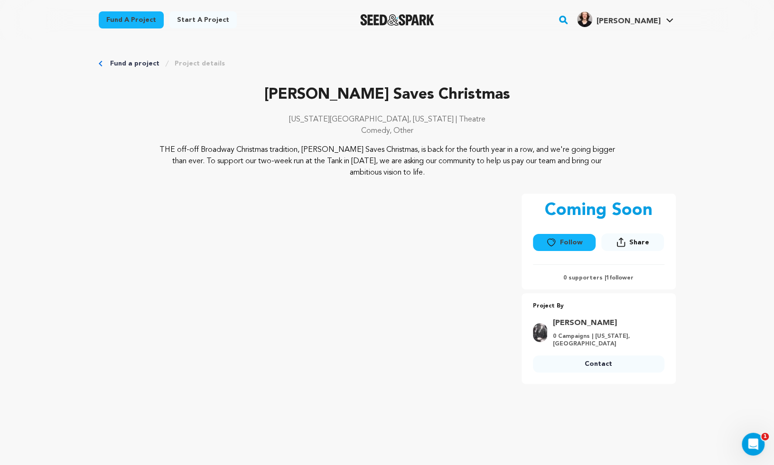
click at [122, 59] on link "Fund a project" at bounding box center [134, 63] width 49 height 9
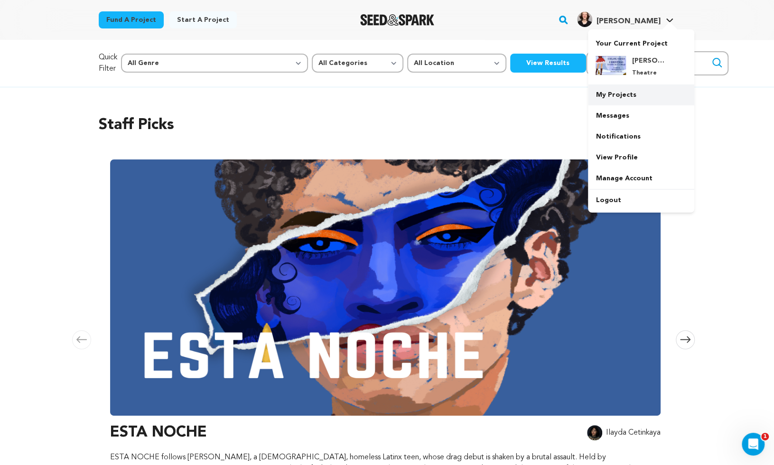
click at [623, 92] on link "My Projects" at bounding box center [641, 94] width 106 height 21
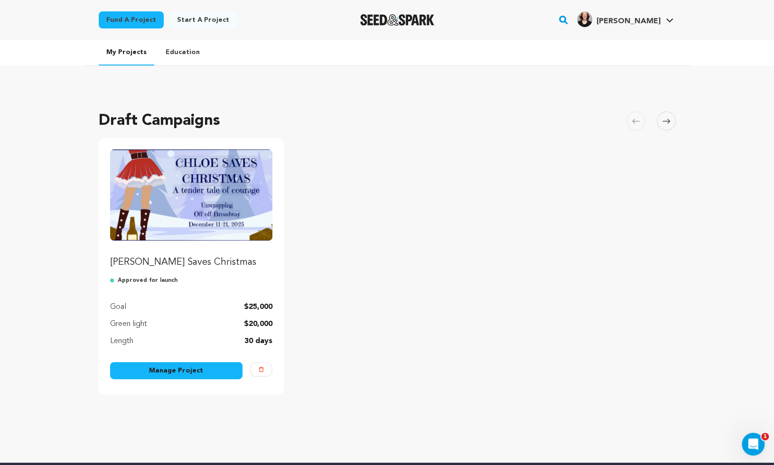
click at [164, 370] on link "Manage Project" at bounding box center [176, 370] width 133 height 17
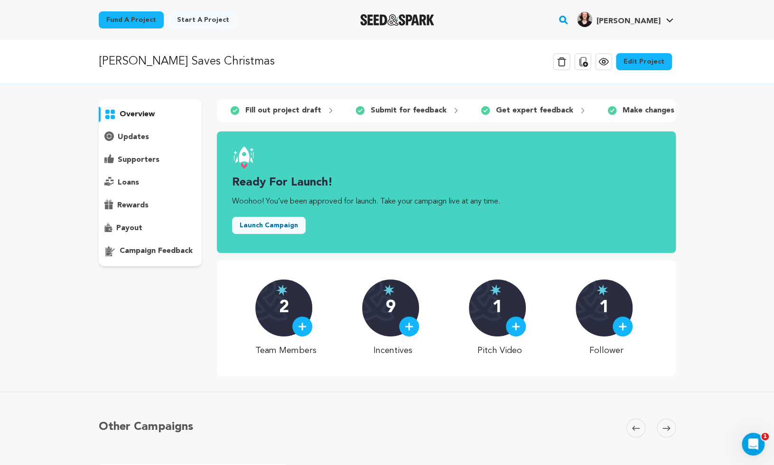
click at [608, 58] on icon at bounding box center [603, 61] width 9 height 7
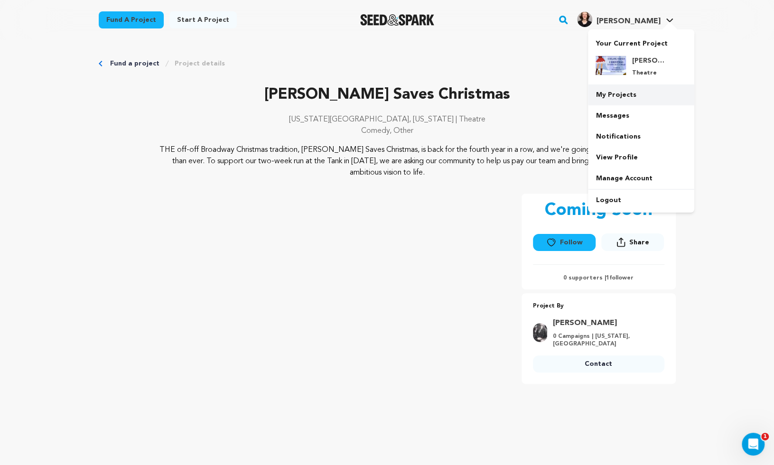
click at [618, 99] on link "My Projects" at bounding box center [641, 94] width 106 height 21
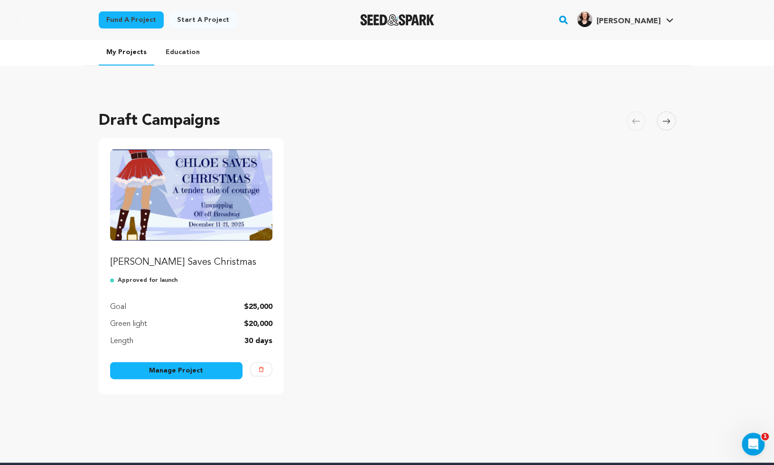
click at [181, 228] on img "Fund Chloe Saves Christmas" at bounding box center [191, 194] width 163 height 91
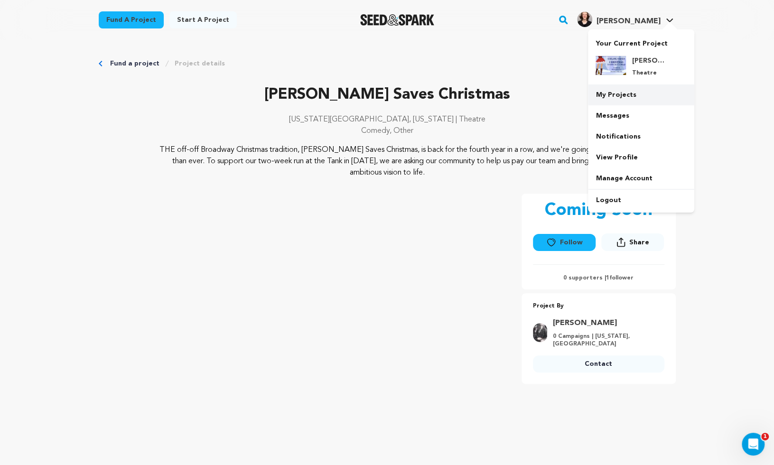
click at [622, 100] on link "My Projects" at bounding box center [641, 94] width 106 height 21
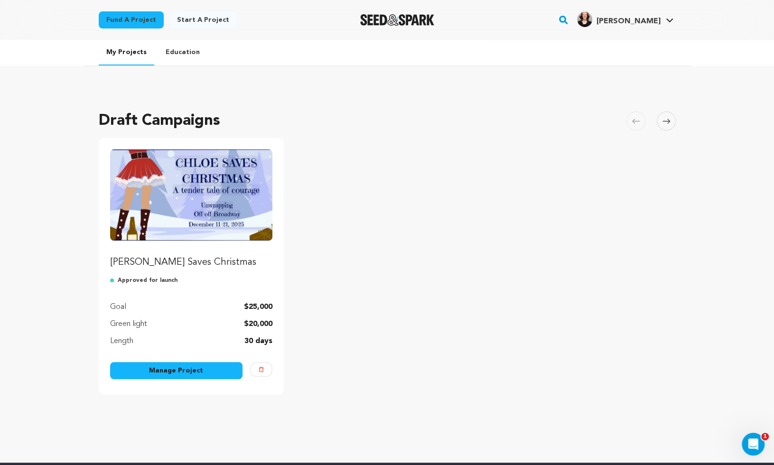
click at [196, 366] on link "Manage Project" at bounding box center [176, 370] width 133 height 17
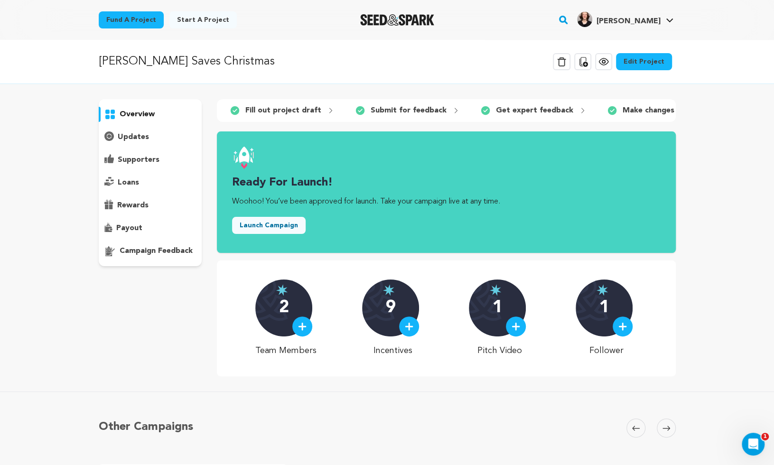
click at [638, 65] on link "Edit Project" at bounding box center [644, 61] width 56 height 17
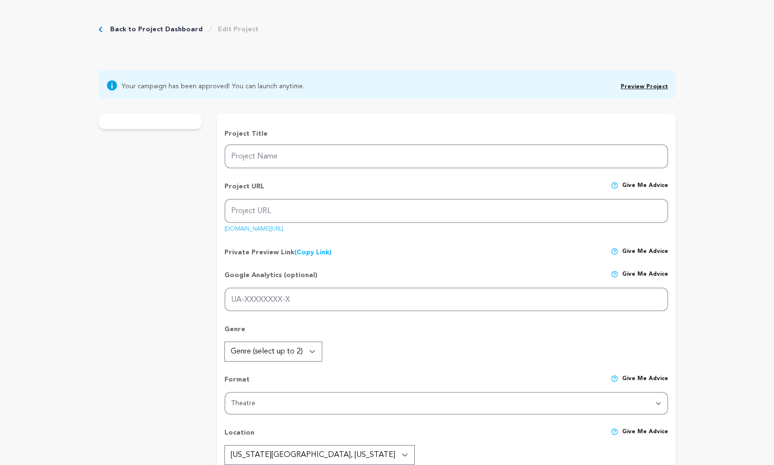
type input "[PERSON_NAME] Saves Christmas"
type input "[PERSON_NAME]-saves-christmas"
type input "[PERSON_NAME] is back, and this Christmas, she came to [GEOGRAPHIC_DATA]. Help …"
type textarea "THE off-off Broadway Christmas tradition, [PERSON_NAME] Saves Christmas, is bac…"
type textarea "Every year, we devote ourselves to this silly production passionately, ferventl…"
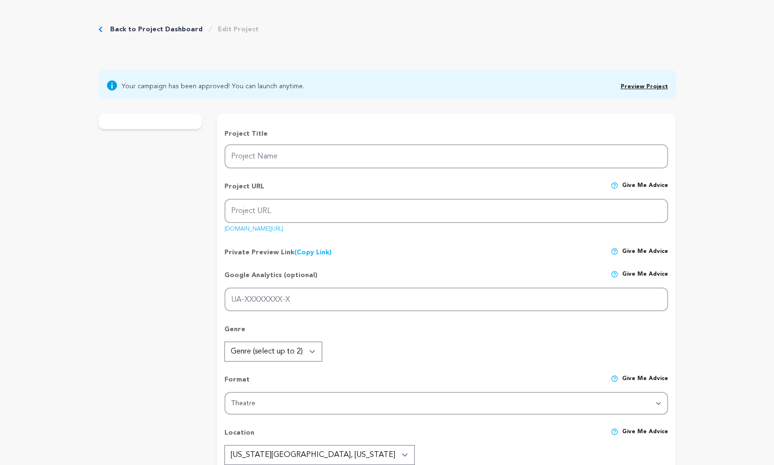
radio input "true"
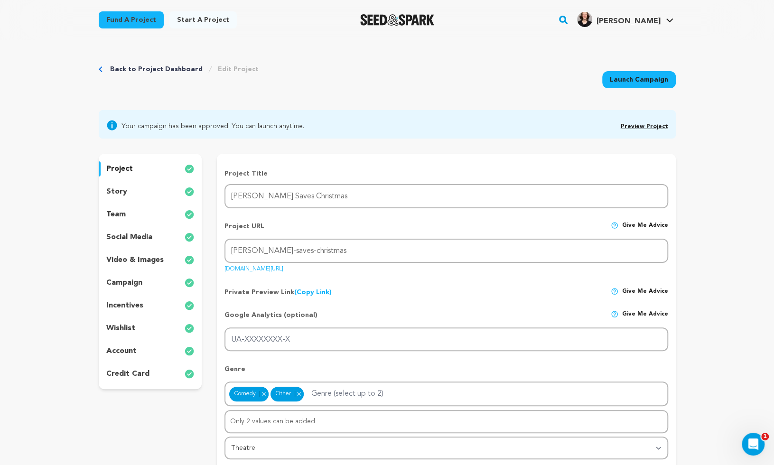
click at [136, 328] on div "wishlist" at bounding box center [150, 328] width 103 height 15
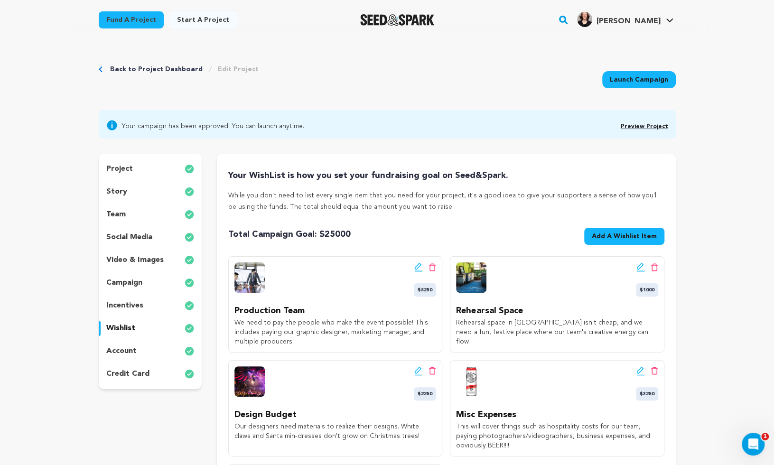
click at [145, 361] on div "project story team social media video & images campaign incentives wishlist acc…" at bounding box center [150, 271] width 103 height 235
click at [123, 212] on p "team" at bounding box center [115, 214] width 19 height 11
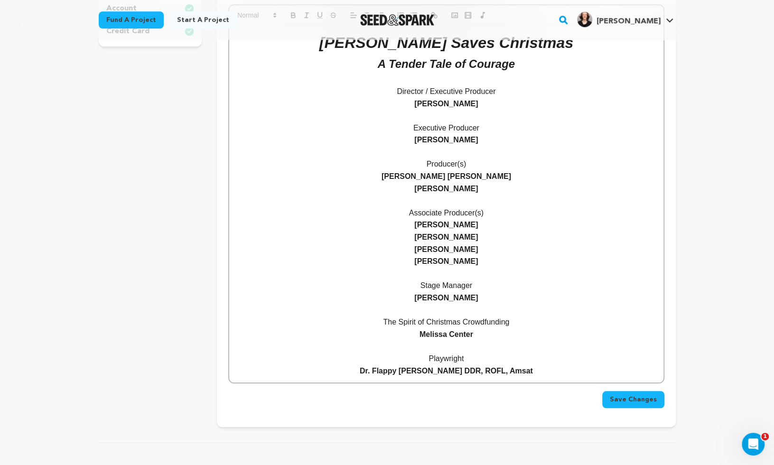
scroll to position [339, 0]
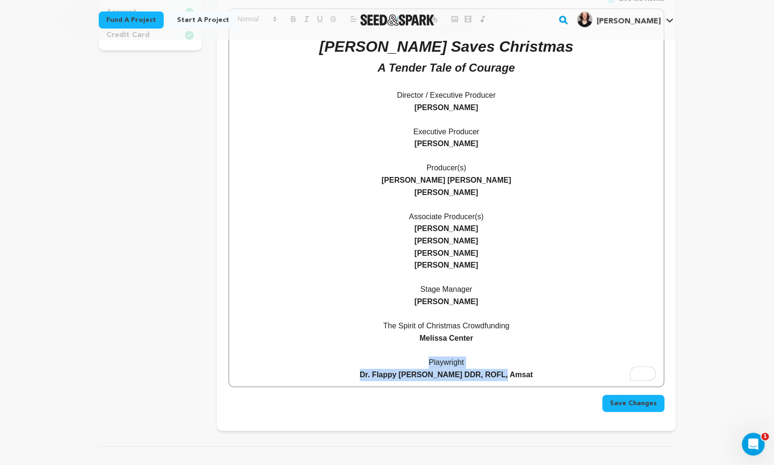
drag, startPoint x: 523, startPoint y: 379, endPoint x: 423, endPoint y: 357, distance: 102.3
click at [423, 357] on div "Chloe Saves Christmas A Tender Tale of Courage Director / Executive Producer Ja…" at bounding box center [446, 207] width 434 height 357
copy div "Playwright Dr. Flappy Manders DDR, ROFL, Amsat"
click at [524, 372] on p "Dr. Flappy Manders DDR, ROFL, Amsat" at bounding box center [445, 375] width 419 height 12
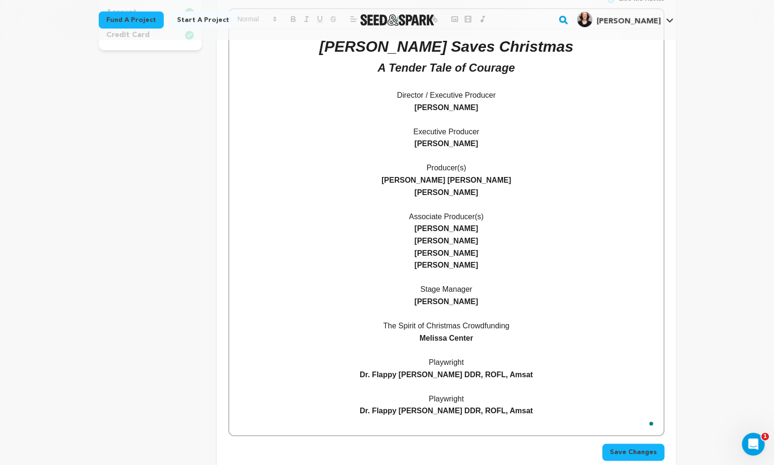
scroll to position [348, 0]
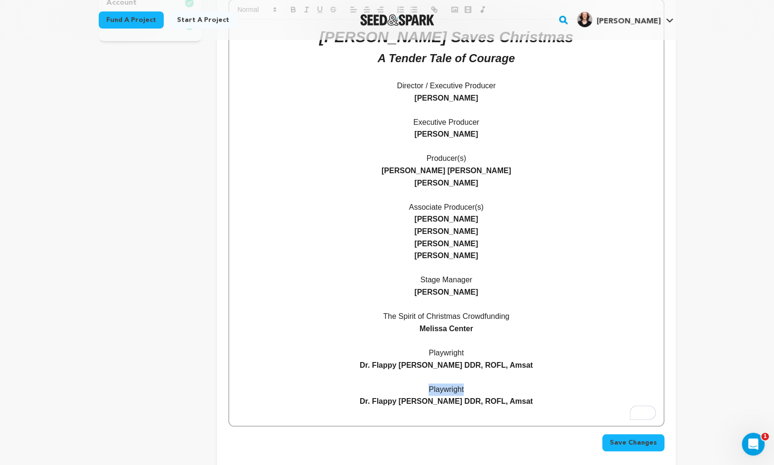
drag, startPoint x: 479, startPoint y: 387, endPoint x: 414, endPoint y: 389, distance: 65.0
click at [414, 389] on p "Playwright" at bounding box center [445, 389] width 419 height 12
drag, startPoint x: 519, startPoint y: 403, endPoint x: 364, endPoint y: 402, distance: 154.6
click at [364, 402] on p "Dr. Flappy Manders DDR, ROFL, Amsat" at bounding box center [445, 401] width 419 height 12
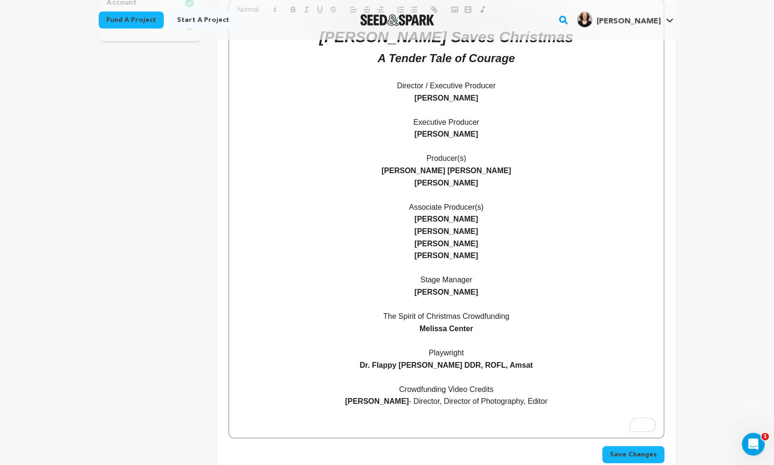
click at [476, 389] on p "Crowdfunding Video Credits" at bounding box center [445, 389] width 419 height 12
drag, startPoint x: 557, startPoint y: 403, endPoint x: 409, endPoint y: 402, distance: 148.5
click at [409, 402] on p "Charles Heinbaugh - Director, Director of Photography, Editor" at bounding box center [445, 401] width 419 height 12
click at [483, 388] on p "Crowdfunding Video Director, Director of Photography, and Editor" at bounding box center [445, 389] width 419 height 12
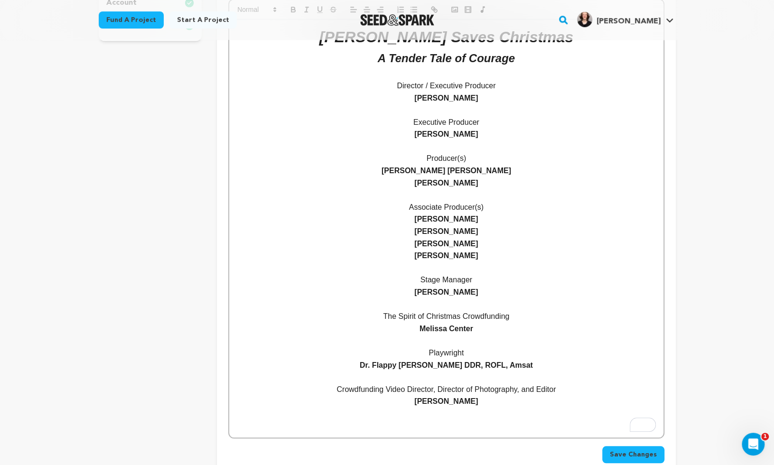
drag, startPoint x: 497, startPoint y: 404, endPoint x: 330, endPoint y: 385, distance: 167.6
click at [330, 385] on div "Chloe Saves Christmas A Tender Tale of Courage Director / Executive Producer Ja…" at bounding box center [446, 228] width 434 height 418
copy div "Crowdfunding Video Director, Director of Photography, and Editor Charles Heinba…"
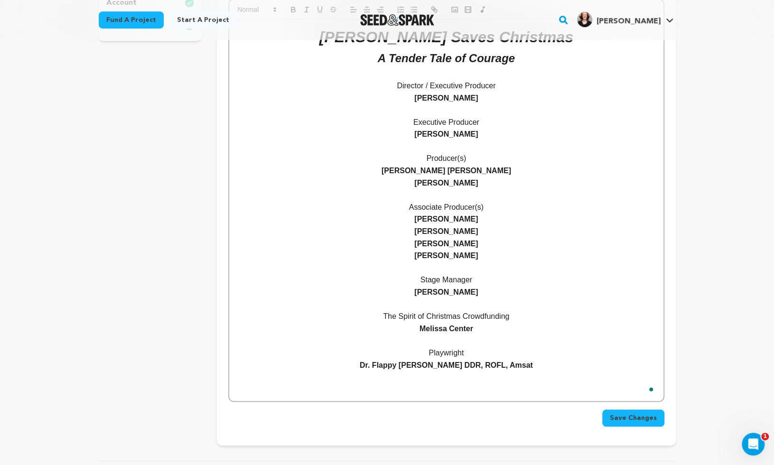
click at [453, 340] on p "To enrich screen reader interactions, please activate Accessibility in Grammarl…" at bounding box center [445, 340] width 419 height 12
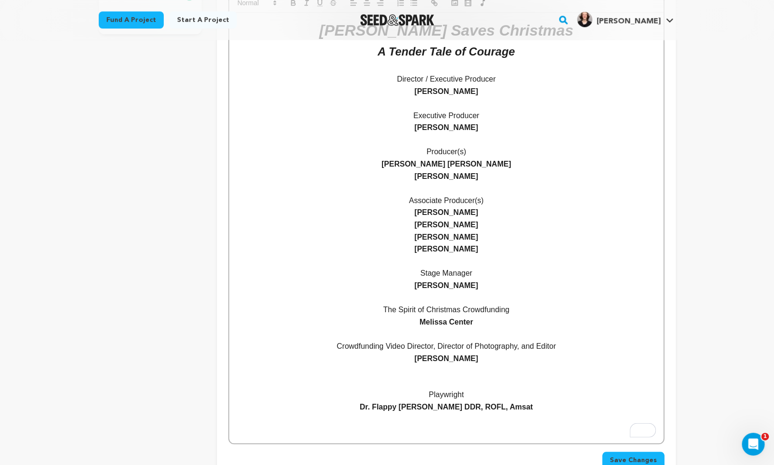
scroll to position [357, 0]
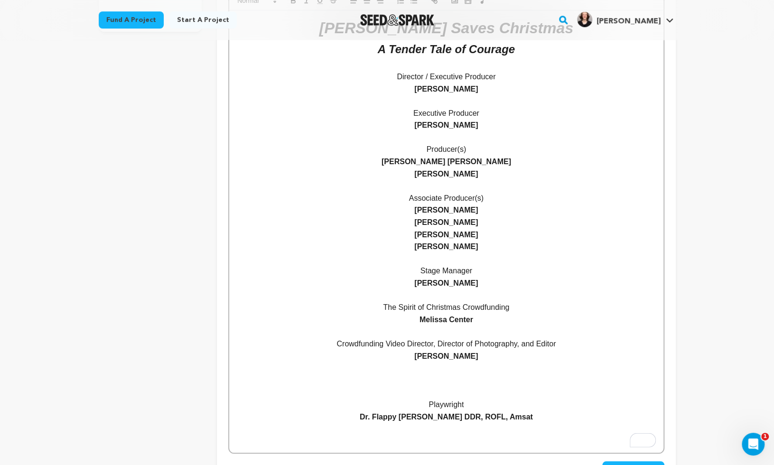
click at [460, 451] on div "Chloe Saves Christmas A Tender Tale of Courage Director / Executive Producer Ja…" at bounding box center [446, 231] width 434 height 443
click at [445, 374] on p "To enrich screen reader interactions, please activate Accessibility in Grammarl…" at bounding box center [445, 380] width 419 height 12
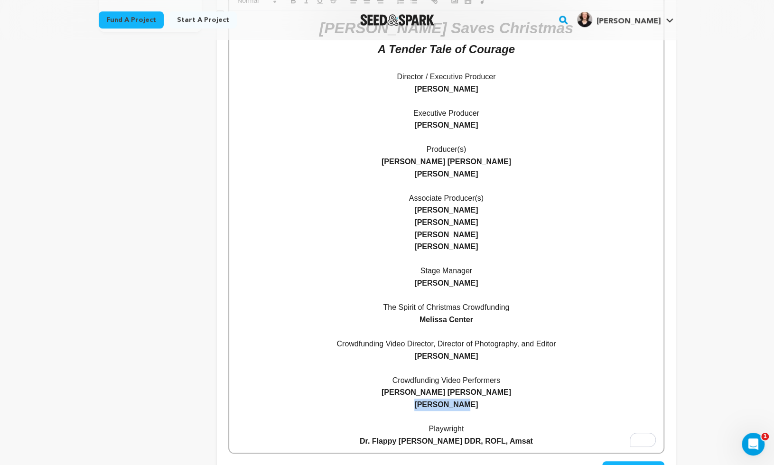
drag, startPoint x: 491, startPoint y: 400, endPoint x: 419, endPoint y: 401, distance: 71.6
click at [419, 401] on p "Sean Mannix" at bounding box center [445, 404] width 419 height 12
click at [493, 405] on p "Sean Mannix" at bounding box center [445, 404] width 419 height 12
click at [480, 391] on strong "Amanda Wilson Maloof" at bounding box center [446, 392] width 130 height 8
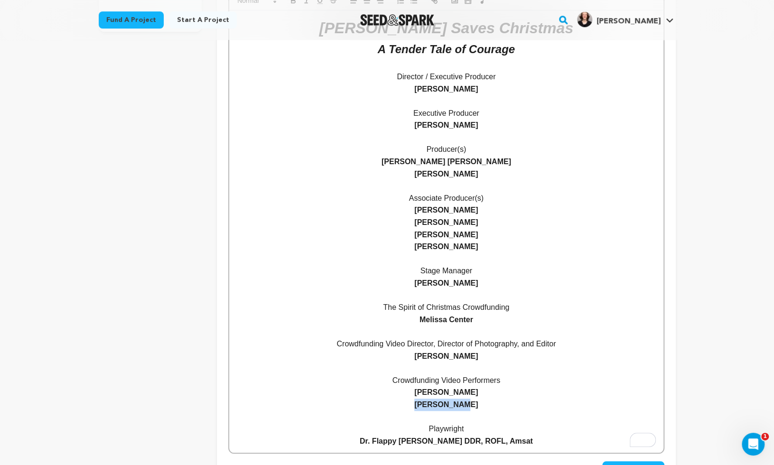
drag, startPoint x: 479, startPoint y: 398, endPoint x: 423, endPoint y: 401, distance: 56.5
click at [422, 401] on p "[PERSON_NAME]" at bounding box center [445, 404] width 419 height 12
copy strong "[PERSON_NAME]"
click at [415, 394] on p "Amanda Wilson" at bounding box center [445, 392] width 419 height 12
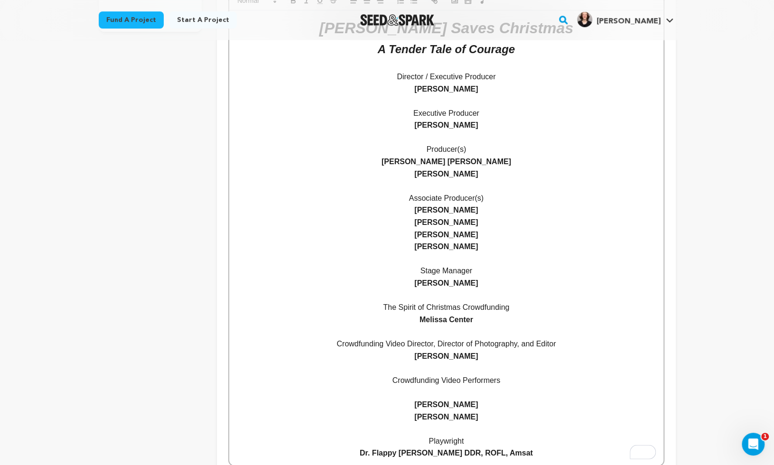
click at [426, 394] on p "To enrich screen reader interactions, please activate Accessibility in Grammarl…" at bounding box center [445, 392] width 419 height 12
drag, startPoint x: 491, startPoint y: 421, endPoint x: 424, endPoint y: 421, distance: 67.4
click at [424, 421] on p "[PERSON_NAME]" at bounding box center [445, 417] width 419 height 12
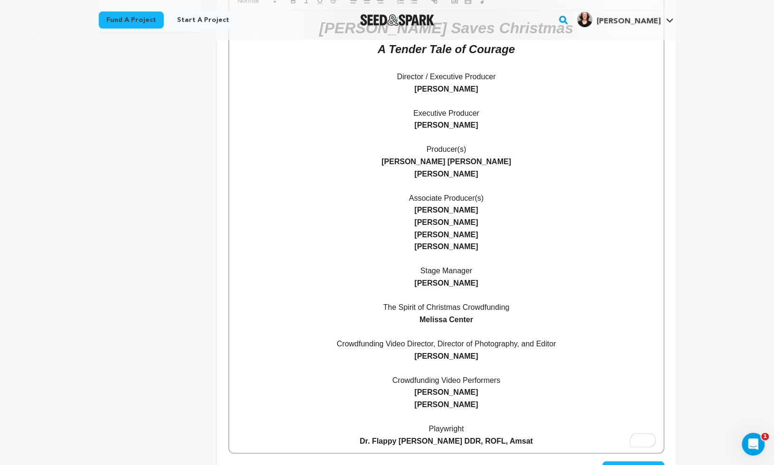
click at [475, 396] on p "[PERSON_NAME]" at bounding box center [445, 392] width 419 height 12
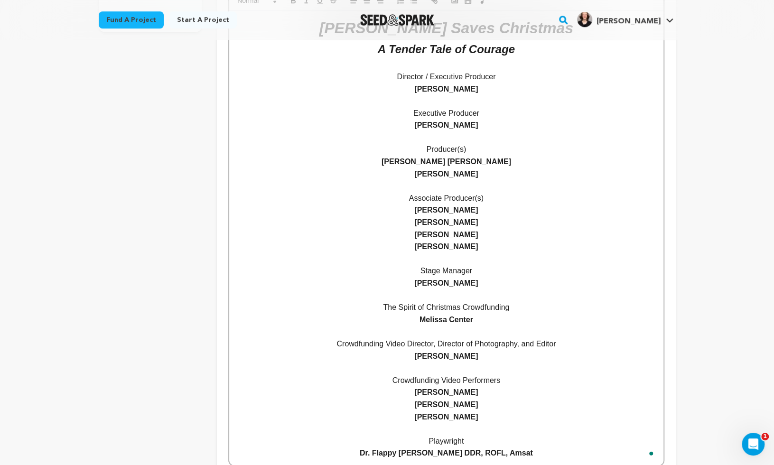
click at [509, 395] on p "[PERSON_NAME]" at bounding box center [445, 392] width 419 height 12
click at [511, 383] on p "Crowdfunding Video Performers" at bounding box center [445, 380] width 419 height 12
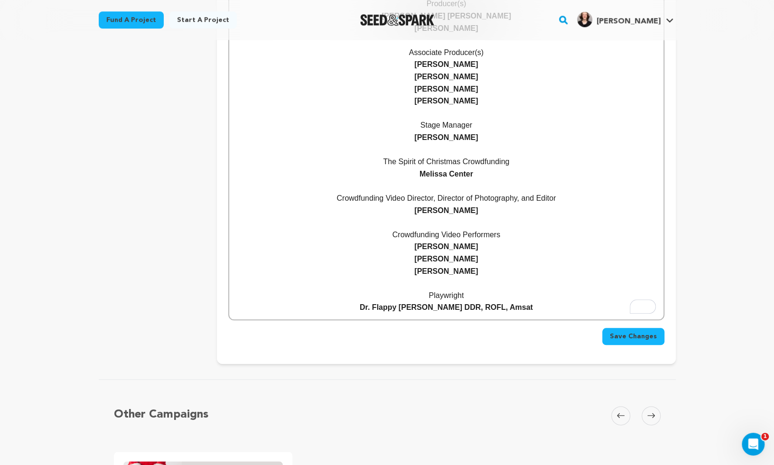
scroll to position [518, 0]
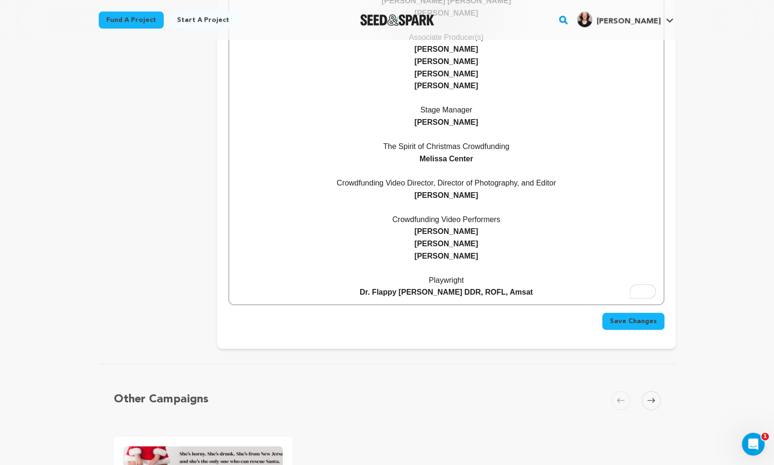
click at [482, 255] on p "Amanda Wilson" at bounding box center [445, 256] width 419 height 12
drag, startPoint x: 493, startPoint y: 254, endPoint x: 399, endPoint y: 256, distance: 93.5
click at [399, 256] on p "[PERSON_NAME] [PERSON_NAME]" at bounding box center [445, 256] width 419 height 12
copy strong "[PERSON_NAME] [PERSON_NAME]"
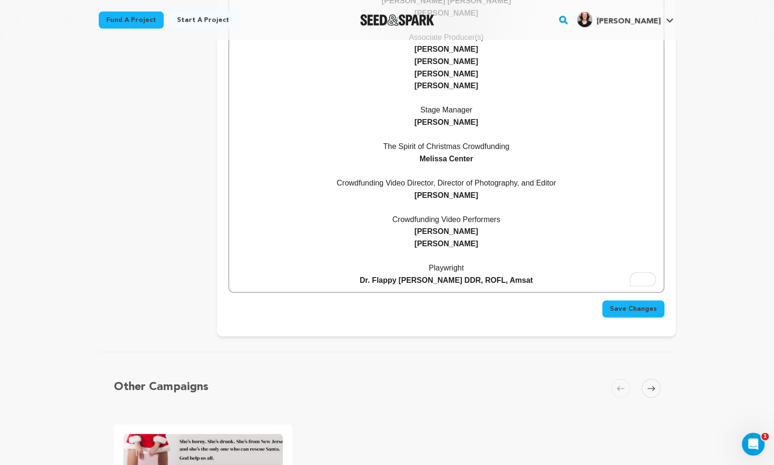
click at [420, 231] on p "[PERSON_NAME]" at bounding box center [445, 231] width 419 height 12
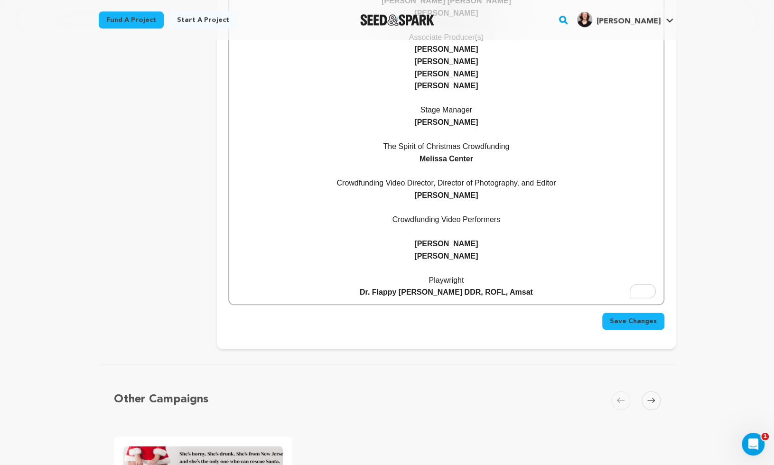
click at [435, 230] on p "To enrich screen reader interactions, please activate Accessibility in Grammarl…" at bounding box center [445, 231] width 419 height 12
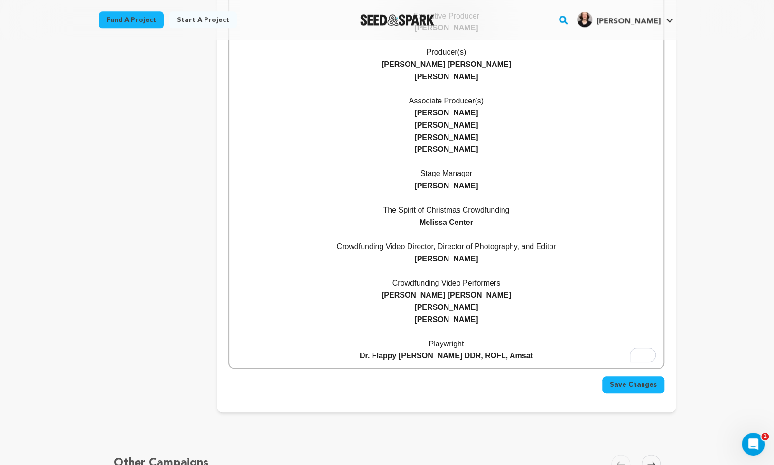
scroll to position [576, 0]
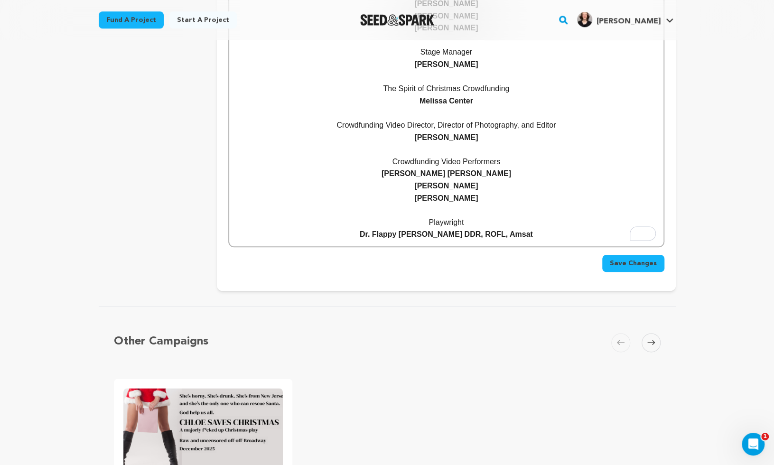
click at [497, 164] on p "Crowdfunding Video Performers" at bounding box center [445, 162] width 419 height 12
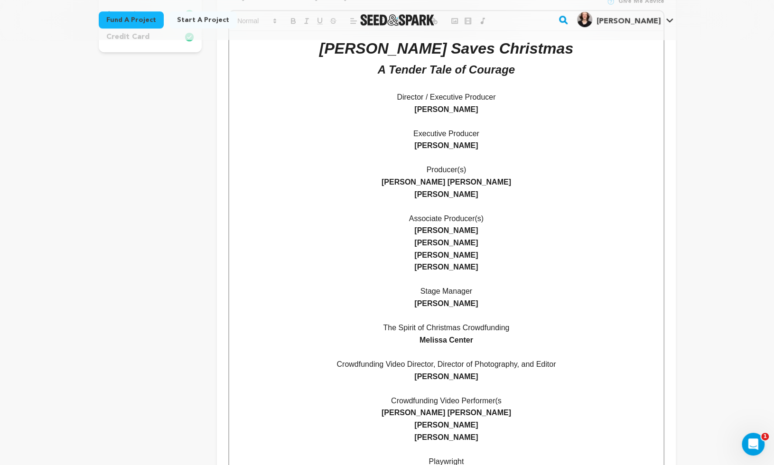
scroll to position [336, 0]
click at [523, 400] on p "Crowdfunding Video Performer(s" at bounding box center [445, 401] width 419 height 12
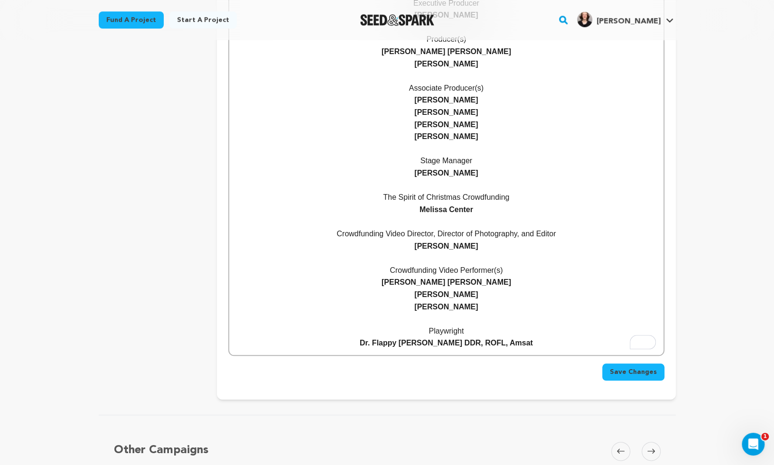
scroll to position [479, 0]
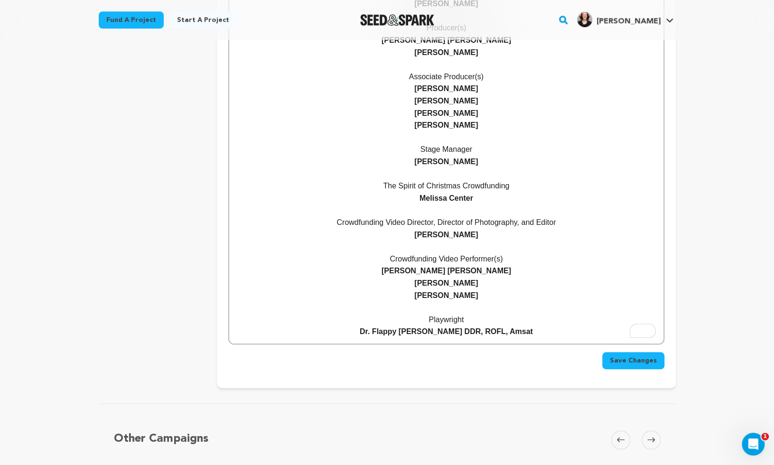
click at [623, 357] on span "Save Changes" at bounding box center [633, 360] width 47 height 9
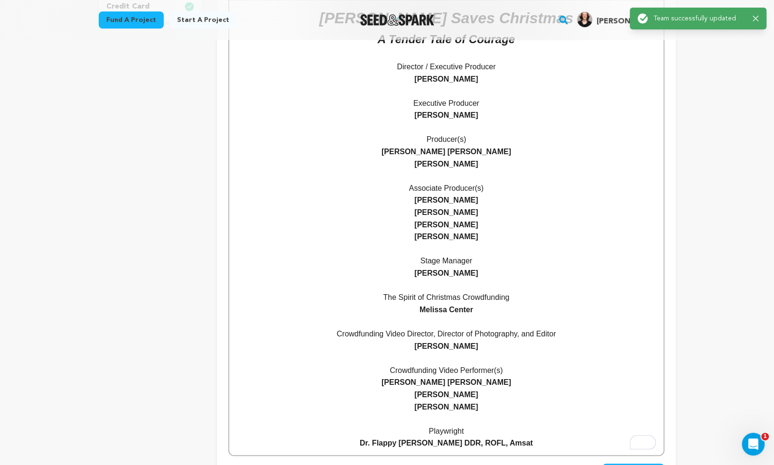
scroll to position [454, 0]
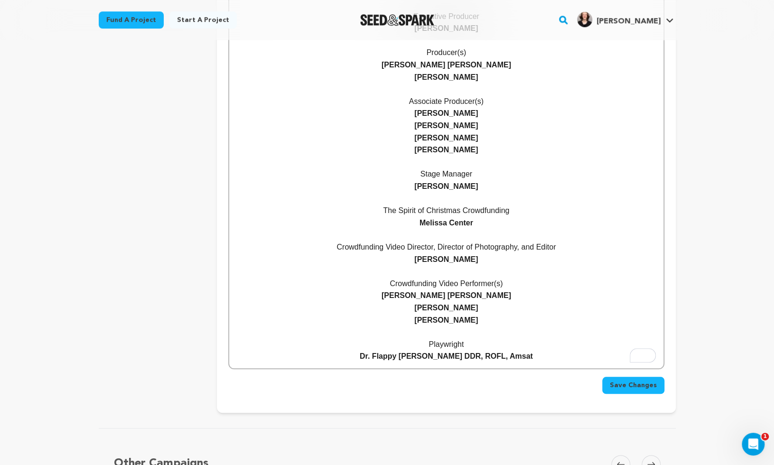
drag, startPoint x: 523, startPoint y: 323, endPoint x: 389, endPoint y: 284, distance: 139.9
click at [389, 284] on div "Chloe Saves Christmas A Tender Tale of Courage Director / Executive Producer Ja…" at bounding box center [446, 141] width 434 height 454
copy div "Crowdfunding Video Performer(s) Amanda Wilson Maloof Sean Mannix Sam Turlington"
click at [489, 318] on p "Sam Turlington" at bounding box center [445, 320] width 419 height 12
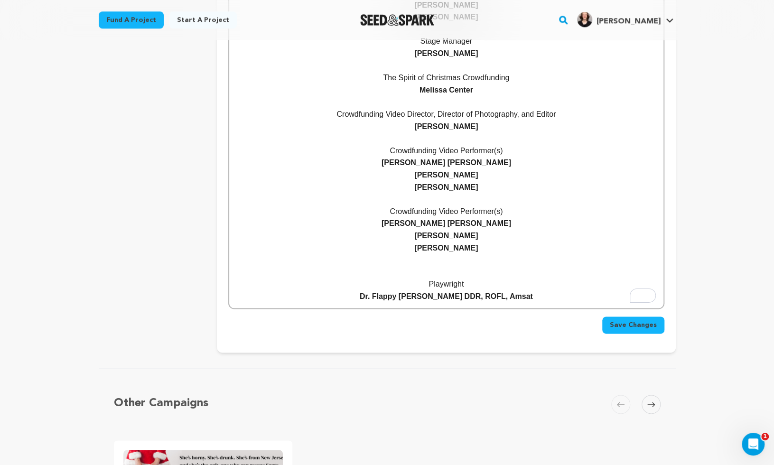
scroll to position [592, 0]
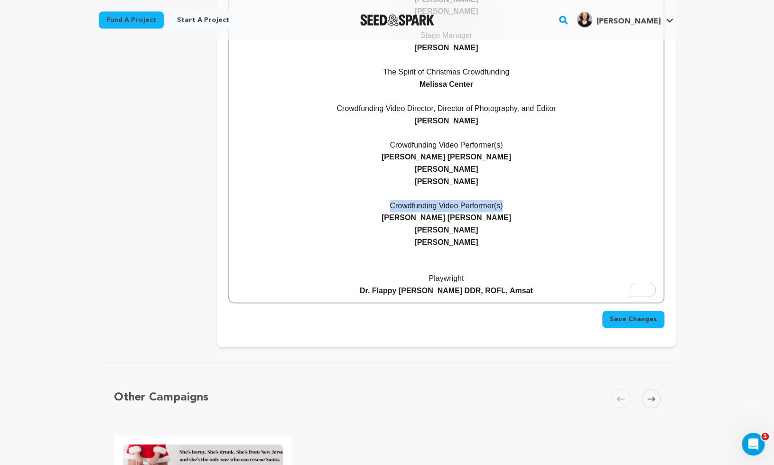
drag, startPoint x: 507, startPoint y: 208, endPoint x: 375, endPoint y: 208, distance: 132.3
click at [375, 208] on p "Crowdfunding Video Performer(s)" at bounding box center [445, 206] width 419 height 12
click at [448, 208] on p "Graphics Design" at bounding box center [445, 206] width 419 height 12
click at [481, 219] on strong "Amanda Wilson Maloof" at bounding box center [446, 217] width 130 height 8
drag, startPoint x: 482, startPoint y: 241, endPoint x: 404, endPoint y: 222, distance: 80.4
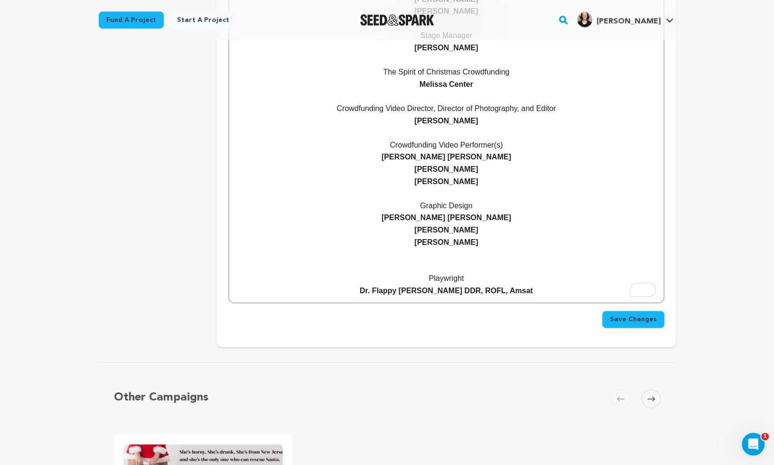
click at [404, 222] on div "Chloe Saves Christmas A Tender Tale of Courage Director / Executive Producer Ja…" at bounding box center [446, 39] width 434 height 528
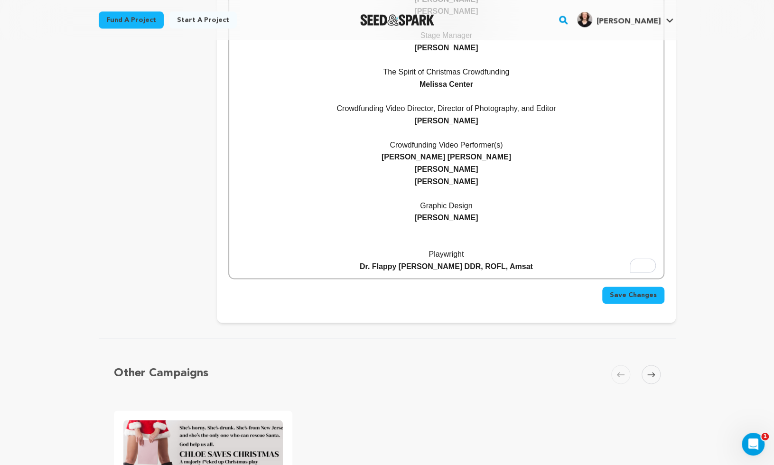
click at [449, 232] on p "To enrich screen reader interactions, please activate Accessibility in Grammarl…" at bounding box center [445, 230] width 419 height 12
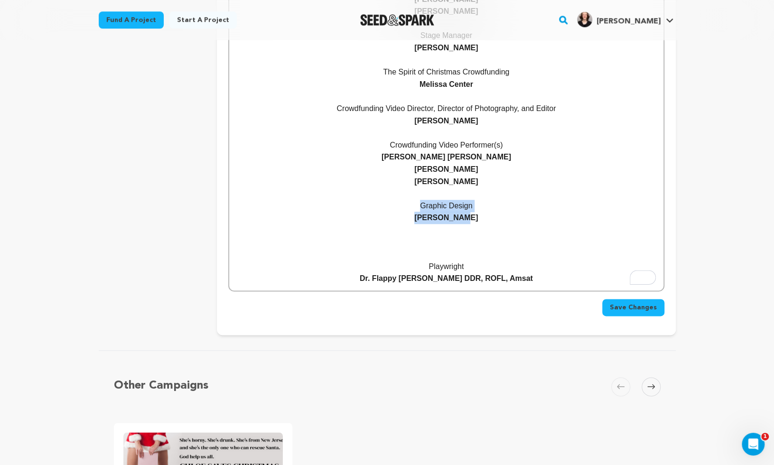
drag, startPoint x: 481, startPoint y: 219, endPoint x: 406, endPoint y: 211, distance: 75.4
click at [406, 212] on p "[PERSON_NAME]" at bounding box center [445, 218] width 419 height 12
copy div "Graphic Design Max Brennan"
click at [447, 242] on p "To enrich screen reader interactions, please activate Accessibility in Grammarl…" at bounding box center [445, 242] width 419 height 12
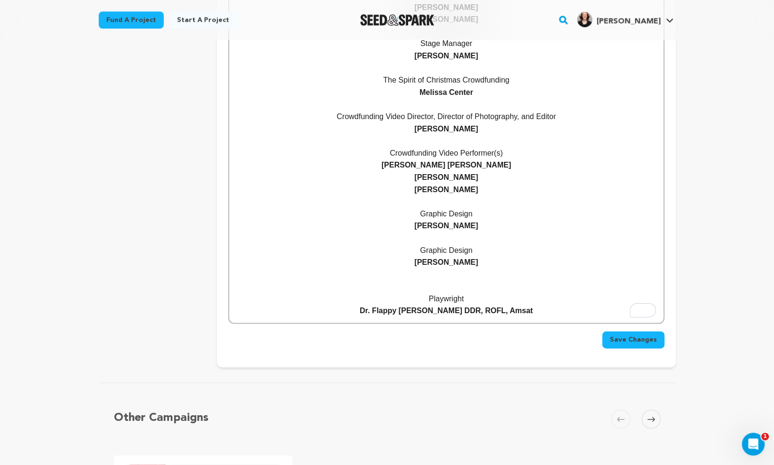
scroll to position [565, 0]
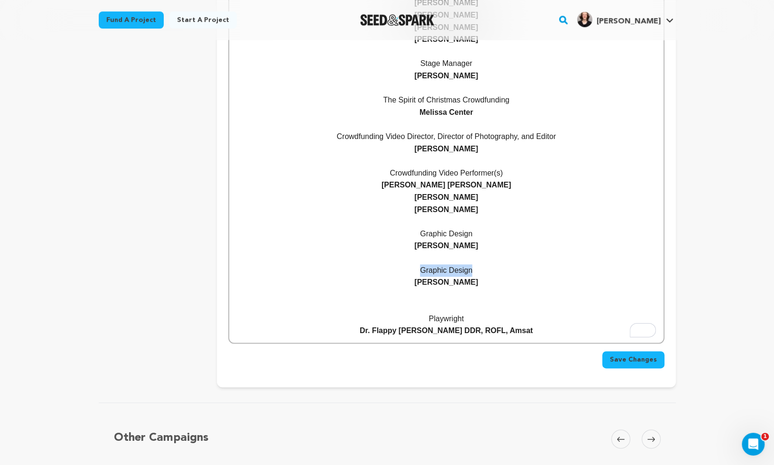
drag, startPoint x: 485, startPoint y: 270, endPoint x: 402, endPoint y: 274, distance: 82.6
click at [402, 274] on p "Graphic Design" at bounding box center [445, 270] width 419 height 12
click at [447, 296] on p "To enrich screen reader interactions, please activate Accessibility in Grammarl…" at bounding box center [445, 294] width 419 height 12
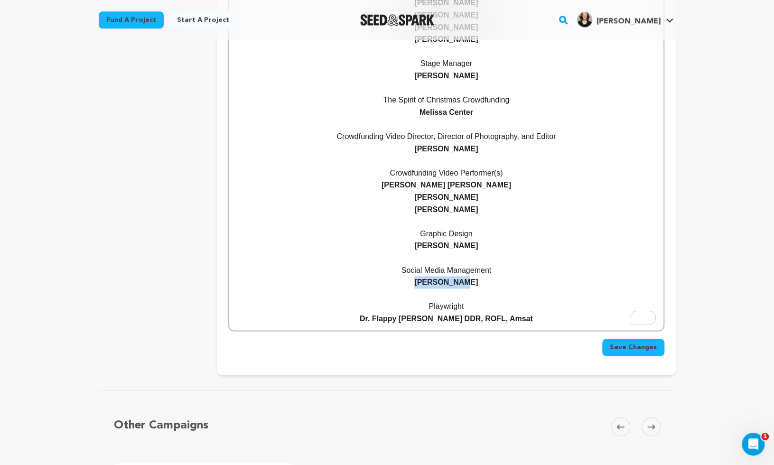
drag, startPoint x: 476, startPoint y: 284, endPoint x: 398, endPoint y: 284, distance: 78.7
click at [398, 284] on p "[PERSON_NAME]" at bounding box center [445, 282] width 419 height 12
click at [481, 346] on div "Save Changes" at bounding box center [445, 347] width 435 height 17
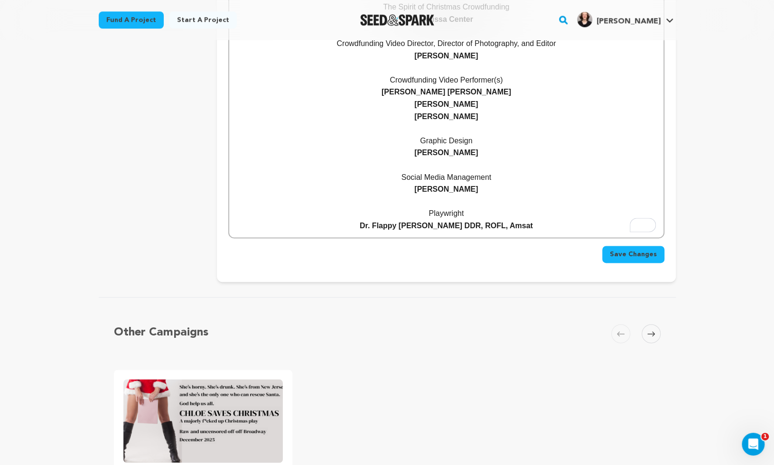
scroll to position [661, 0]
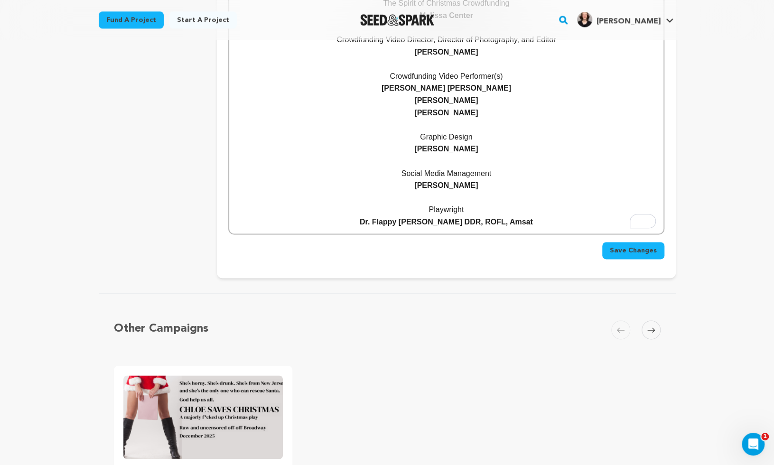
click at [623, 248] on span "Save Changes" at bounding box center [633, 250] width 47 height 9
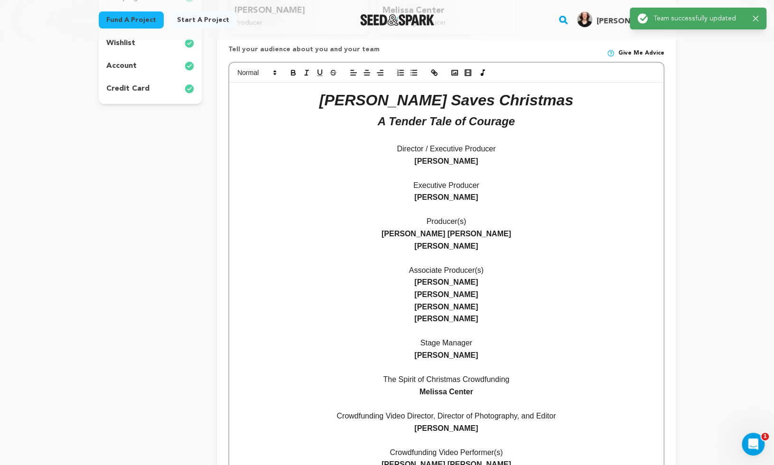
scroll to position [472, 0]
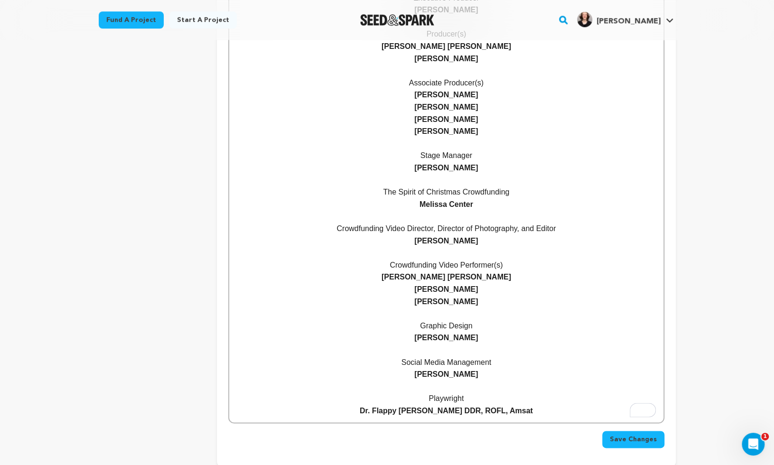
click at [508, 325] on p "Graphic Design" at bounding box center [445, 326] width 419 height 12
click at [519, 363] on p "Social Media Management" at bounding box center [445, 362] width 419 height 12
click at [616, 441] on span "Save Changes" at bounding box center [633, 439] width 47 height 9
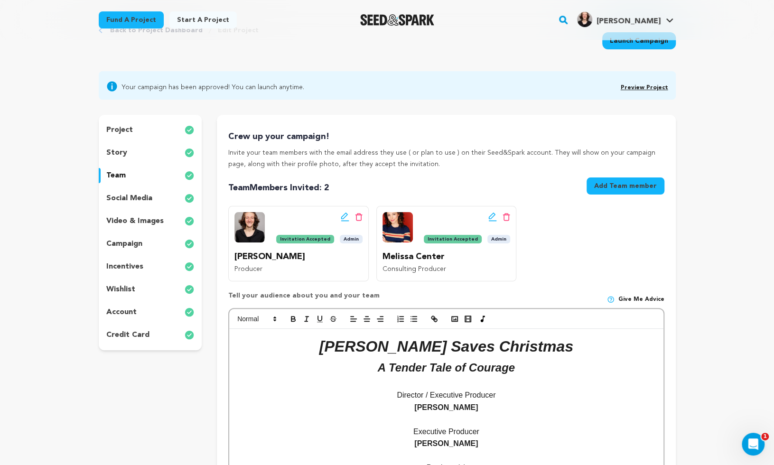
scroll to position [0, 0]
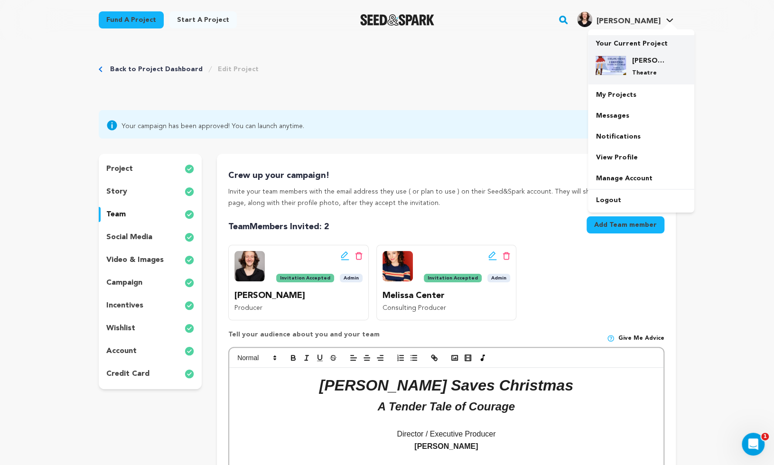
click at [639, 64] on h4 "[PERSON_NAME] Saves Christmas" at bounding box center [648, 60] width 34 height 9
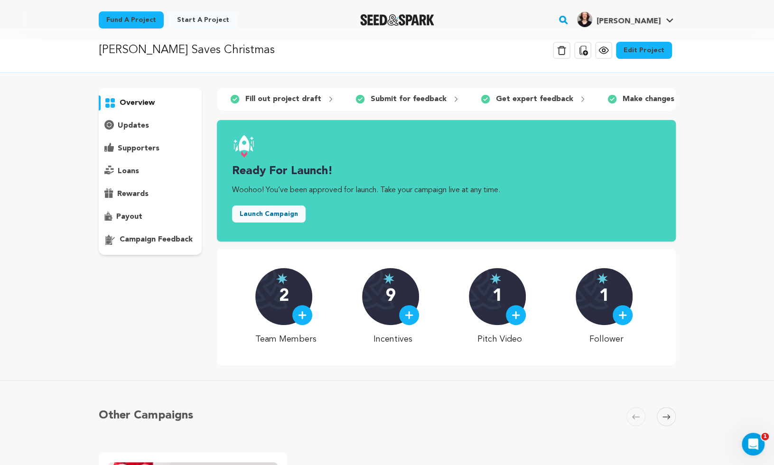
click at [608, 52] on icon at bounding box center [603, 50] width 11 height 11
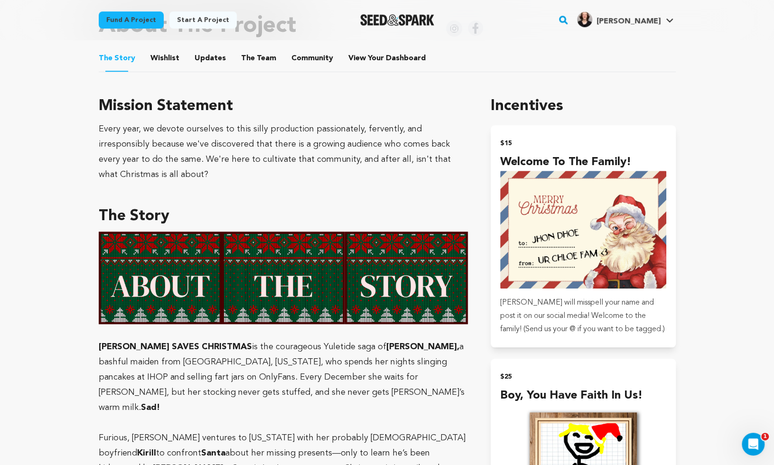
scroll to position [457, 0]
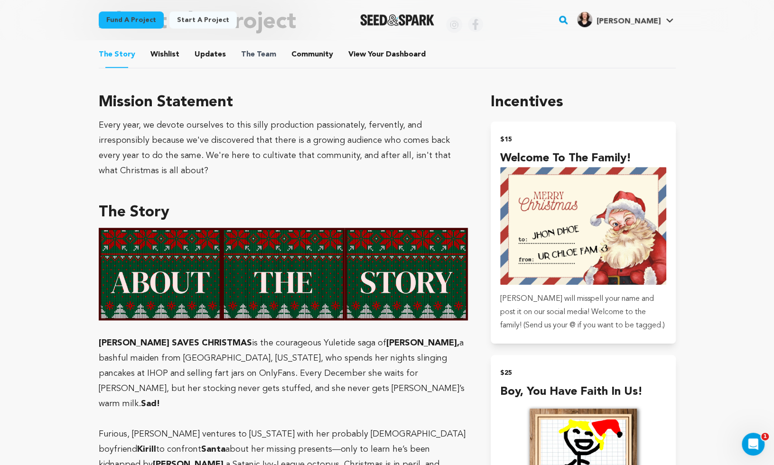
click at [268, 59] on span "The Team" at bounding box center [258, 54] width 35 height 11
click at [252, 55] on button "The Team" at bounding box center [258, 56] width 23 height 23
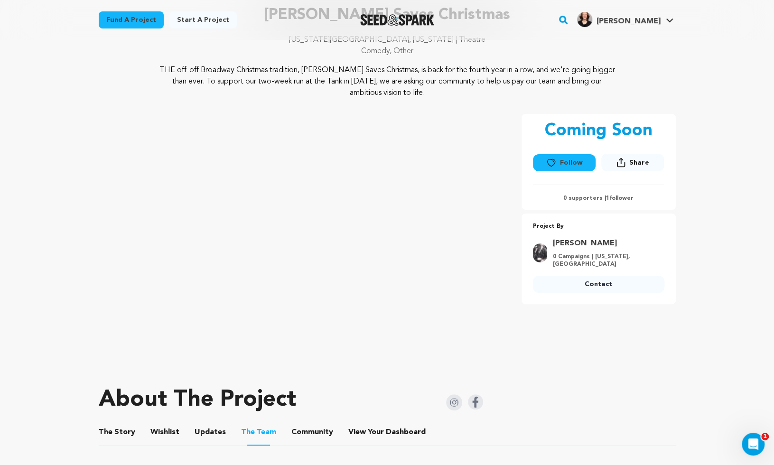
scroll to position [103, 0]
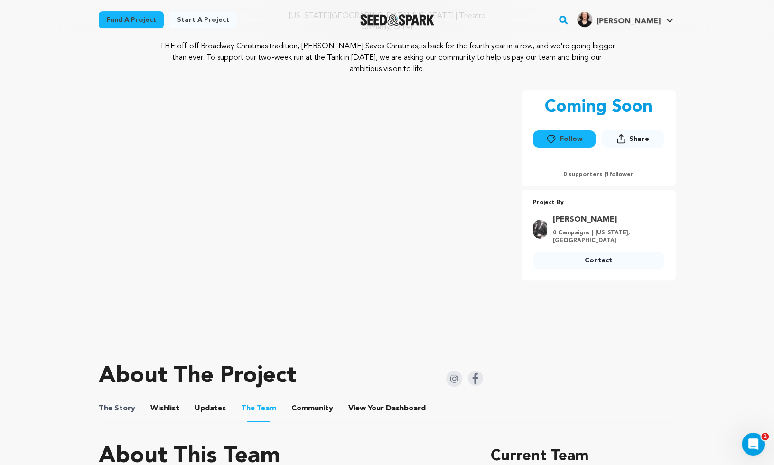
click at [131, 407] on span "The Story" at bounding box center [117, 408] width 37 height 11
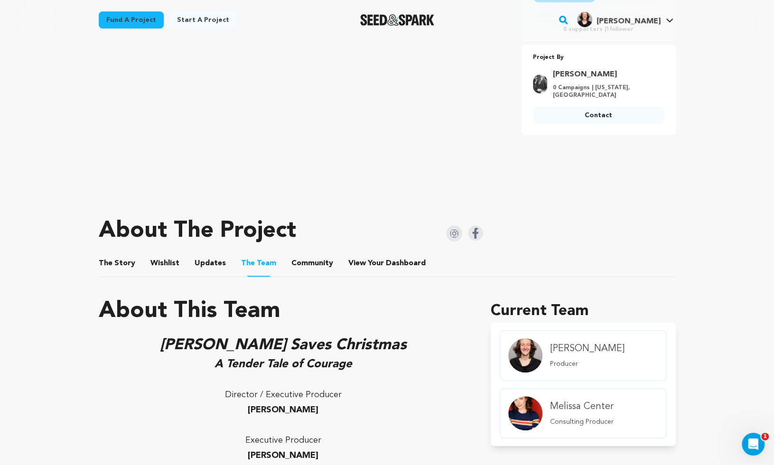
scroll to position [256, 0]
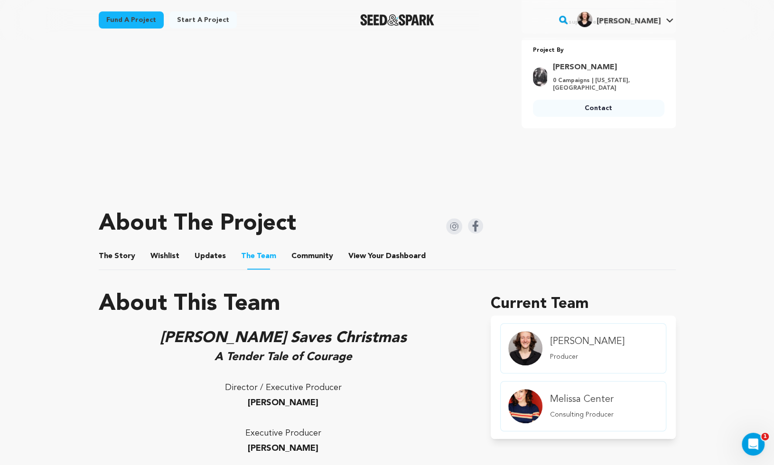
click at [110, 247] on button "The Story" at bounding box center [116, 258] width 23 height 23
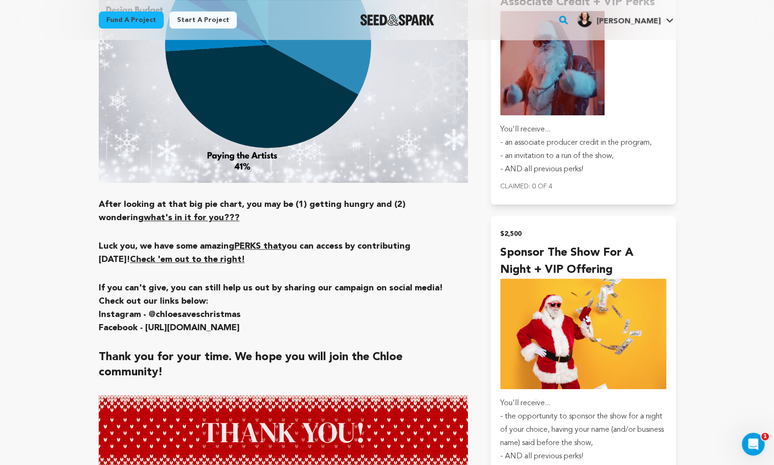
scroll to position [2673, 0]
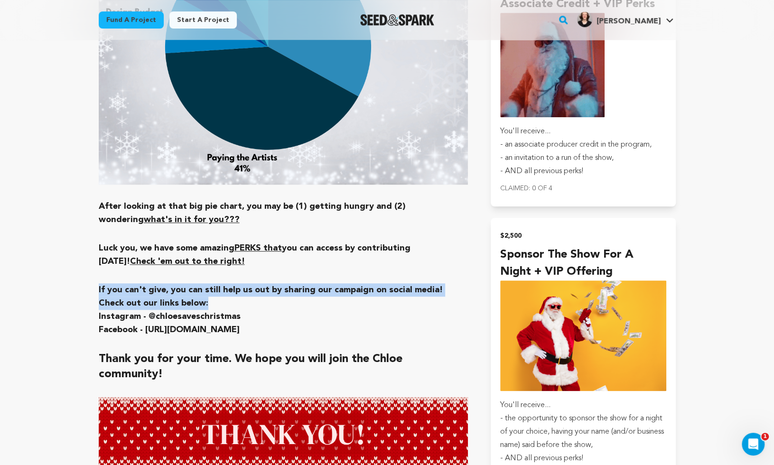
drag, startPoint x: 210, startPoint y: 226, endPoint x: 62, endPoint y: 216, distance: 148.3
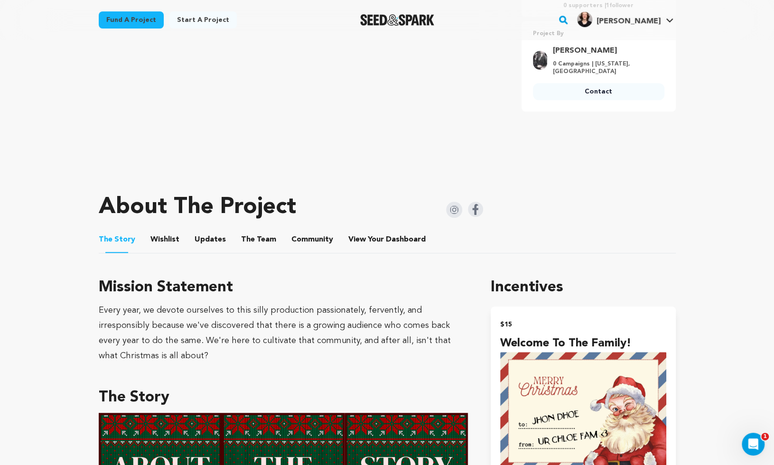
scroll to position [372, 0]
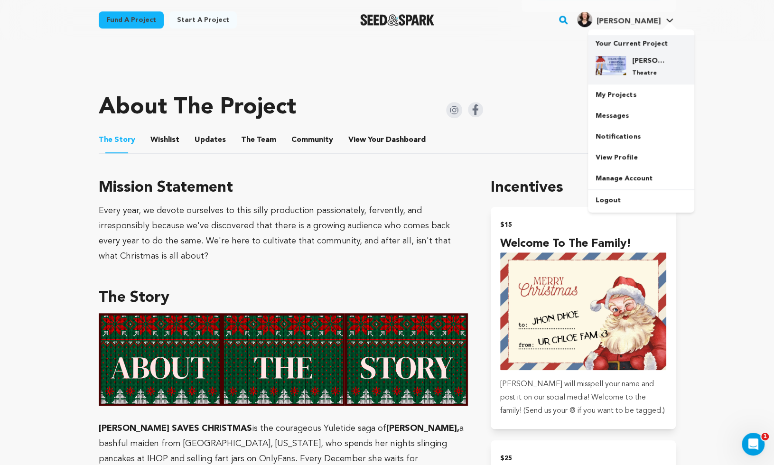
click at [620, 66] on img at bounding box center [610, 65] width 30 height 19
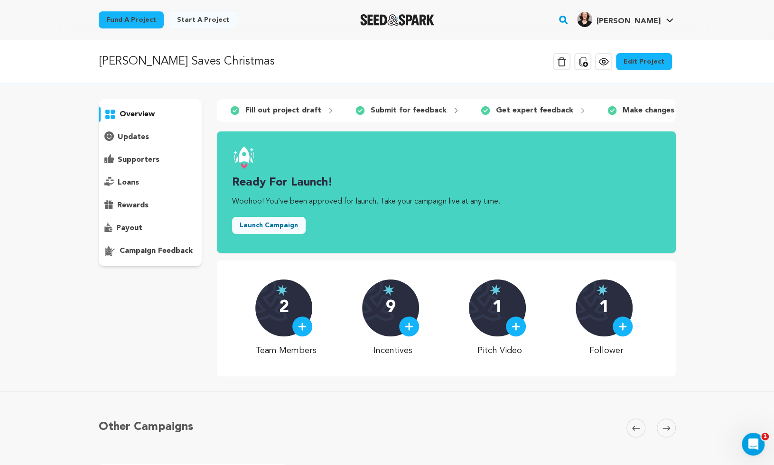
click at [644, 59] on link "Edit Project" at bounding box center [644, 61] width 56 height 17
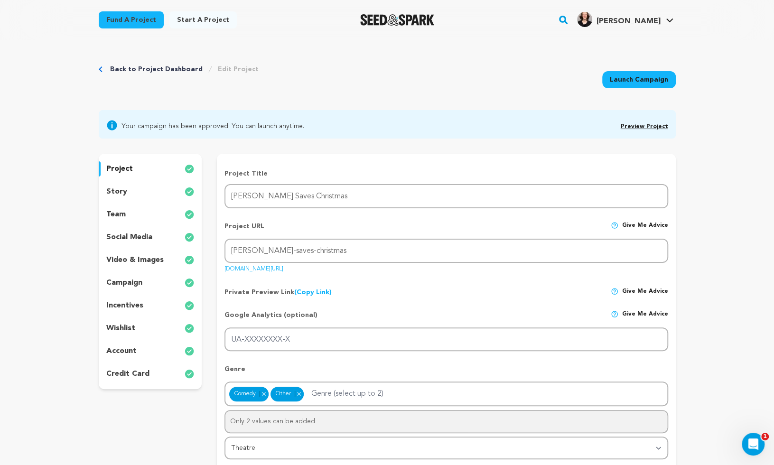
click at [126, 197] on div "story" at bounding box center [150, 191] width 103 height 15
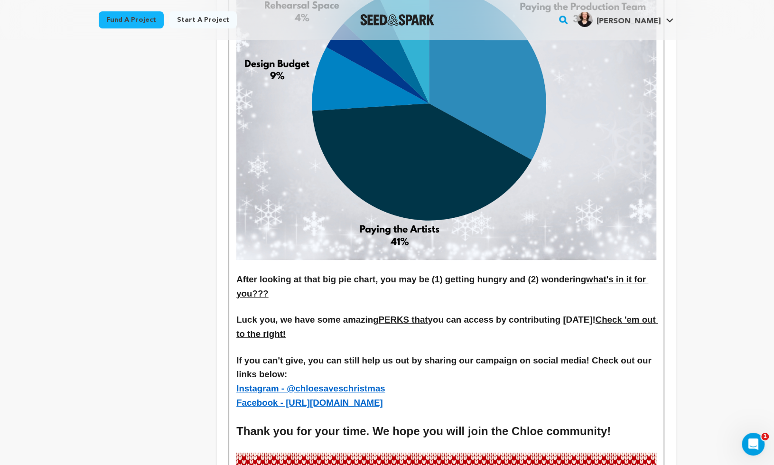
scroll to position [2081, 0]
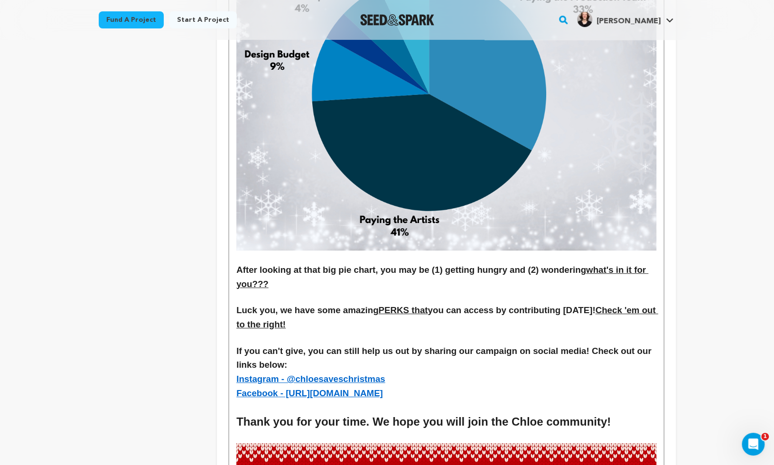
click at [647, 344] on h3 "If you can't give, you can still help us out by sharing our campaign on social …" at bounding box center [445, 358] width 419 height 28
click at [363, 344] on h3 "If you can't give, you can still help us out by sharing our campaign on social …" at bounding box center [445, 358] width 419 height 28
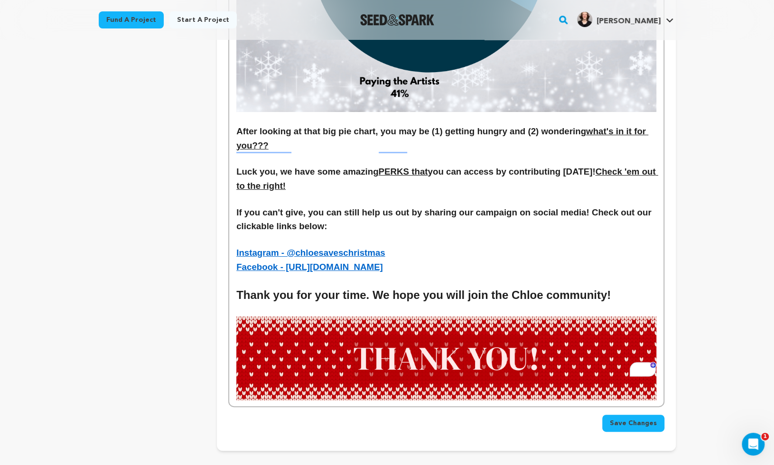
scroll to position [2248, 0]
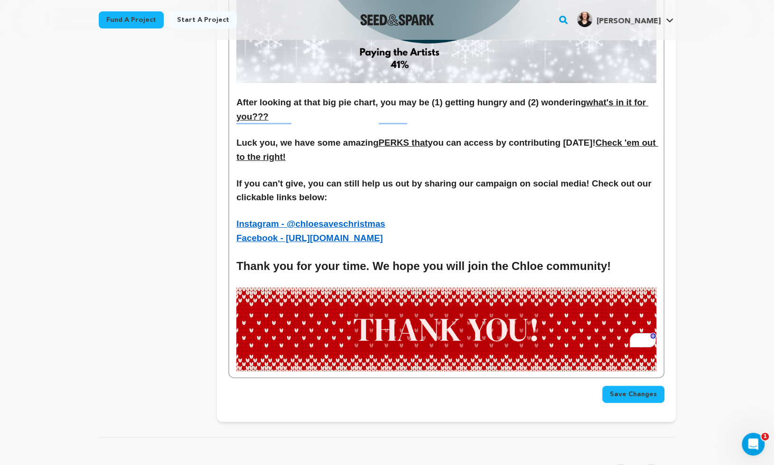
click at [652, 389] on span "Save Changes" at bounding box center [633, 393] width 47 height 9
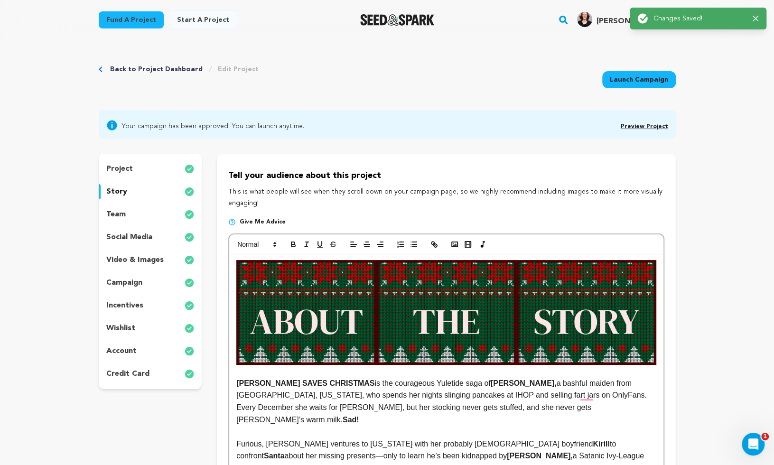
scroll to position [0, 0]
click at [757, 16] on icon "button" at bounding box center [755, 19] width 6 height 6
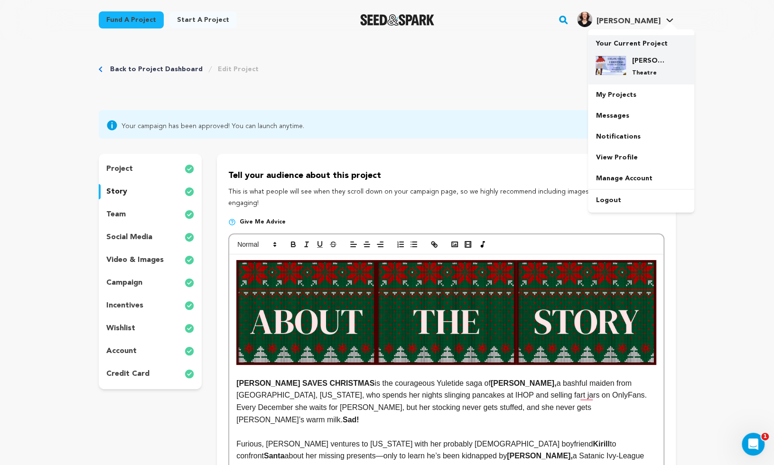
click at [650, 46] on p "Your Current Project" at bounding box center [640, 41] width 91 height 13
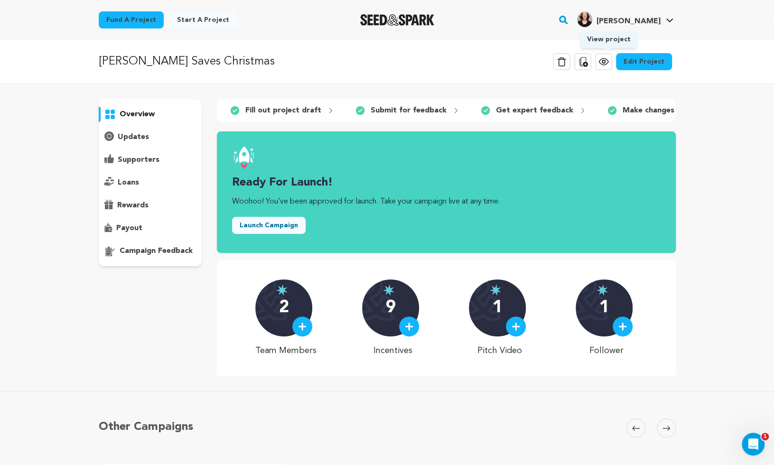
click at [608, 65] on icon at bounding box center [603, 61] width 9 height 7
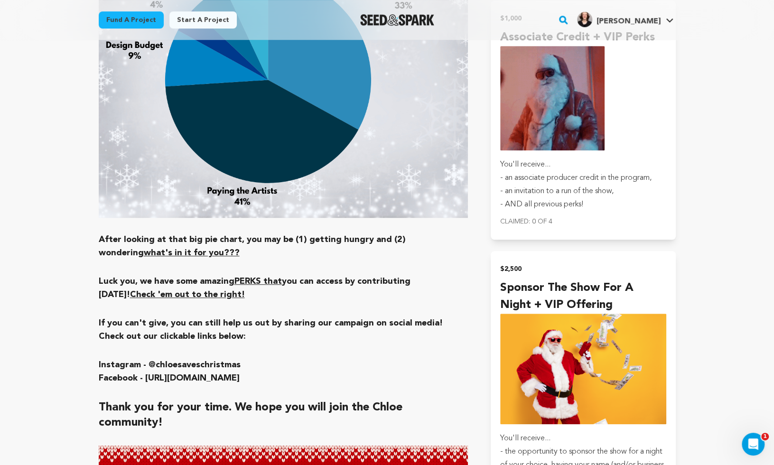
scroll to position [2642, 0]
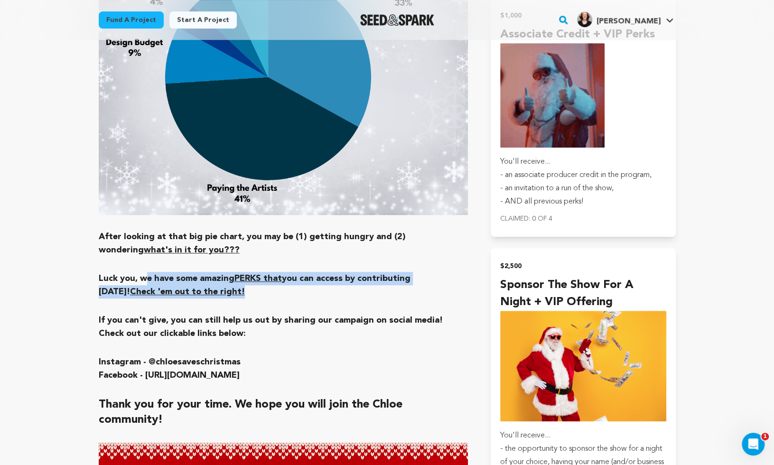
drag, startPoint x: 147, startPoint y: 196, endPoint x: 241, endPoint y: 218, distance: 96.4
click at [241, 272] on h3 "Luck you, we have some amazing PERKS that you can access by contributing today!…" at bounding box center [284, 285] width 370 height 27
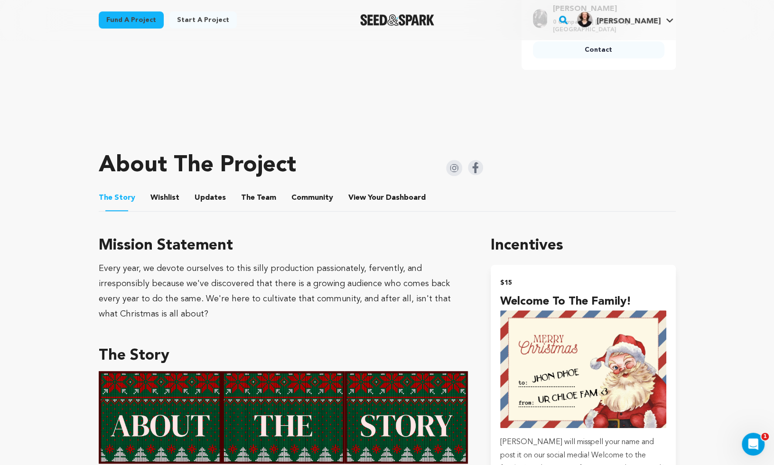
scroll to position [0, 0]
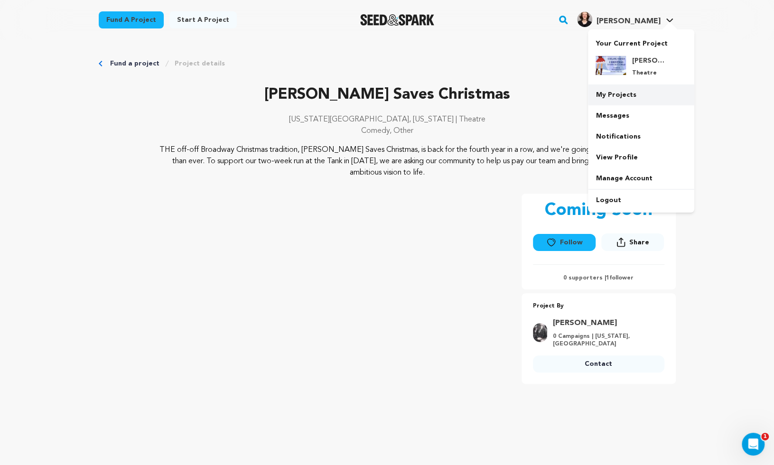
click at [628, 85] on link "My Projects" at bounding box center [641, 94] width 106 height 21
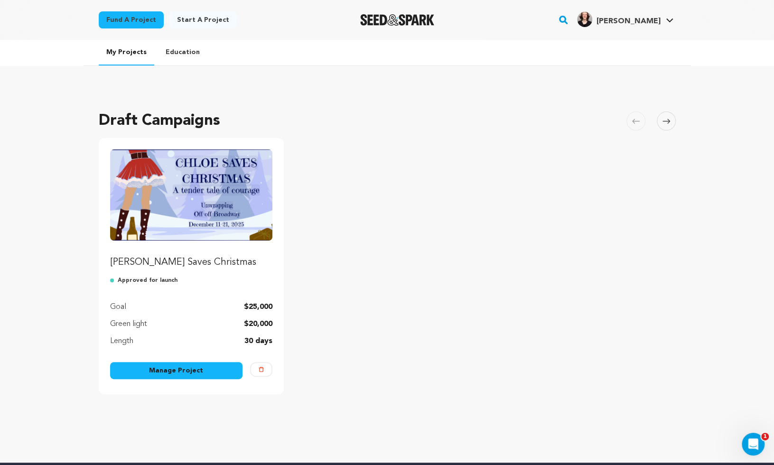
click at [189, 370] on link "Manage Project" at bounding box center [176, 370] width 133 height 17
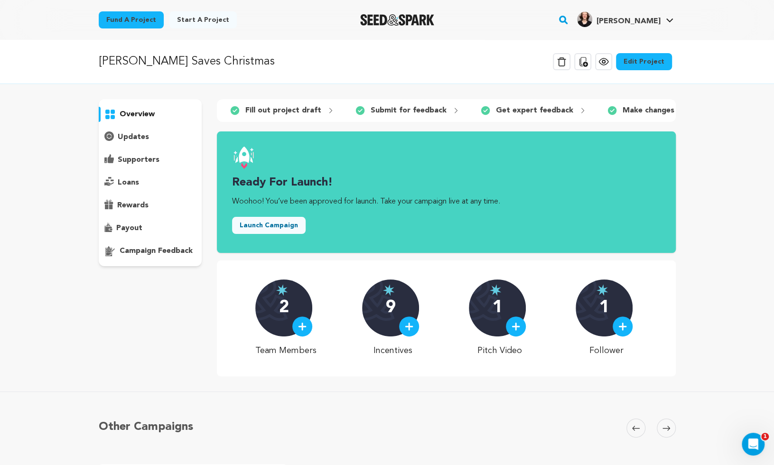
click at [641, 62] on link "Edit Project" at bounding box center [644, 61] width 56 height 17
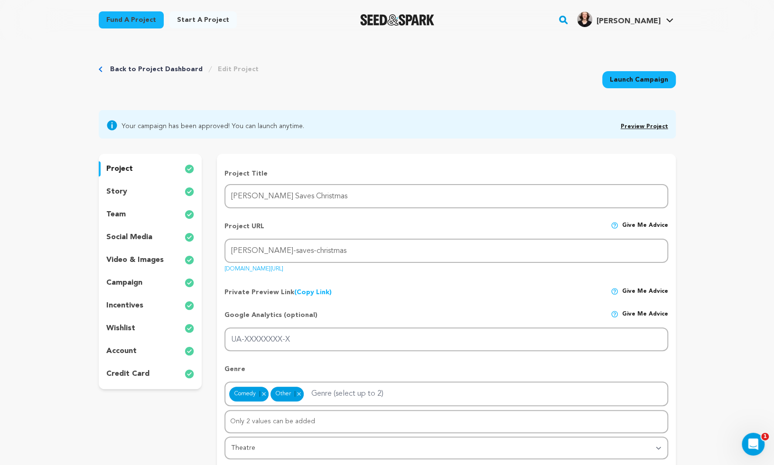
click at [121, 189] on p "story" at bounding box center [116, 191] width 21 height 11
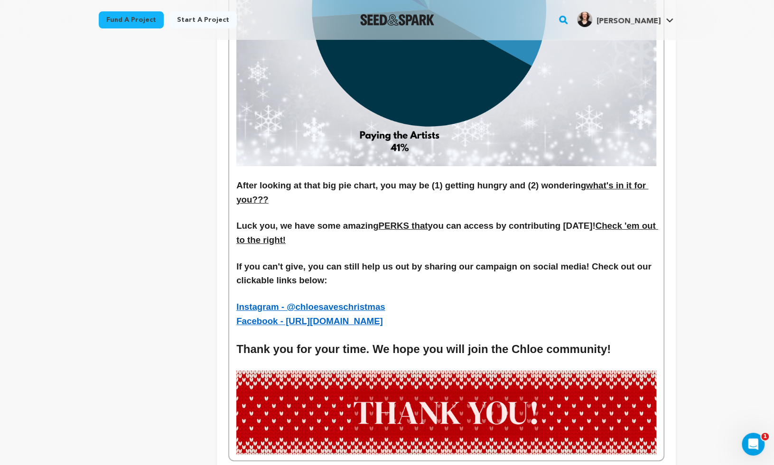
scroll to position [2170, 0]
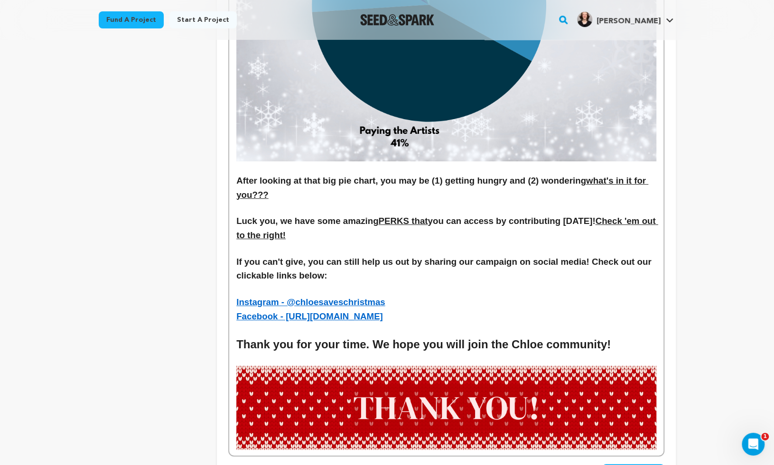
click at [417, 216] on u "PERKS that" at bounding box center [402, 221] width 49 height 10
click at [418, 216] on u "PERKS that" at bounding box center [402, 221] width 49 height 10
click at [409, 214] on h3 "Luck you, we have some amazing PERKS that you can access by contributing today!…" at bounding box center [445, 228] width 419 height 28
click at [407, 214] on h3 "Luck you, we have some amazing PERKS that you can access by contributing today!…" at bounding box center [445, 228] width 419 height 28
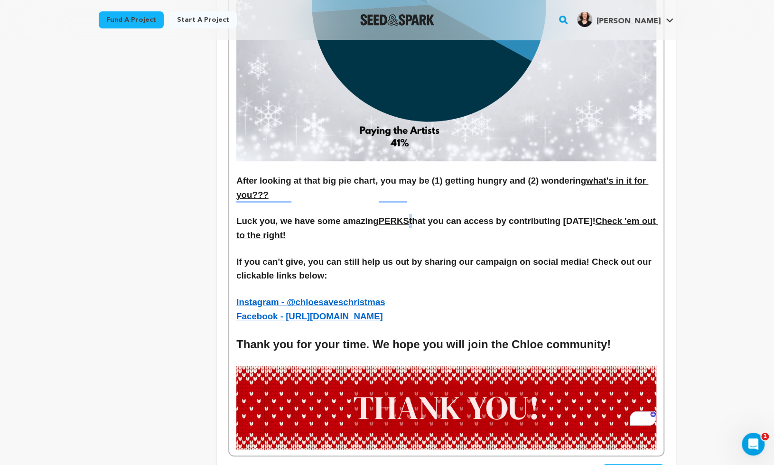
click at [519, 176] on h3 "After looking at that big pie chart, you may be (1) getting hungry and (2) wond…" at bounding box center [445, 188] width 419 height 28
click at [590, 216] on u "Check 'em out to the right!" at bounding box center [447, 228] width 422 height 24
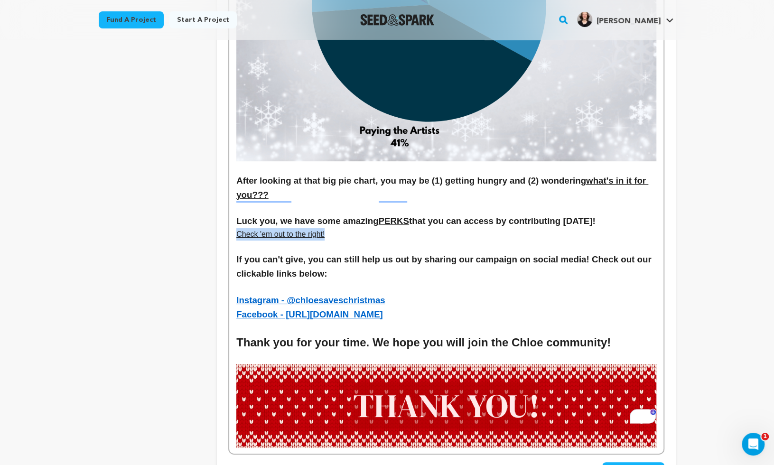
drag, startPoint x: 336, startPoint y: 211, endPoint x: 100, endPoint y: 211, distance: 236.2
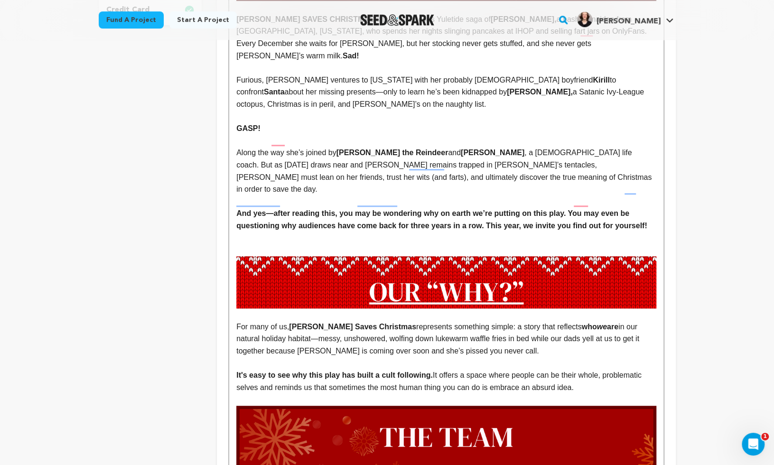
scroll to position [0, 0]
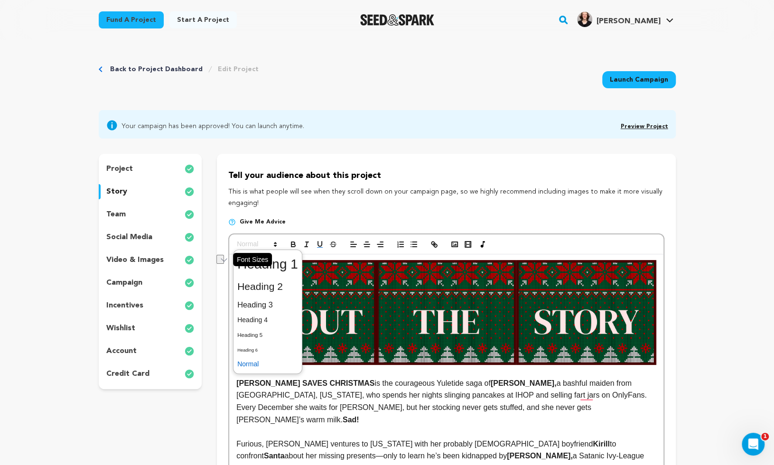
click at [256, 245] on span at bounding box center [256, 244] width 46 height 11
click at [279, 309] on span at bounding box center [267, 304] width 61 height 17
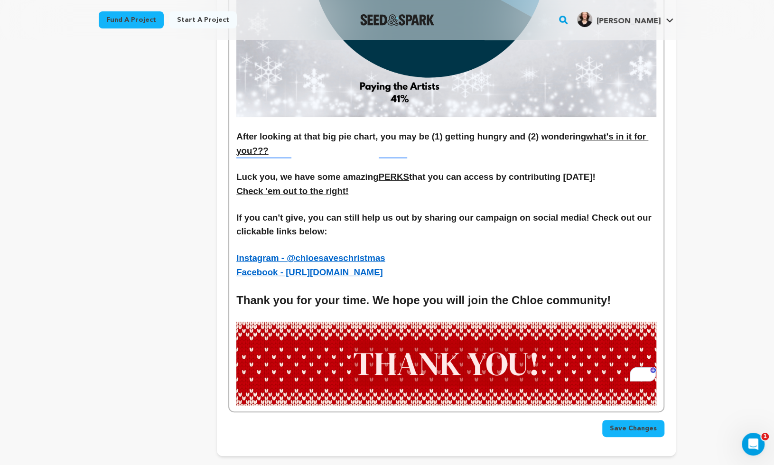
scroll to position [2182, 0]
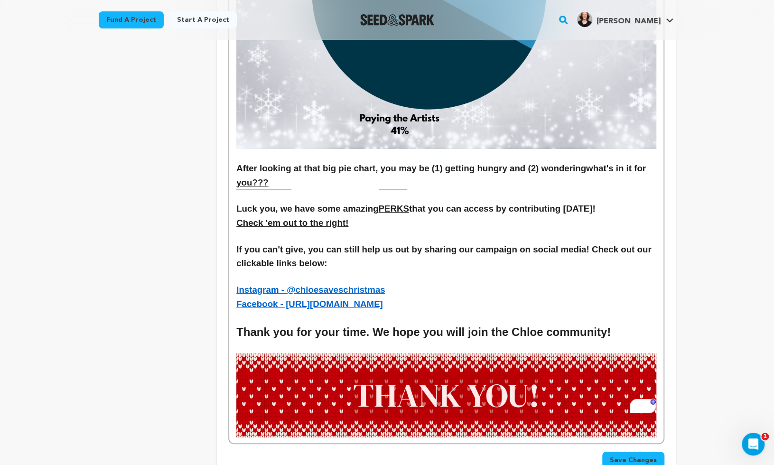
click at [435, 216] on h3 "Check 'em out to the right!" at bounding box center [445, 223] width 419 height 14
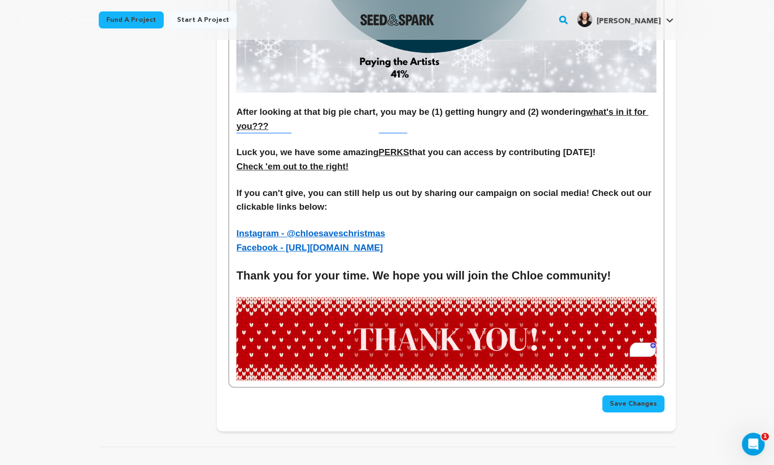
scroll to position [2254, 0]
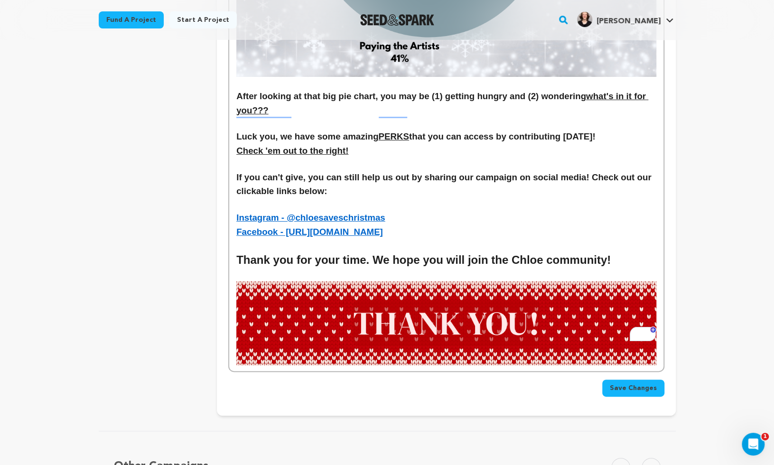
click at [528, 174] on h3 "If you can't give, you can still help us out by sharing our campaign on social …" at bounding box center [445, 184] width 419 height 28
click at [585, 89] on h3 "After looking at that big pie chart, you may be (1) getting hungry and (2) wond…" at bounding box center [445, 103] width 419 height 28
click at [563, 130] on h3 "Luck you, we have some amazing PERKS that you can access by contributing today!" at bounding box center [445, 137] width 419 height 14
click at [436, 130] on h3 "Luck you, we have some amazing PERKS that you can access by contributing today!" at bounding box center [445, 137] width 419 height 14
click at [475, 158] on p "To enrich screen reader interactions, please activate Accessibility in Grammarl…" at bounding box center [445, 164] width 419 height 12
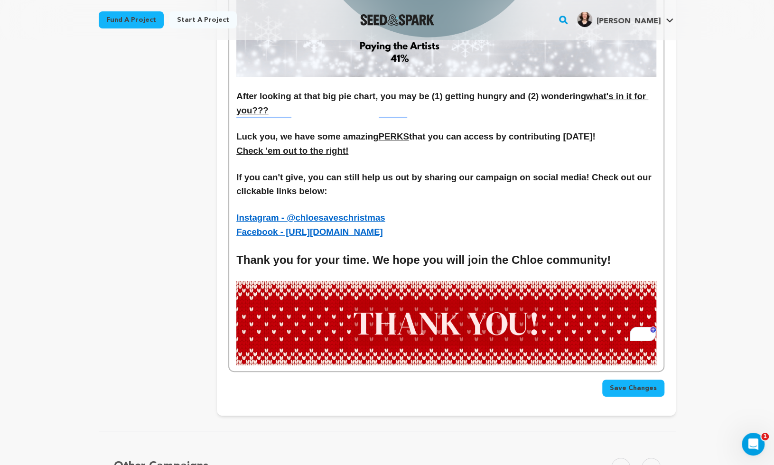
click at [453, 170] on h3 "If you can't give, you can still help us out by sharing our campaign on social …" at bounding box center [445, 184] width 419 height 28
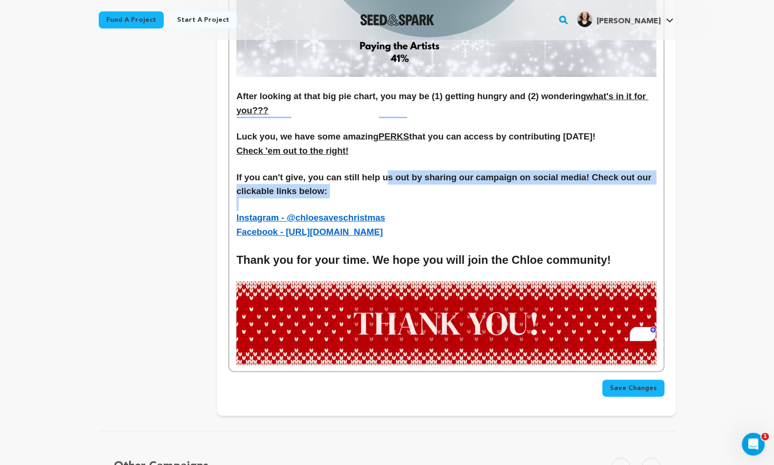
drag, startPoint x: 383, startPoint y: 156, endPoint x: 414, endPoint y: 182, distance: 40.4
click at [437, 172] on h3 "If you can't give, you can still help us out by sharing our campaign on social …" at bounding box center [445, 184] width 419 height 28
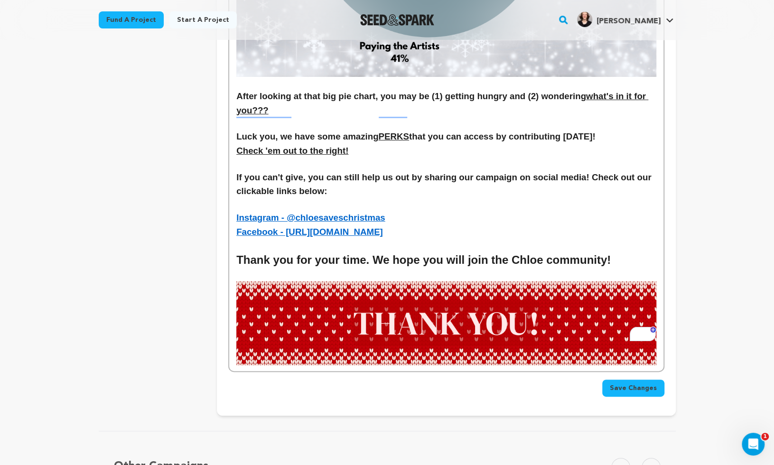
click at [425, 170] on h3 "If you can't give, you can still help us out by sharing our campaign on social …" at bounding box center [445, 184] width 419 height 28
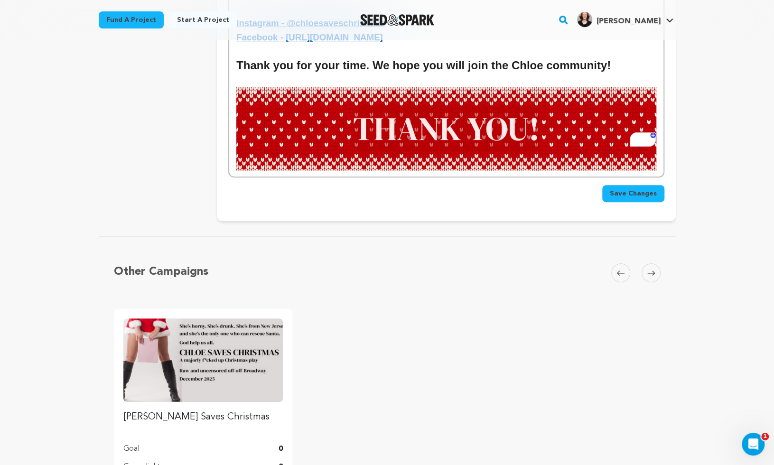
scroll to position [2475, 0]
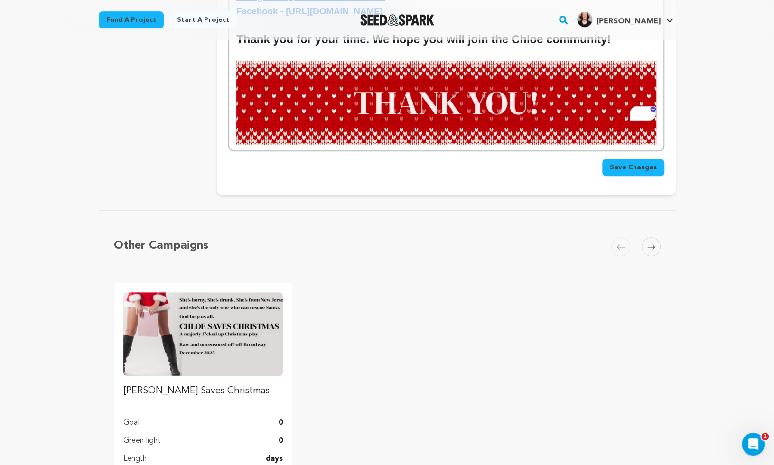
click at [627, 163] on span "Save Changes" at bounding box center [633, 167] width 47 height 9
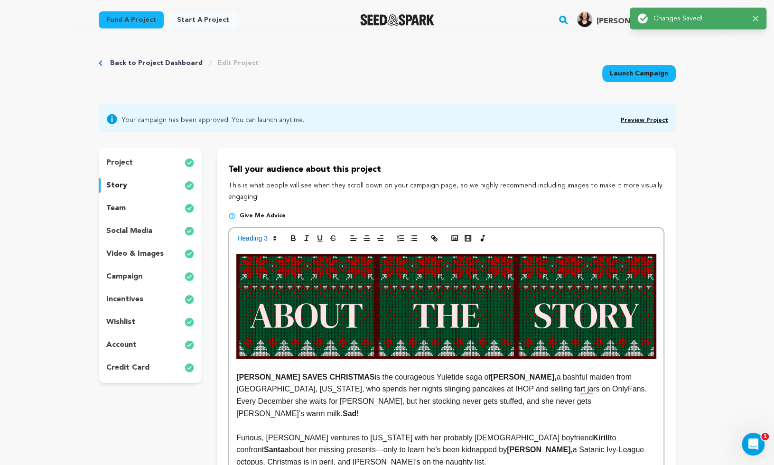
scroll to position [0, 0]
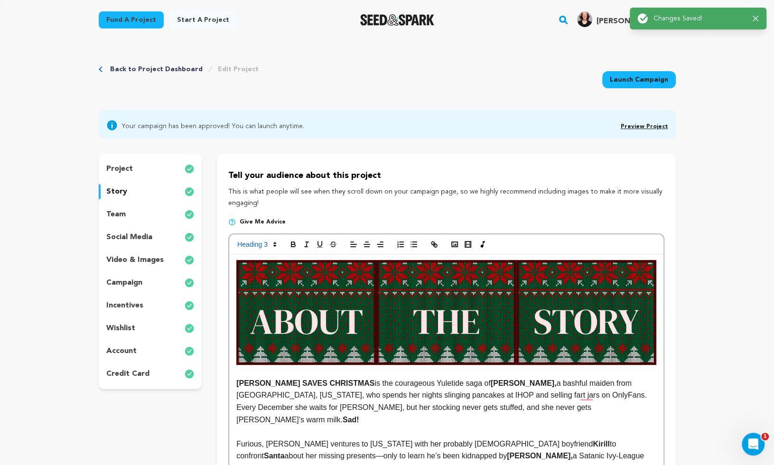
click at [755, 13] on div "Success: Info: Warning: Error: Changes Saved! Close notification" at bounding box center [697, 18] width 121 height 10
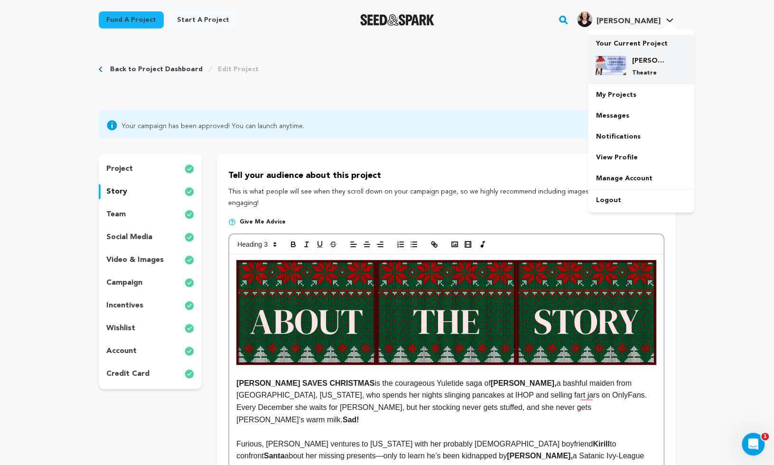
click at [637, 52] on div "Chloe Saves Christmas Theatre" at bounding box center [640, 66] width 91 height 36
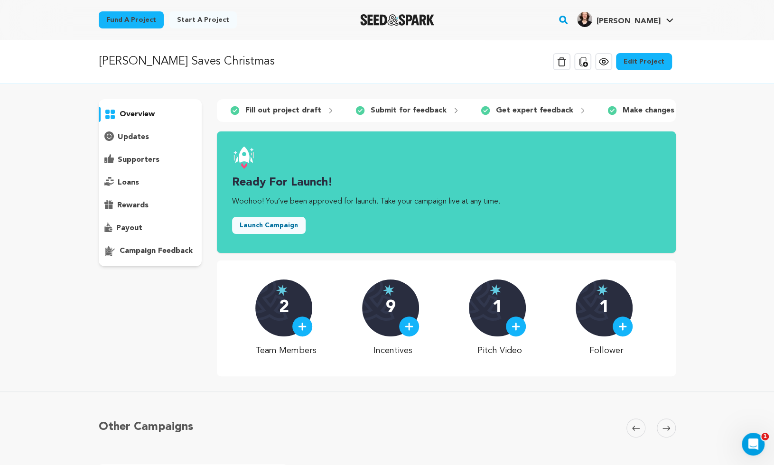
click at [610, 67] on link "View project" at bounding box center [603, 61] width 17 height 17
